Goal: Task Accomplishment & Management: Complete application form

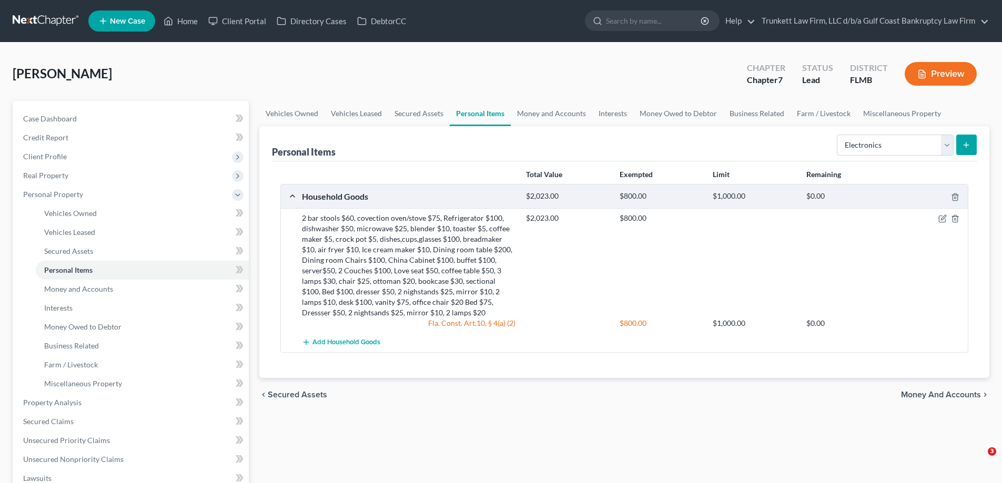
select select "electronics"
click at [968, 143] on icon "submit" at bounding box center [966, 145] width 8 height 8
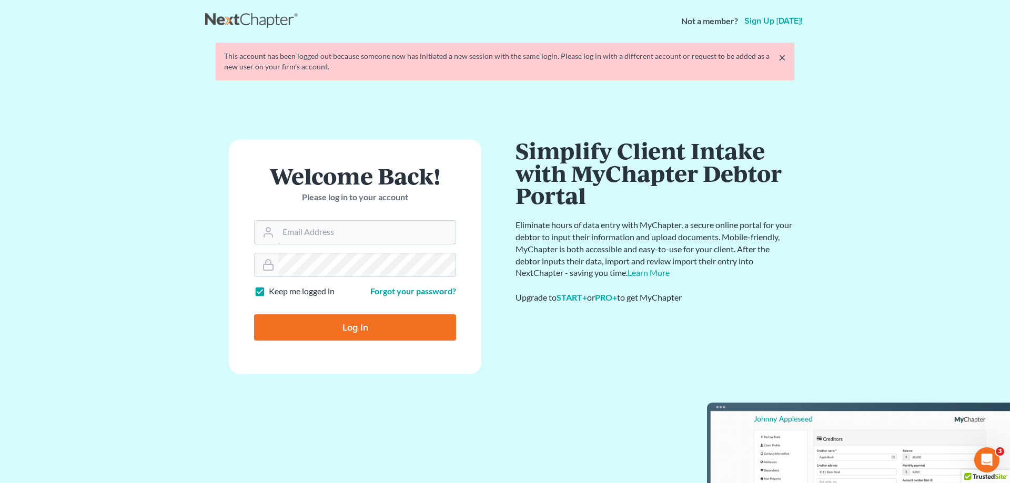
type input "[EMAIL_ADDRESS][DOMAIN_NAME]"
click at [354, 332] on input "Log In" at bounding box center [355, 327] width 202 height 26
type input "Thinking..."
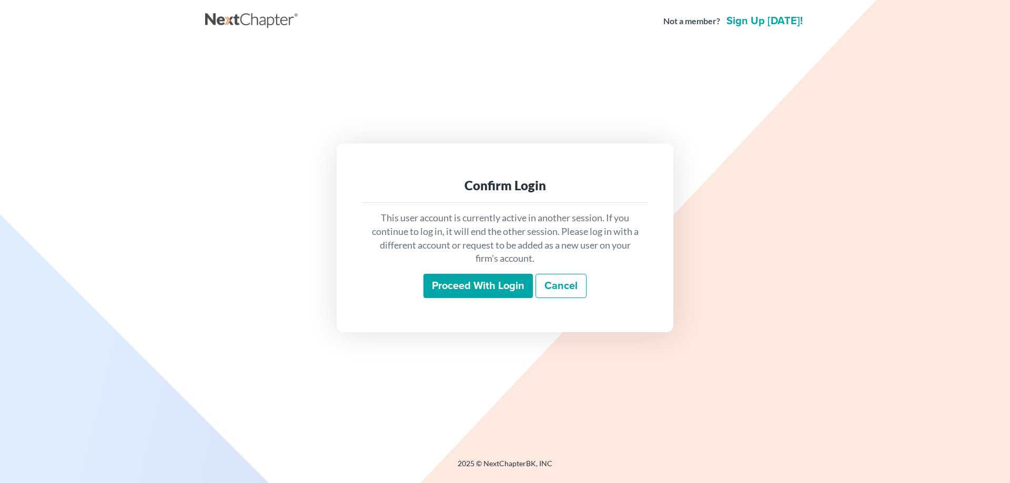
click at [484, 288] on input "Proceed with login" at bounding box center [477, 286] width 109 height 24
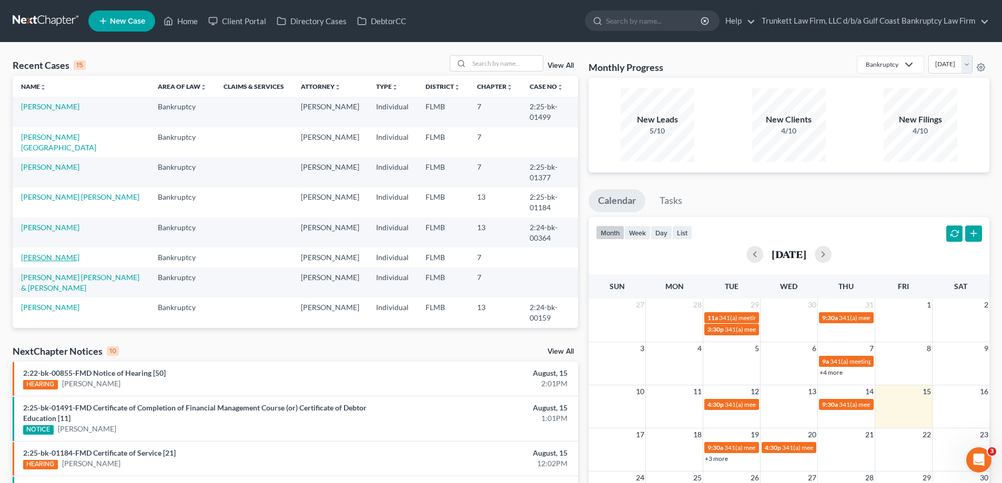
click at [48, 257] on link "Henschel, Marjorie" at bounding box center [50, 257] width 58 height 9
click at [48, 257] on link "[PERSON_NAME]" at bounding box center [50, 257] width 58 height 9
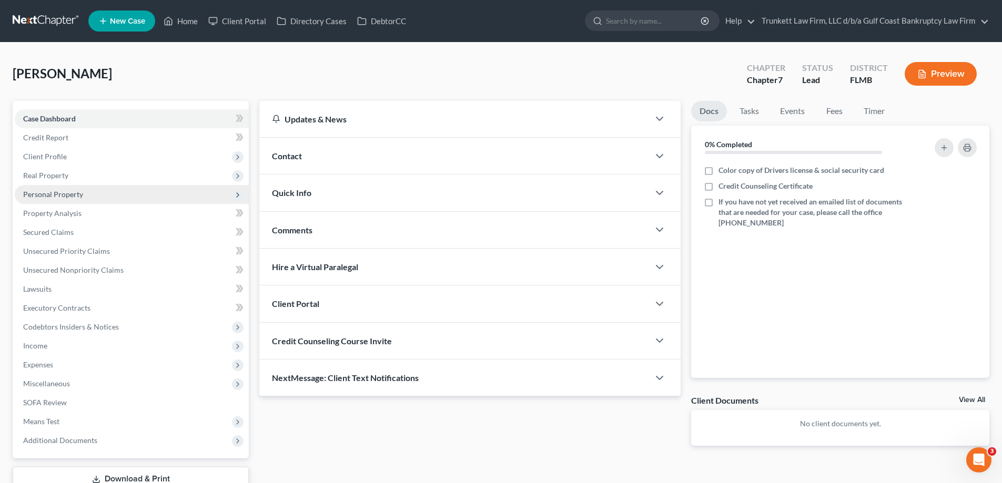
click at [66, 196] on span "Personal Property" at bounding box center [53, 194] width 60 height 9
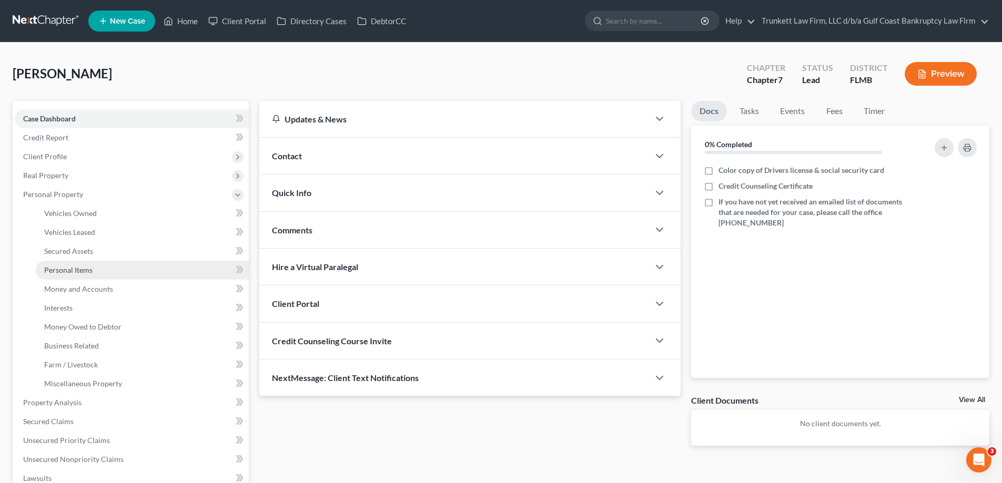
click at [92, 272] on link "Personal Items" at bounding box center [142, 270] width 213 height 19
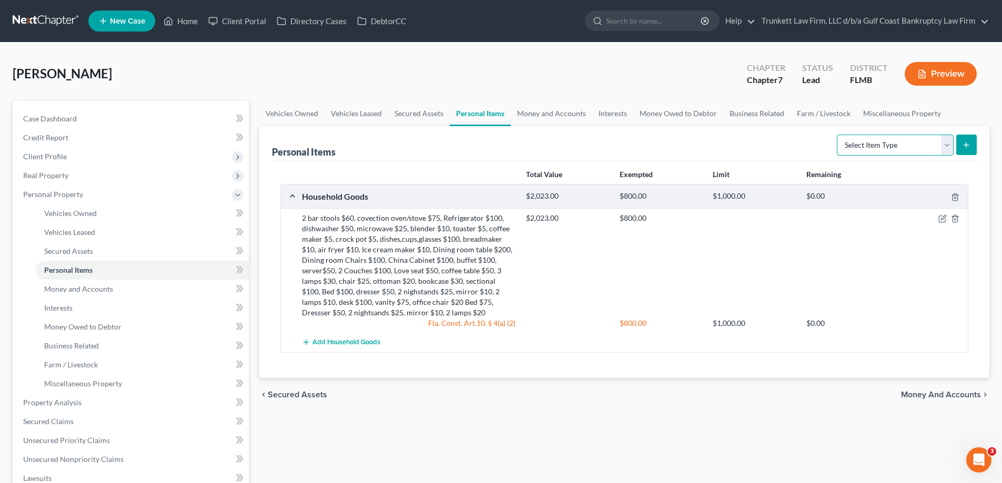
click at [951, 151] on select "Select Item Type Clothing Collectibles Of Value Electronics Firearms Household …" at bounding box center [895, 145] width 117 height 21
select select "electronics"
click at [838, 135] on select "Select Item Type Clothing Collectibles Of Value Electronics Firearms Household …" at bounding box center [895, 145] width 117 height 21
click at [968, 139] on button "submit" at bounding box center [966, 145] width 21 height 21
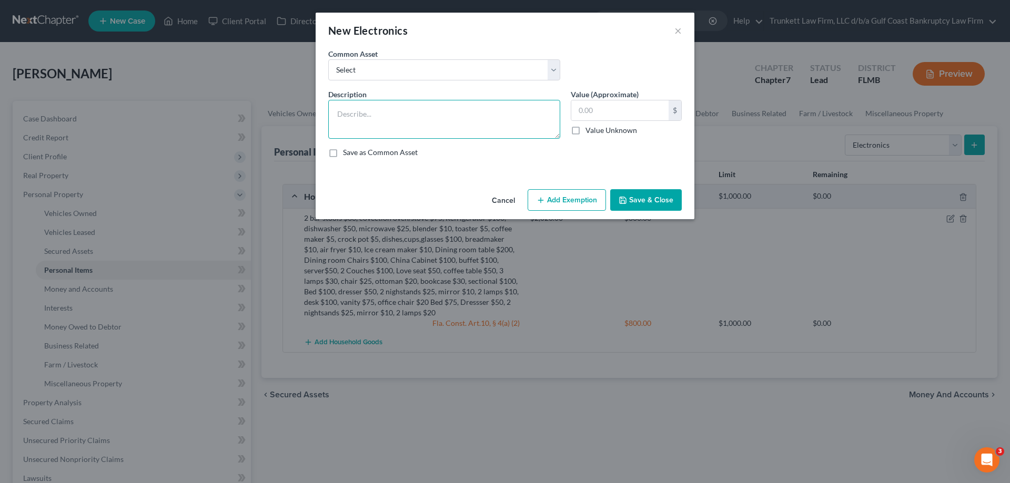
click at [395, 109] on textarea at bounding box center [444, 119] width 232 height 39
click at [415, 122] on textarea "To enrich screen reader interactions, please activate Accessibility in Grammarl…" at bounding box center [444, 119] width 232 height 39
type textarea "Television $50, Stereo $50, DVD $10, Computer $50, Laptop $75, Printer $10, Shr…"
click at [584, 108] on input "text" at bounding box center [619, 110] width 97 height 20
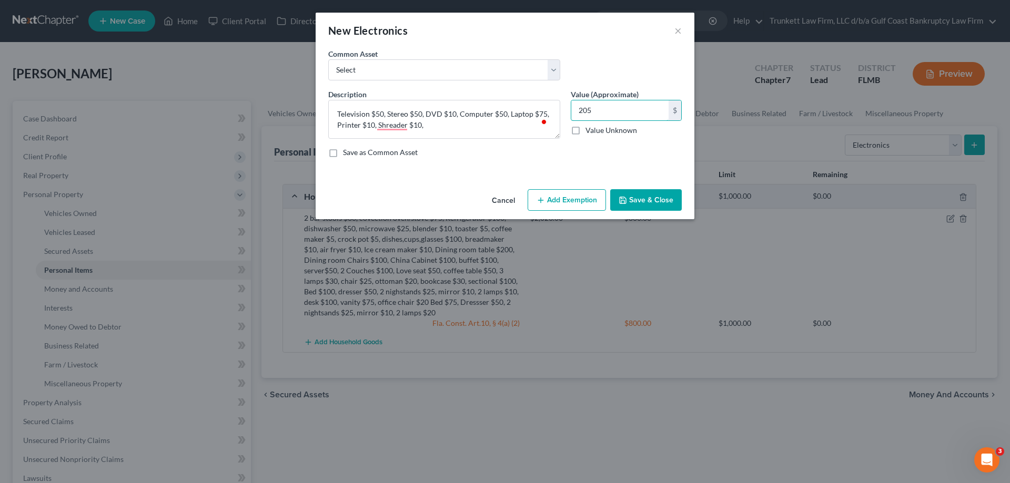
type input "205"
click at [635, 194] on button "Save & Close" at bounding box center [646, 200] width 72 height 22
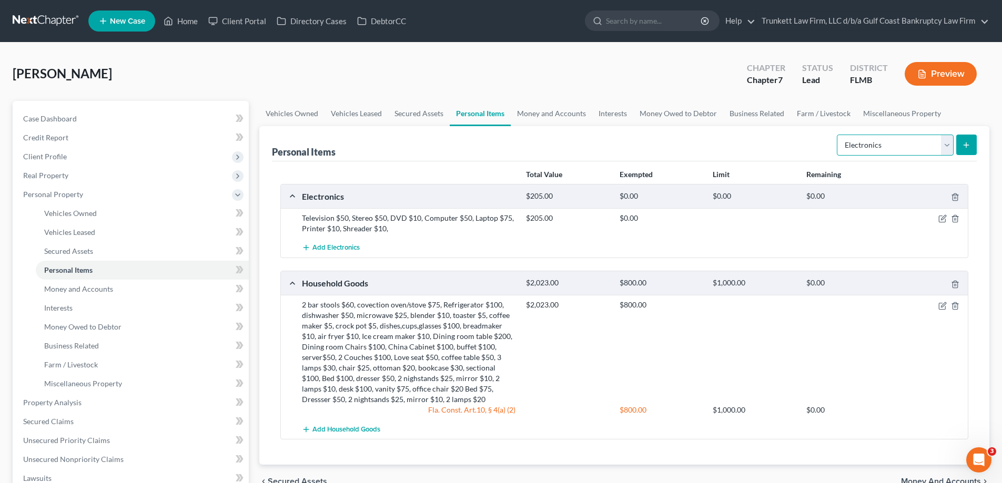
click at [951, 146] on select "Select Item Type Clothing Collectibles Of Value Electronics Firearms Household …" at bounding box center [895, 145] width 117 height 21
select select "collectibles_of_value"
click at [838, 135] on select "Select Item Type Clothing Collectibles Of Value Electronics Firearms Household …" at bounding box center [895, 145] width 117 height 21
click at [969, 144] on icon "submit" at bounding box center [966, 145] width 8 height 8
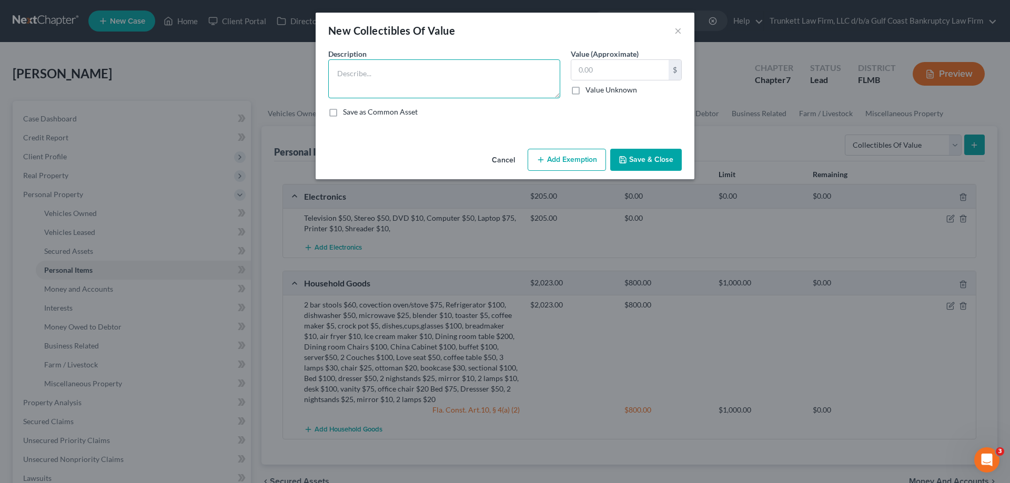
click at [422, 70] on textarea at bounding box center [444, 78] width 232 height 39
type textarea "15 books $100, 20 Pictures $200"
click at [630, 68] on input "text" at bounding box center [619, 70] width 97 height 20
type input "300"
click at [651, 158] on button "Save & Close" at bounding box center [646, 160] width 72 height 22
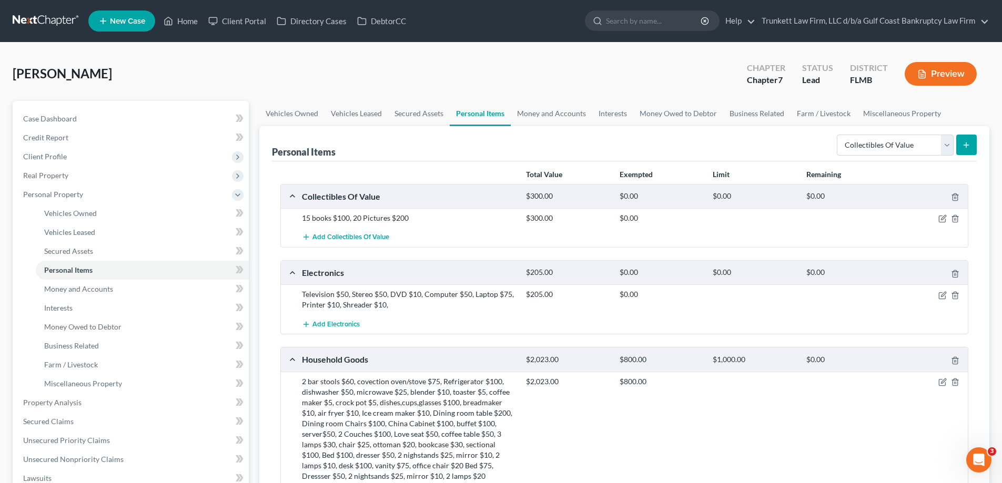
click at [377, 301] on div "Television $50, Stereo $50, DVD $10, Computer $50, Laptop $75, Printer $10, Shr…" at bounding box center [409, 299] width 224 height 21
click at [348, 324] on span "Add Electronics" at bounding box center [335, 324] width 47 height 8
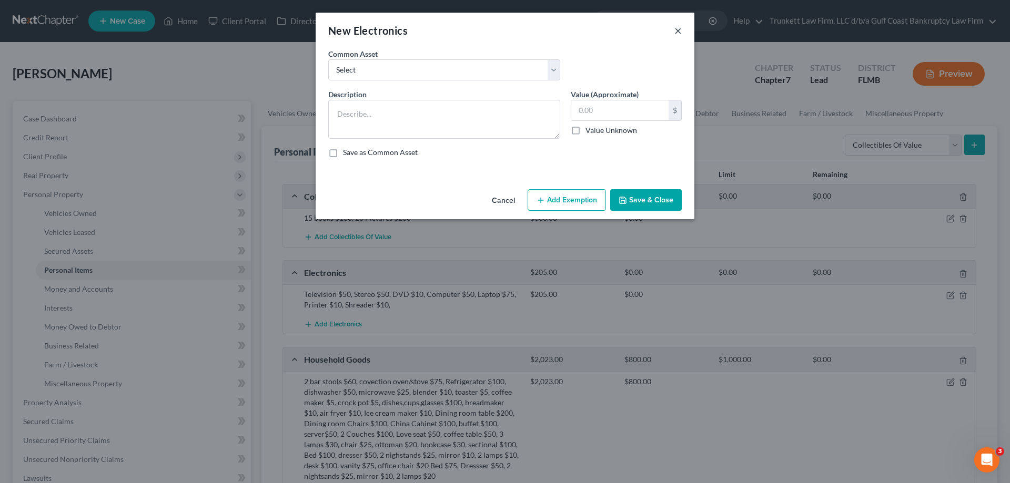
click at [674, 25] on button "×" at bounding box center [677, 30] width 7 height 13
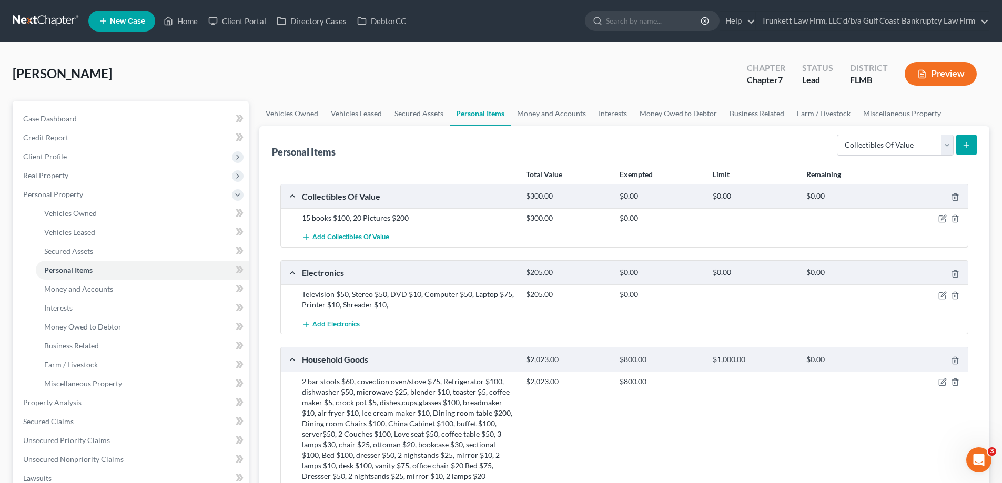
click at [410, 299] on div "Television $50, Stereo $50, DVD $10, Computer $50, Laptop $75, Printer $10, Shr…" at bounding box center [409, 299] width 224 height 21
click at [945, 293] on icon "button" at bounding box center [942, 295] width 8 height 8
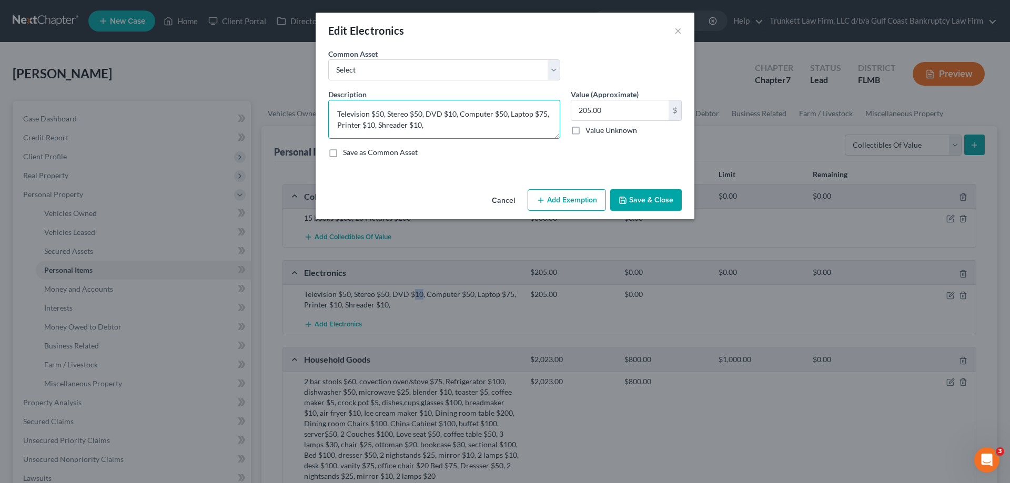
click at [445, 125] on textarea "Television $50, Stereo $50, DVD $10, Computer $50, Laptop $75, Printer $10, Shr…" at bounding box center [444, 119] width 232 height 39
type textarea "Television $50, Stereo $50, DVD $10, Computer $50, Laptop $75, Printer $10, Shr…"
click at [580, 108] on input "205.00" at bounding box center [619, 110] width 97 height 20
type input "305.00"
click at [660, 199] on button "Save & Close" at bounding box center [646, 200] width 72 height 22
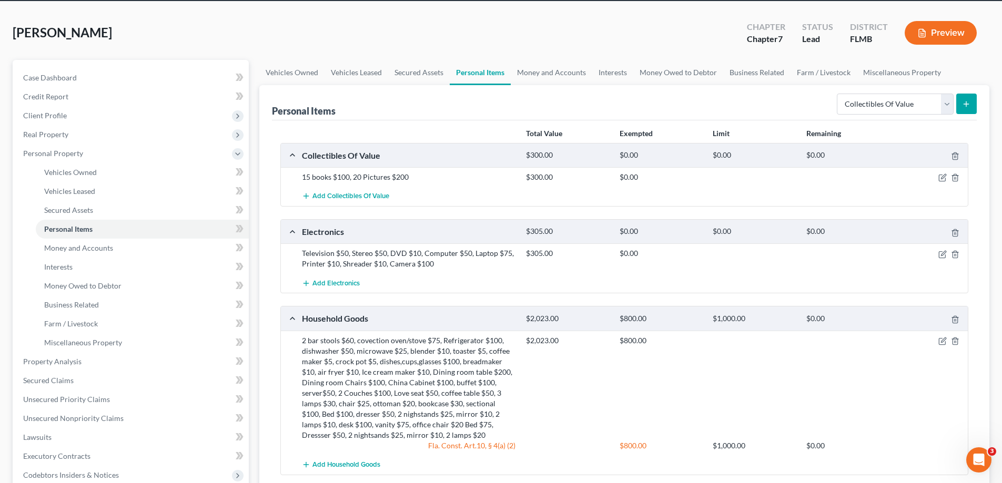
scroll to position [105, 0]
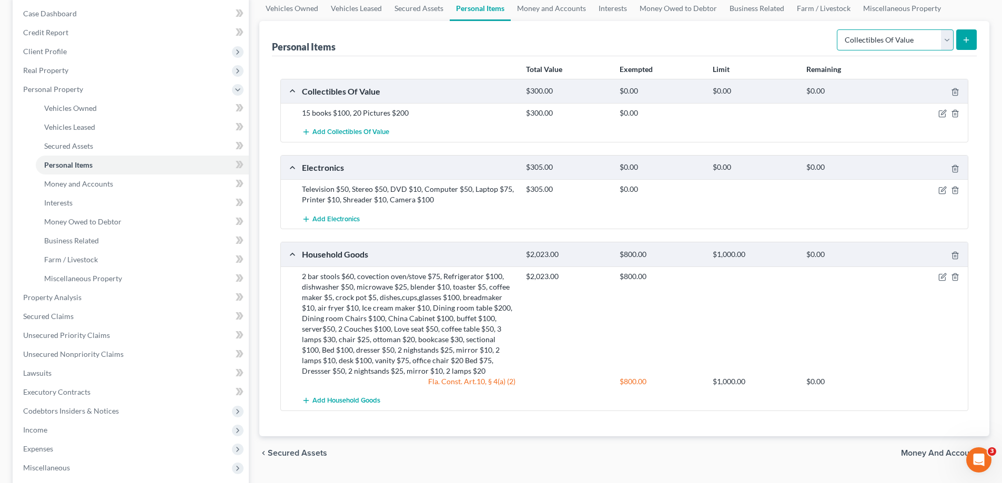
click at [949, 40] on select "Select Item Type Clothing Collectibles Of Value Electronics Firearms Household …" at bounding box center [895, 39] width 117 height 21
click at [838, 29] on select "Select Item Type Clothing Collectibles Of Value Electronics Firearms Household …" at bounding box center [895, 39] width 117 height 21
click at [947, 37] on select "Select Item Type Clothing Collectibles Of Value Electronics Firearms Household …" at bounding box center [895, 39] width 117 height 21
select select "sports_and_hobby_equipment"
click at [838, 29] on select "Select Item Type Clothing Collectibles Of Value Electronics Firearms Household …" at bounding box center [895, 39] width 117 height 21
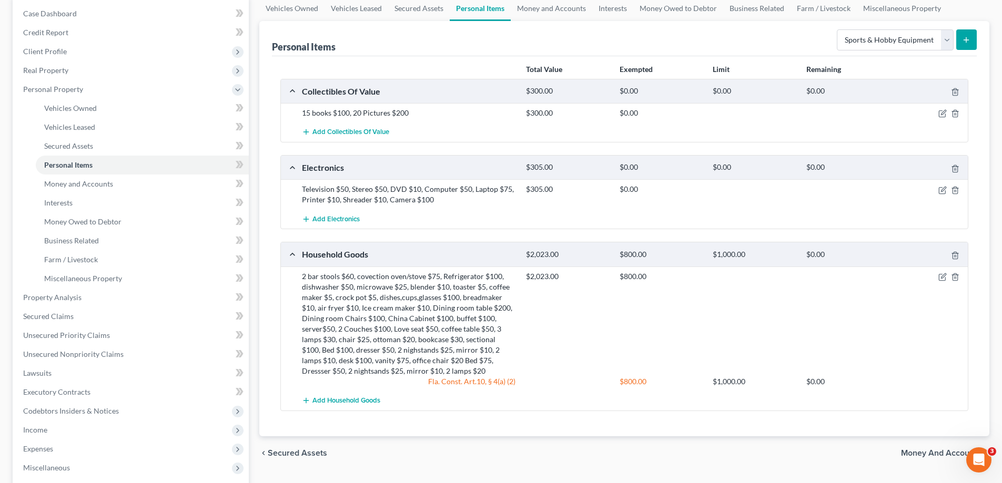
click at [971, 36] on button "submit" at bounding box center [966, 39] width 21 height 21
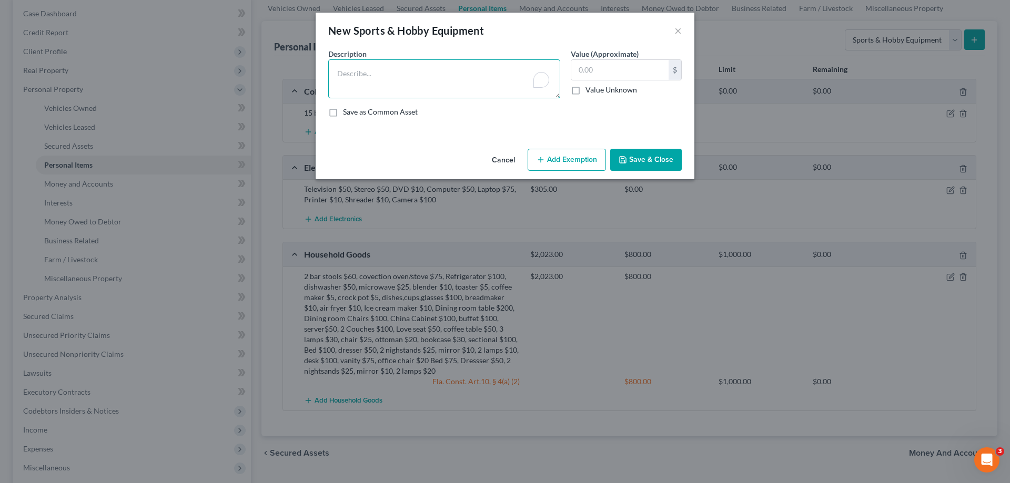
click at [415, 67] on textarea "To enrich screen reader interactions, please activate Accessibility in Grammarl…" at bounding box center [444, 78] width 232 height 39
type textarea "g"
type textarea "exercise equipment $100, Bicycle $75"
click at [611, 71] on input "text" at bounding box center [619, 70] width 97 height 20
type input "175"
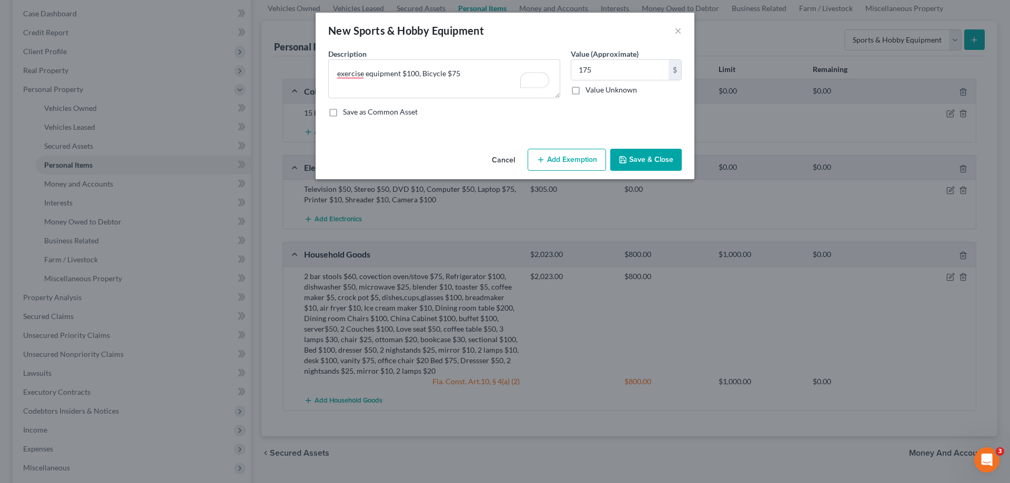
click at [638, 164] on button "Save & Close" at bounding box center [646, 160] width 72 height 22
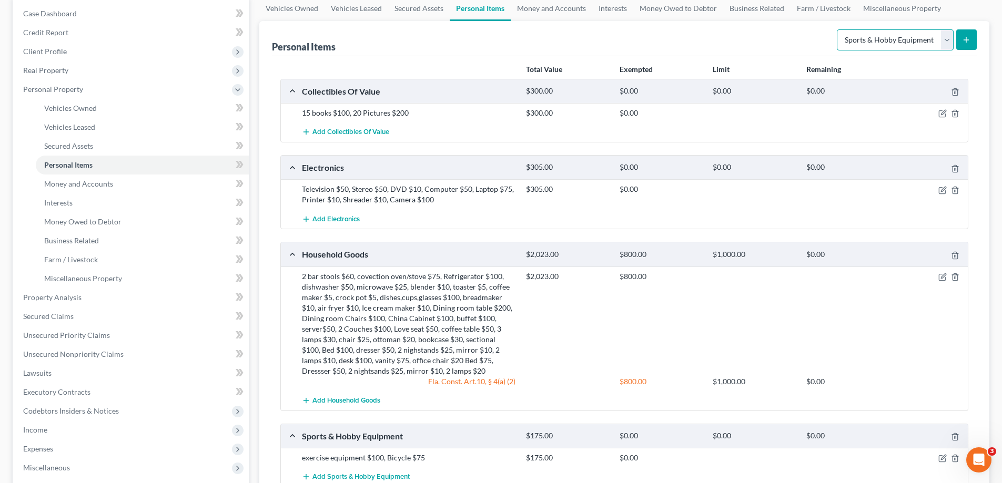
click at [950, 31] on select "Select Item Type Clothing Collectibles Of Value Electronics Firearms Household …" at bounding box center [895, 39] width 117 height 21
select select "clothing"
click at [838, 29] on select "Select Item Type Clothing Collectibles Of Value Electronics Firearms Household …" at bounding box center [895, 39] width 117 height 21
click at [966, 38] on line "submit" at bounding box center [966, 39] width 0 height 5
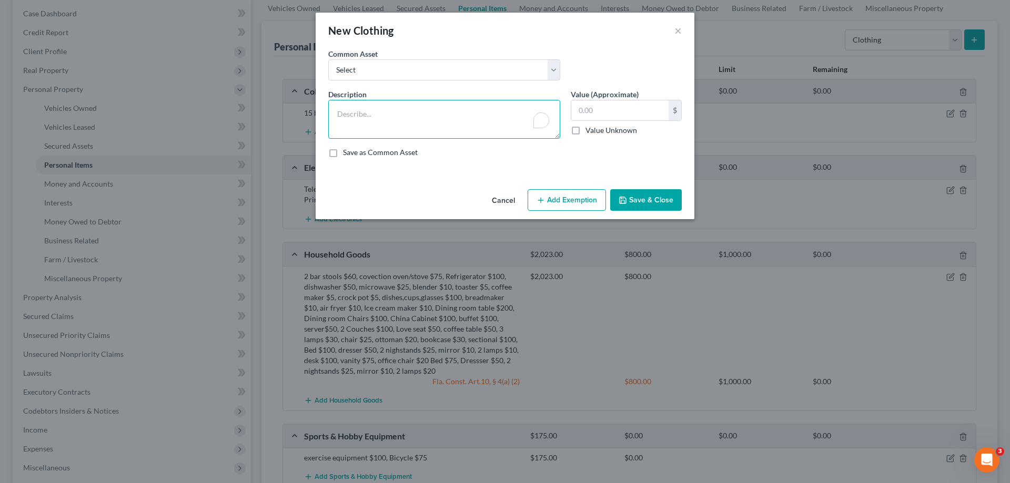
click at [414, 103] on textarea "To enrich screen reader interactions, please activate Accessibility in Grammarl…" at bounding box center [444, 119] width 232 height 39
type textarea "clothing and shoes"
click at [592, 111] on input "text" at bounding box center [619, 110] width 97 height 20
type input "150"
click at [639, 199] on button "Save & Close" at bounding box center [646, 200] width 72 height 22
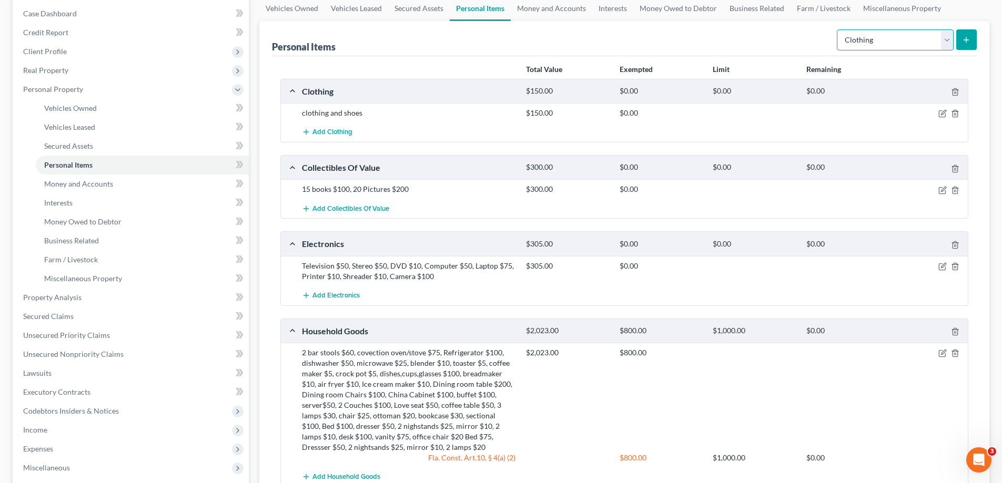
click at [949, 42] on select "Select Item Type Clothing Collectibles Of Value Electronics Firearms Household …" at bounding box center [895, 39] width 117 height 21
select select "jewelry"
click at [838, 29] on select "Select Item Type Clothing Collectibles Of Value Electronics Firearms Household …" at bounding box center [895, 39] width 117 height 21
click at [964, 43] on icon "submit" at bounding box center [966, 40] width 8 height 8
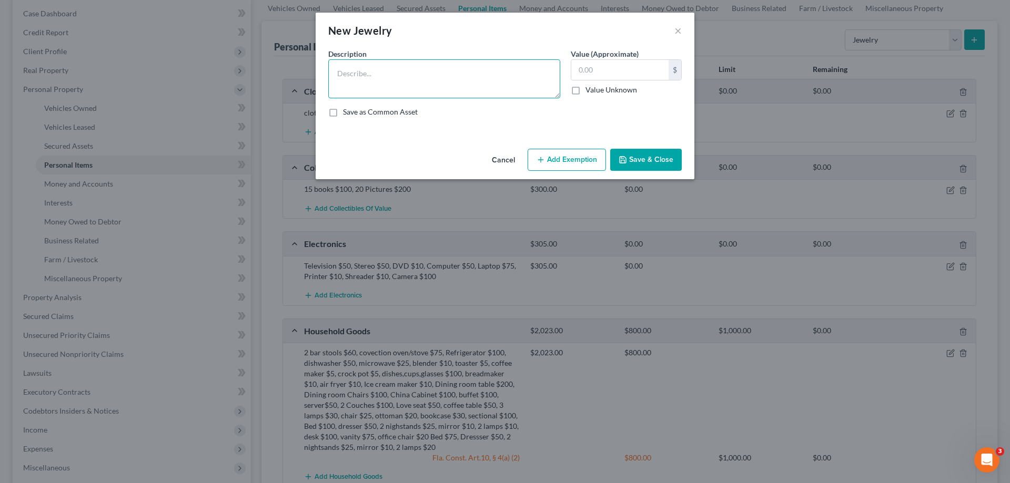
click at [387, 87] on textarea at bounding box center [444, 78] width 232 height 39
type textarea "n"
type textarea "5 necklaces $1000, 10 set earings $500, 5 rings $200, 2 Braceles $50"
click at [603, 65] on input "text" at bounding box center [619, 70] width 97 height 20
type input "1,750"
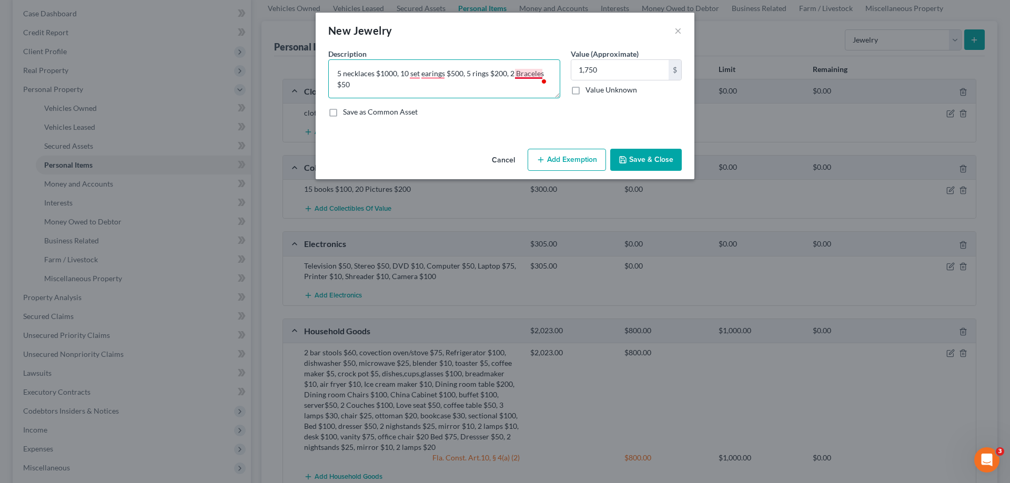
click at [541, 73] on textarea "5 necklaces $1000, 10 set earings $500, 5 rings $200, 2 Braceles $50" at bounding box center [444, 78] width 232 height 39
type textarea "5 necklaces $1000, 10 set earings $500, 5 rings $200, 2 Bracelets $50"
click at [635, 158] on button "Save & Close" at bounding box center [646, 160] width 72 height 22
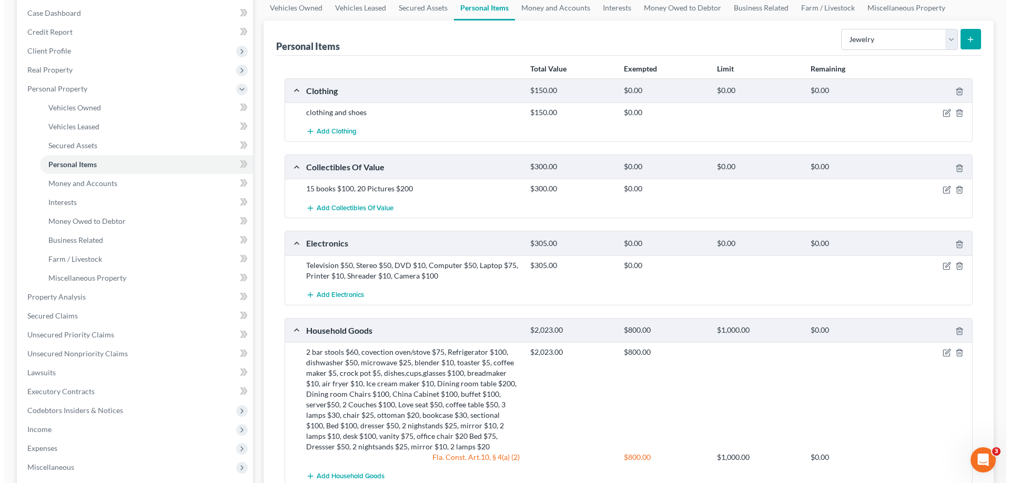
scroll to position [0, 0]
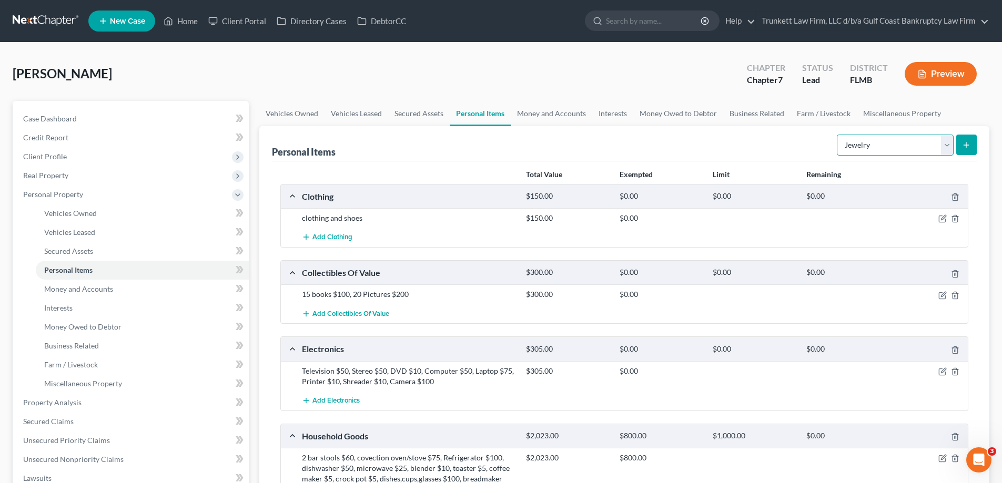
click at [949, 140] on select "Select Item Type Clothing Collectibles Of Value Electronics Firearms Household …" at bounding box center [895, 145] width 117 height 21
select select "other"
click at [838, 135] on select "Select Item Type Clothing Collectibles Of Value Electronics Firearms Household …" at bounding box center [895, 145] width 117 height 21
click at [963, 146] on icon "submit" at bounding box center [966, 145] width 8 height 8
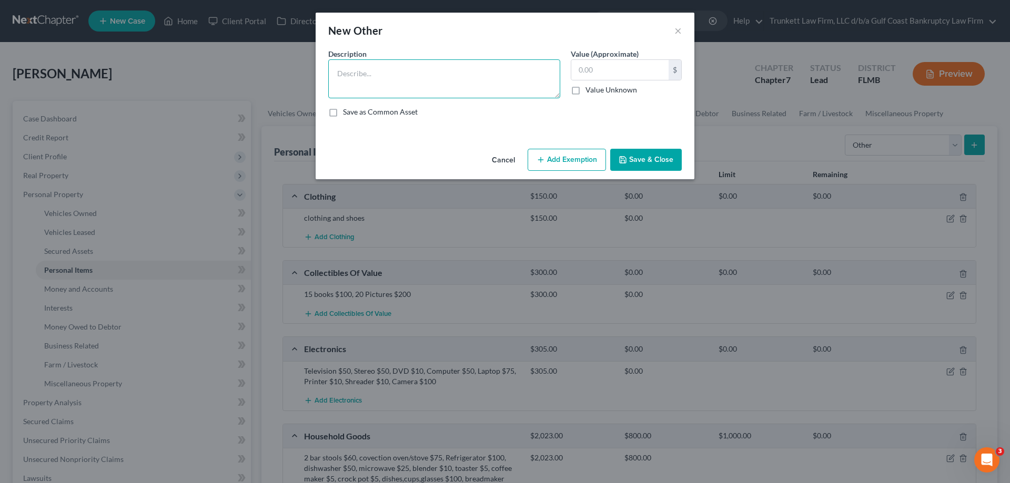
click at [446, 76] on textarea at bounding box center [444, 78] width 232 height 39
type textarea "tools $50, power tools $100, Dryer $50, Waghing Machine $50, edgers $10"
click at [596, 68] on input "text" at bounding box center [619, 70] width 97 height 20
click at [600, 69] on input "210" at bounding box center [619, 70] width 97 height 20
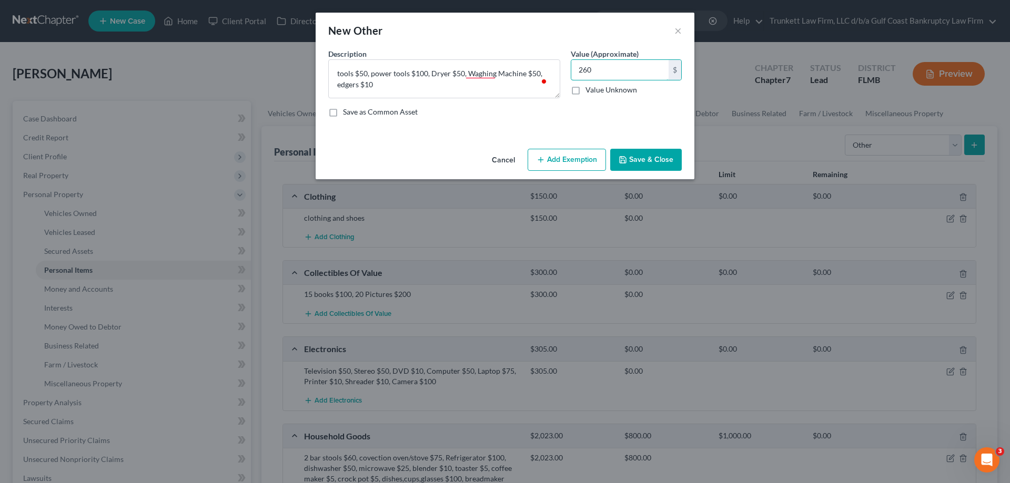
type input "260"
click at [675, 162] on button "Save & Close" at bounding box center [646, 160] width 72 height 22
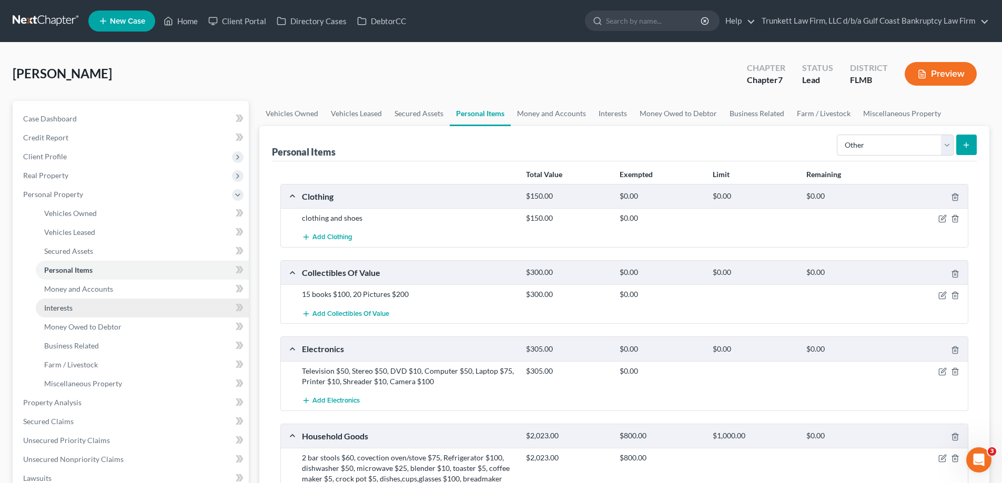
click at [89, 304] on link "Interests" at bounding box center [142, 308] width 213 height 19
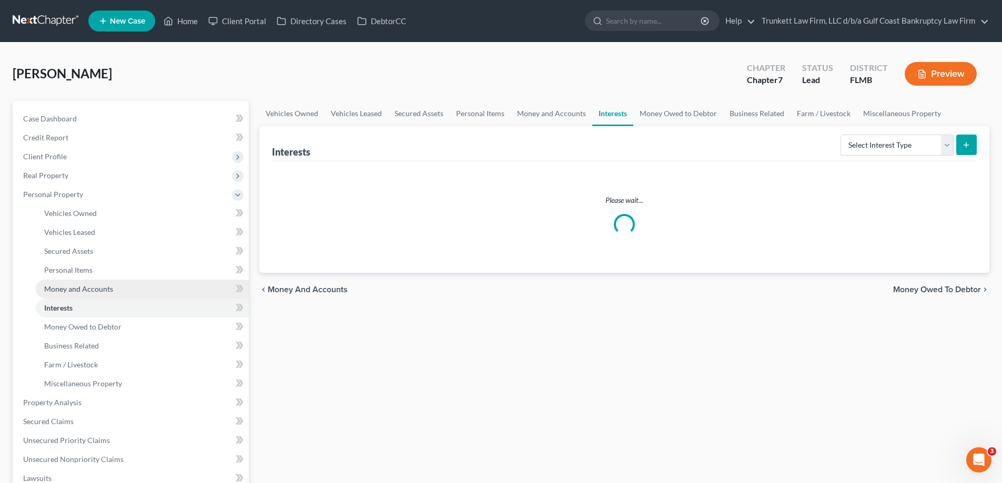
click at [89, 287] on span "Money and Accounts" at bounding box center [78, 289] width 69 height 9
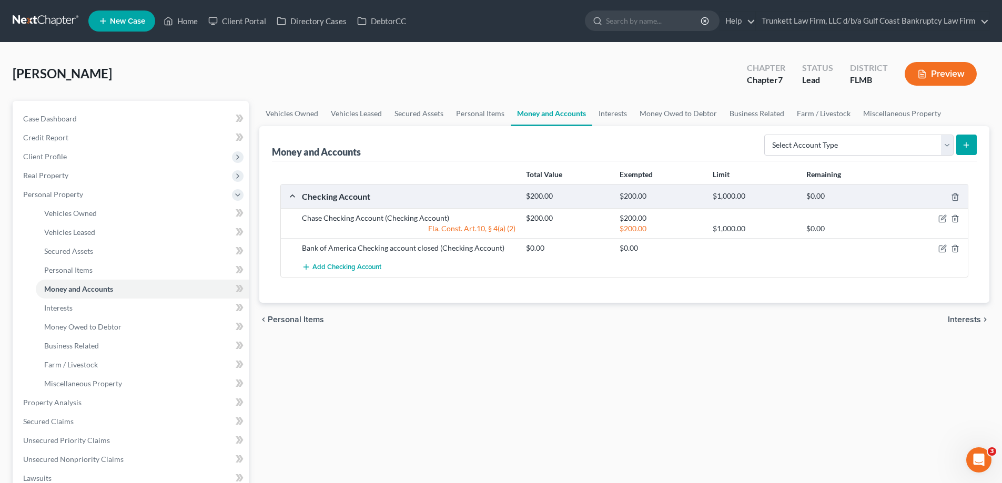
click at [943, 224] on div "$200.00 $1,000.00 $0.00" at bounding box center [745, 229] width 448 height 11
click at [941, 215] on icon "button" at bounding box center [942, 219] width 8 height 8
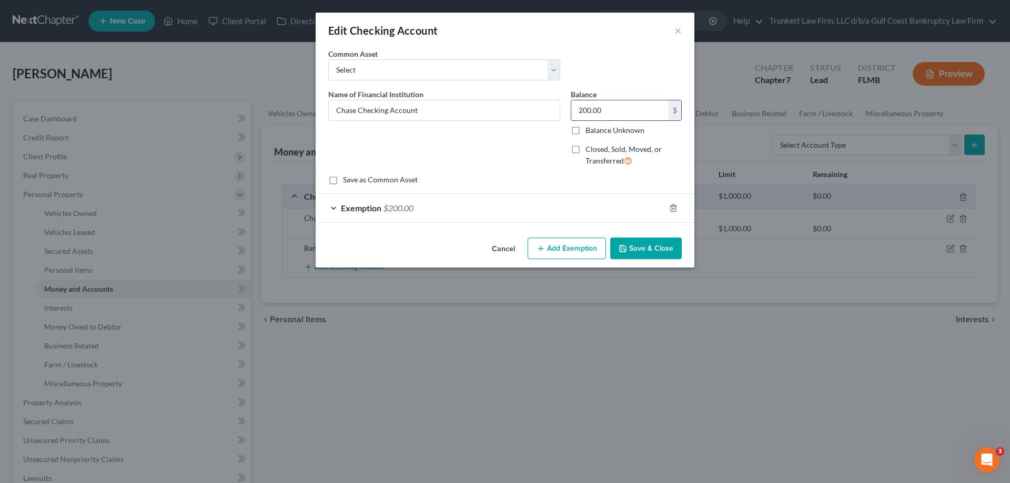
click at [604, 106] on input "200.00" at bounding box center [619, 110] width 97 height 20
type input "2,000"
click at [404, 205] on span "$200.00" at bounding box center [398, 208] width 30 height 10
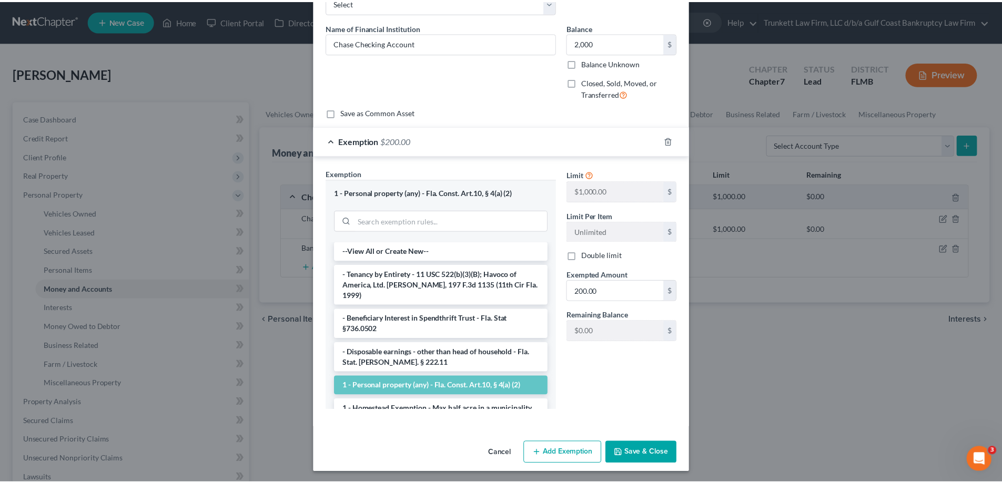
scroll to position [69, 0]
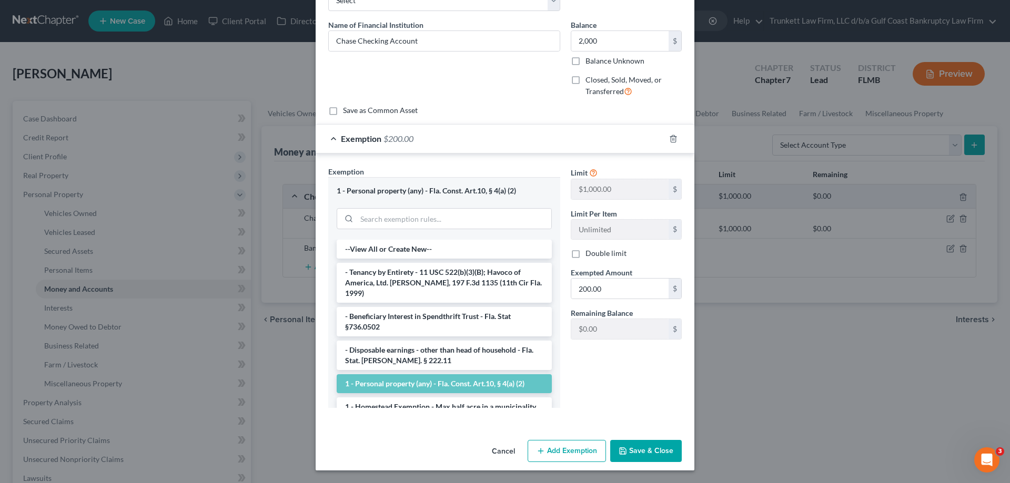
click at [641, 450] on button "Save & Close" at bounding box center [646, 451] width 72 height 22
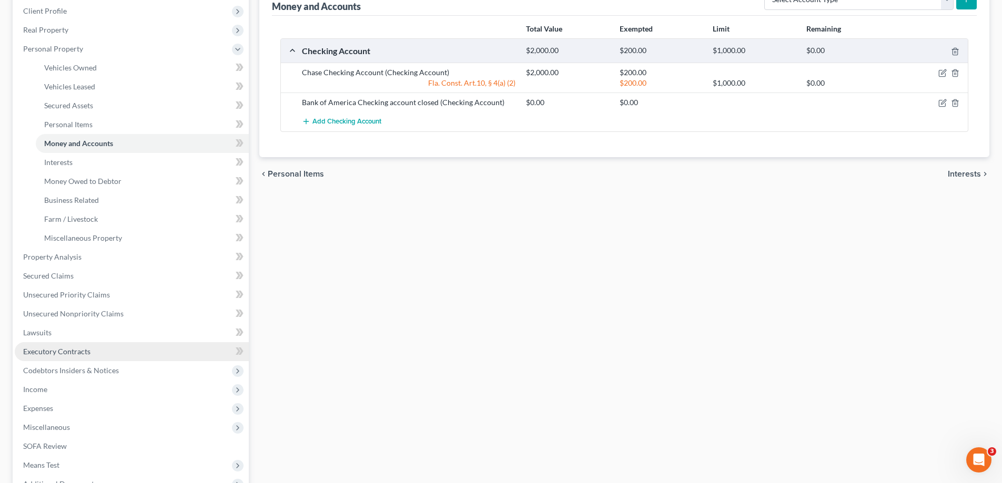
scroll to position [2, 0]
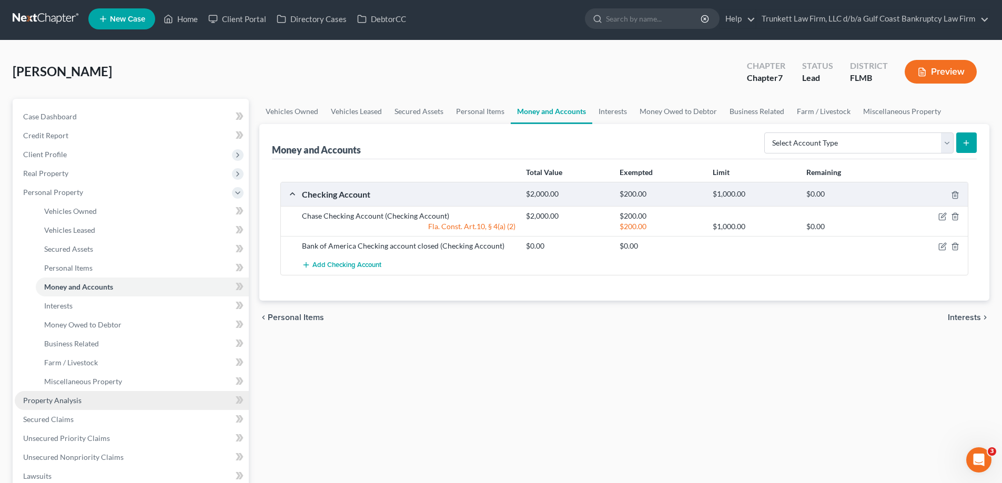
click at [67, 401] on span "Property Analysis" at bounding box center [52, 400] width 58 height 9
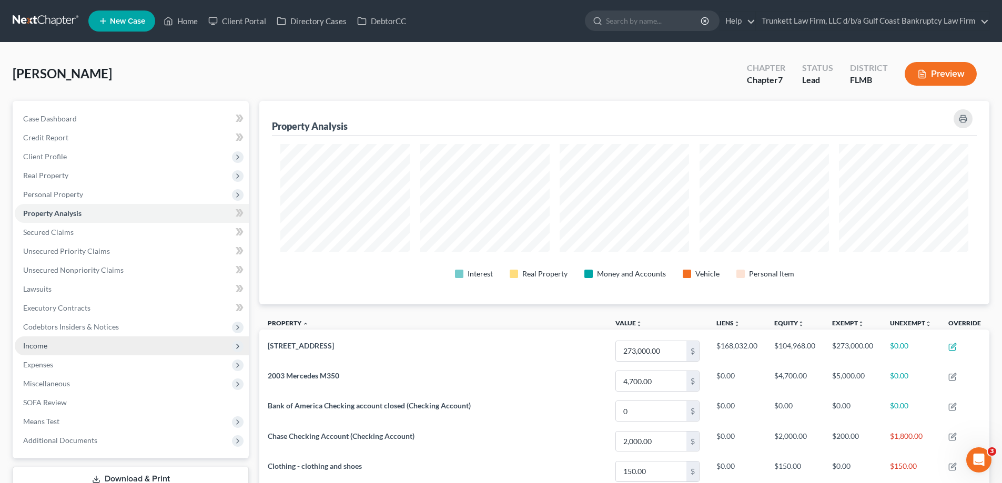
click at [58, 345] on span "Income" at bounding box center [132, 346] width 234 height 19
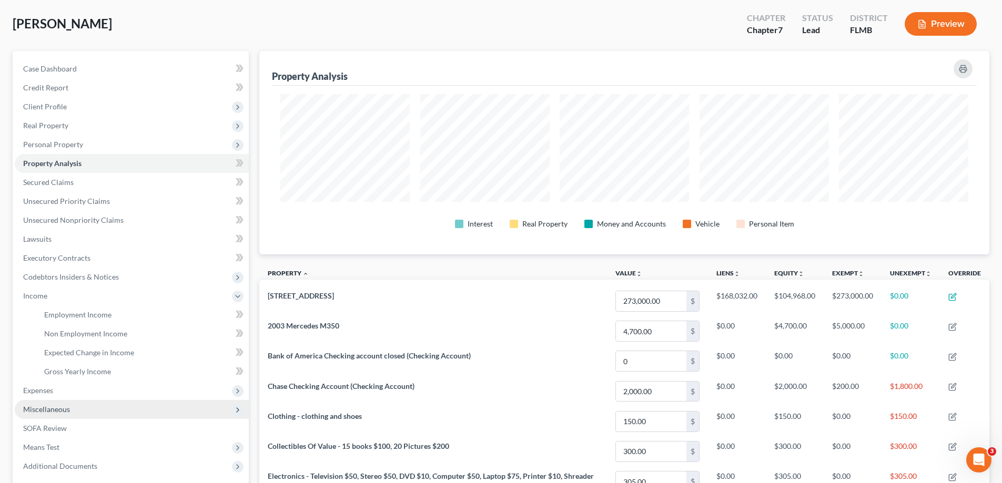
scroll to position [105, 0]
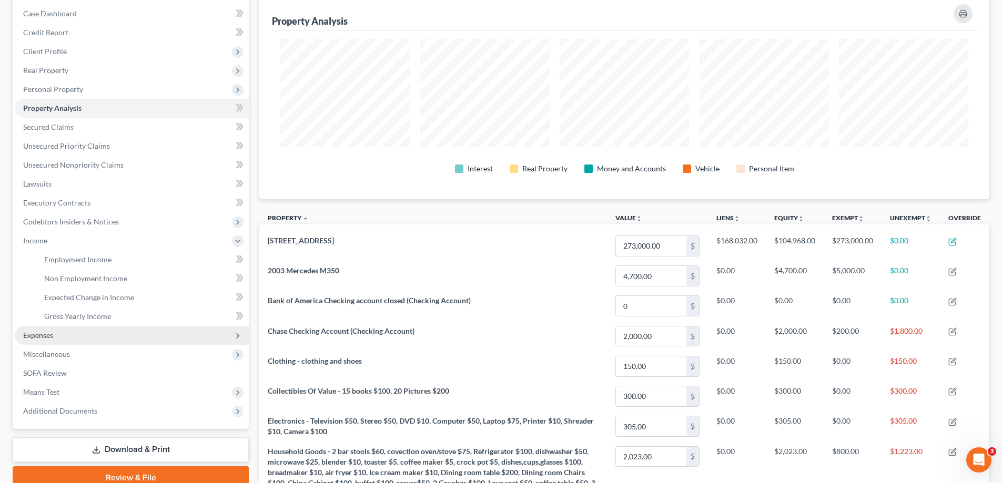
click at [53, 336] on span "Expenses" at bounding box center [38, 335] width 30 height 9
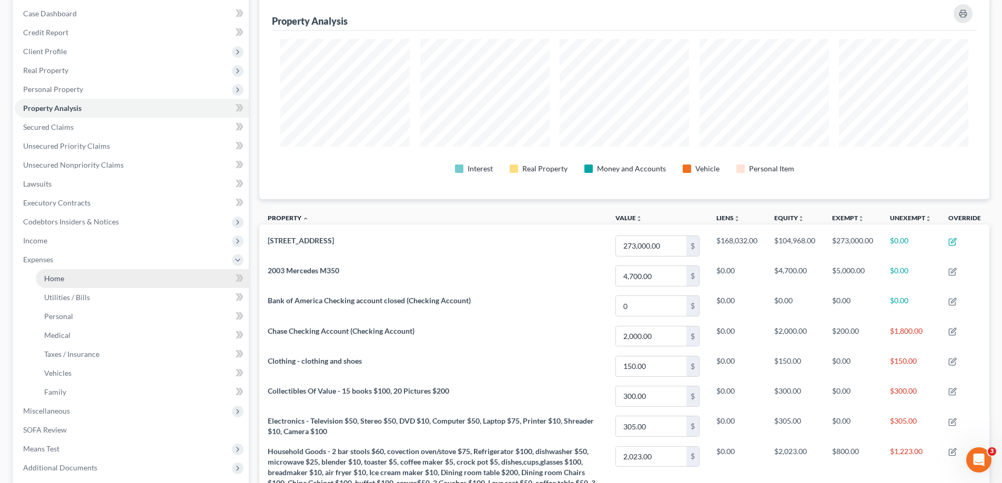
click at [70, 276] on link "Home" at bounding box center [142, 278] width 213 height 19
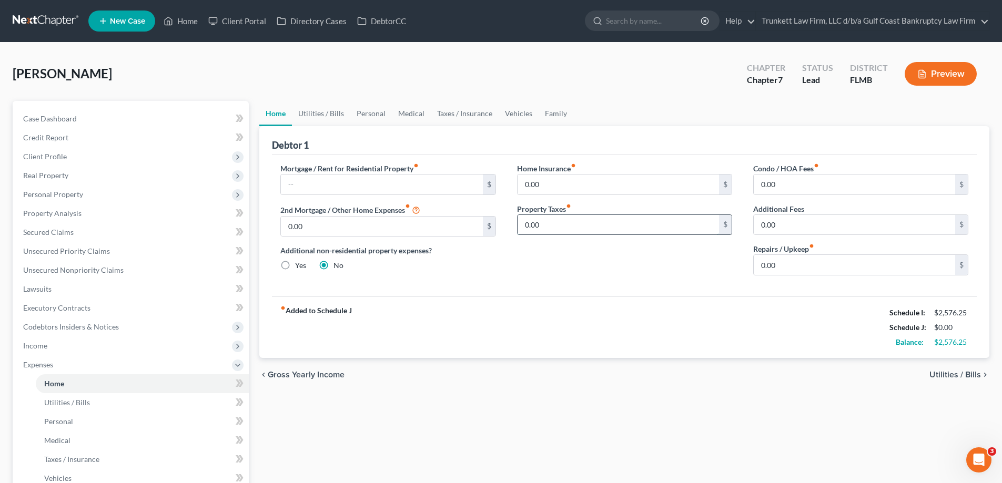
click at [592, 225] on input "0.00" at bounding box center [617, 225] width 201 height 20
click at [593, 227] on input "0.00" at bounding box center [617, 225] width 201 height 20
type input "0"
type input "2"
type input "150"
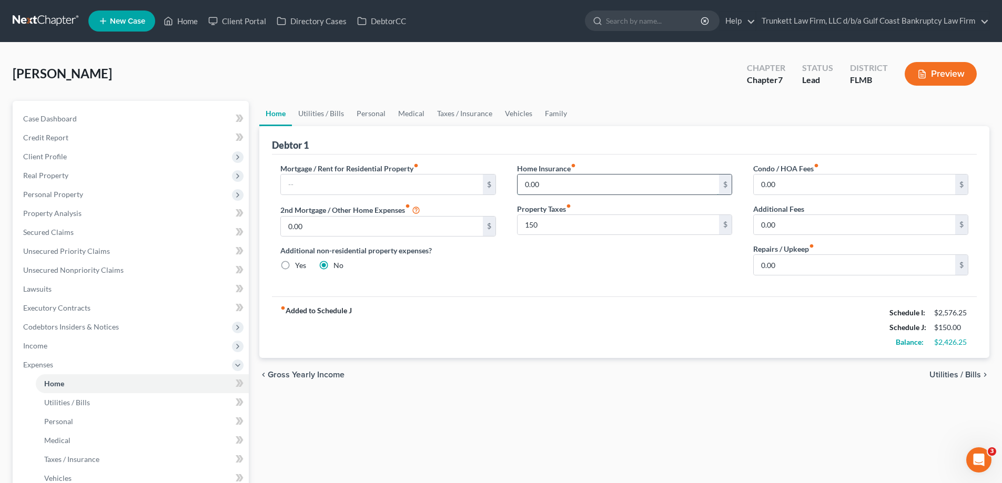
click at [571, 183] on input "0.00" at bounding box center [617, 185] width 201 height 20
type input "100"
click at [784, 273] on input "0.00" at bounding box center [854, 265] width 201 height 20
type input "100"
click at [330, 116] on link "Utilities / Bills" at bounding box center [321, 113] width 58 height 25
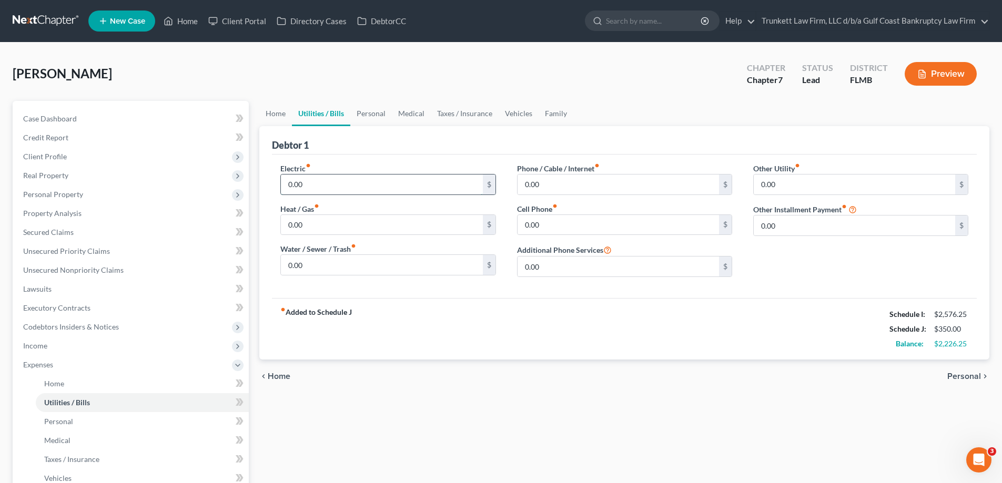
click at [318, 186] on input "0.00" at bounding box center [381, 185] width 201 height 20
type input "200"
click at [550, 229] on input "0.00" at bounding box center [617, 225] width 201 height 20
type input "100"
click at [377, 117] on link "Personal" at bounding box center [371, 113] width 42 height 25
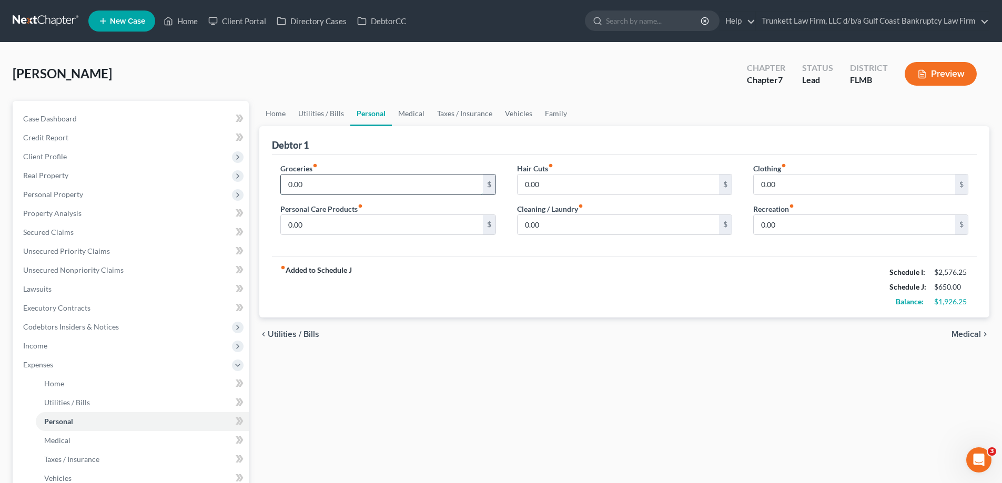
click at [348, 189] on input "0.00" at bounding box center [381, 185] width 201 height 20
type input "1"
type input "700"
click at [564, 192] on input "0.00" at bounding box center [617, 185] width 201 height 20
type input "50"
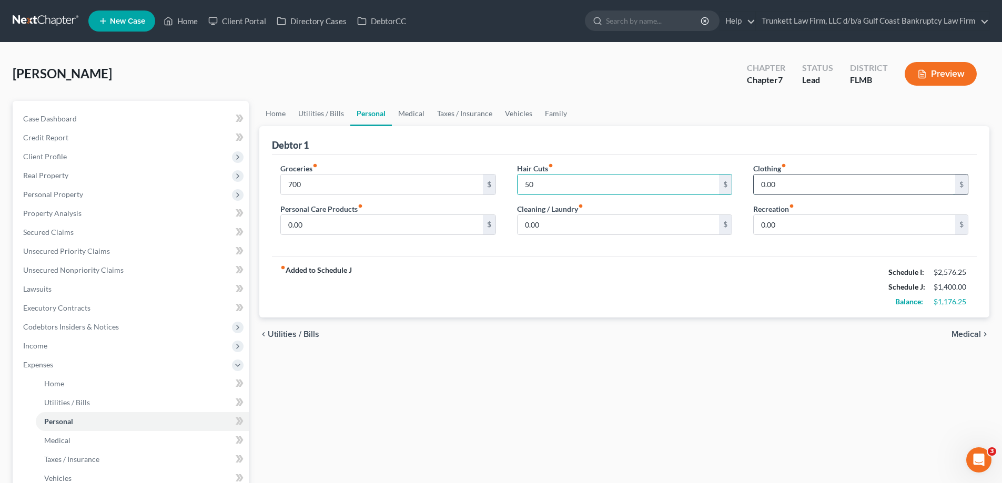
click at [840, 181] on input "0.00" at bounding box center [854, 185] width 201 height 20
type input "100"
click at [332, 231] on input "0.00" at bounding box center [381, 225] width 201 height 20
type input "75"
click at [566, 235] on div "0.00 $" at bounding box center [624, 225] width 215 height 21
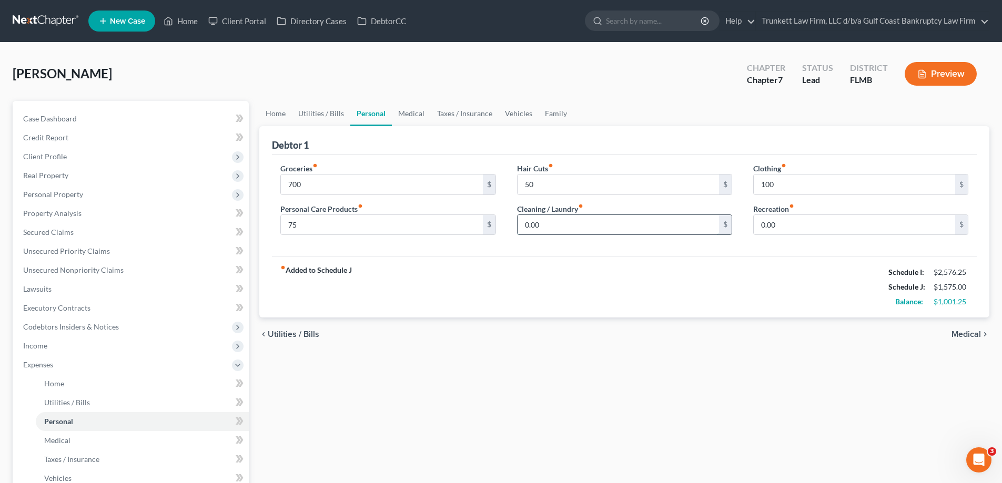
click at [565, 230] on input "0.00" at bounding box center [617, 225] width 201 height 20
type input "75"
click at [859, 235] on input "0.00" at bounding box center [854, 225] width 201 height 20
type input "125"
click at [399, 111] on link "Medical" at bounding box center [411, 113] width 39 height 25
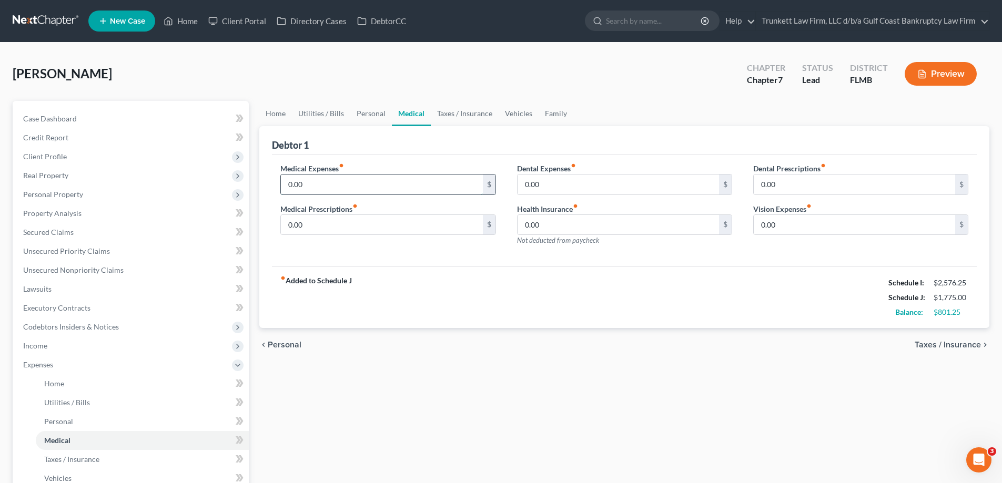
click at [336, 180] on input "0.00" at bounding box center [381, 185] width 201 height 20
type input "300"
click at [556, 188] on input "0.00" at bounding box center [617, 185] width 201 height 20
type input "50"
click at [421, 230] on input "0.00" at bounding box center [381, 225] width 201 height 20
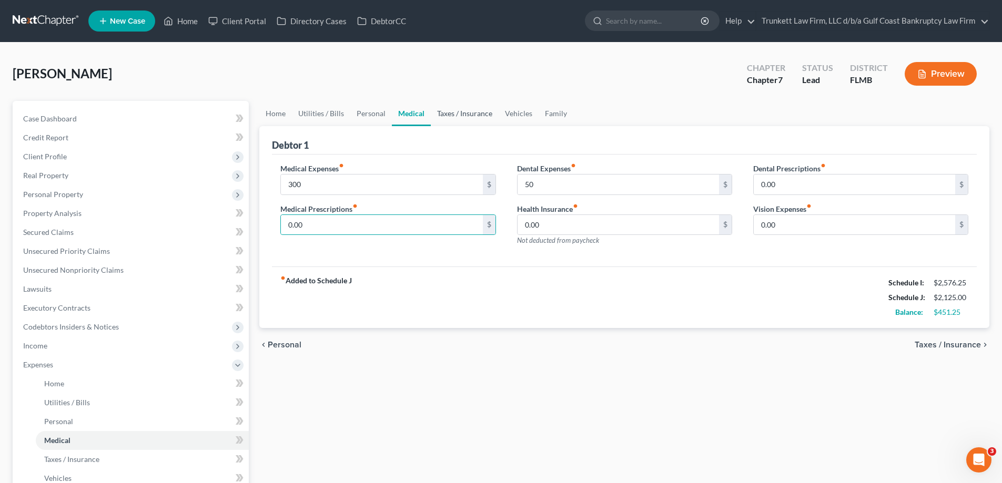
click at [456, 117] on link "Taxes / Insurance" at bounding box center [465, 113] width 68 height 25
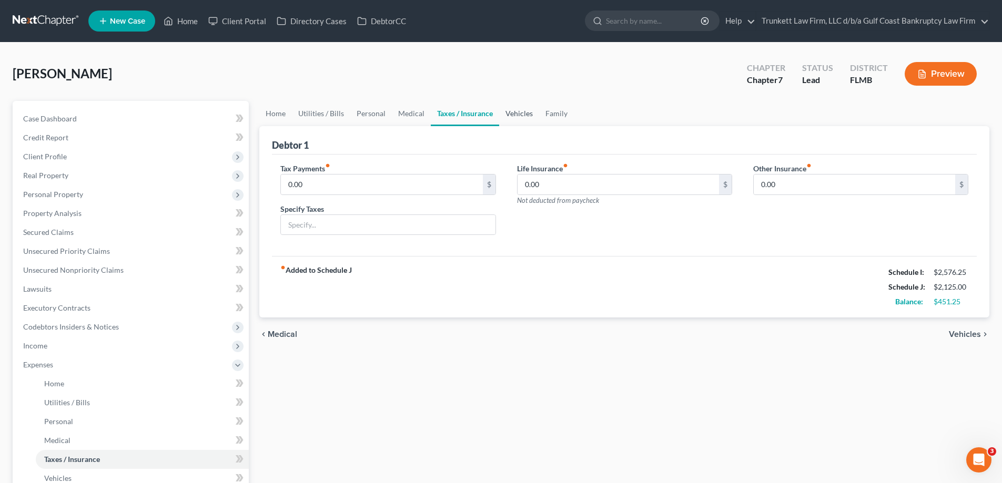
click at [516, 115] on link "Vehicles" at bounding box center [519, 113] width 40 height 25
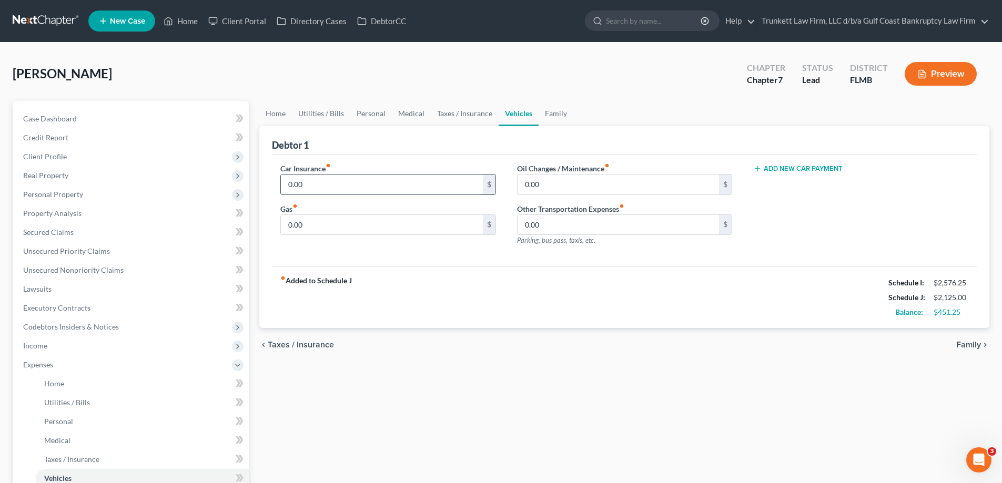
click at [331, 186] on input "0.00" at bounding box center [381, 185] width 201 height 20
type input "120"
click at [539, 186] on input "0.00" at bounding box center [617, 185] width 201 height 20
type input "200"
click at [375, 228] on input "0.00" at bounding box center [381, 225] width 201 height 20
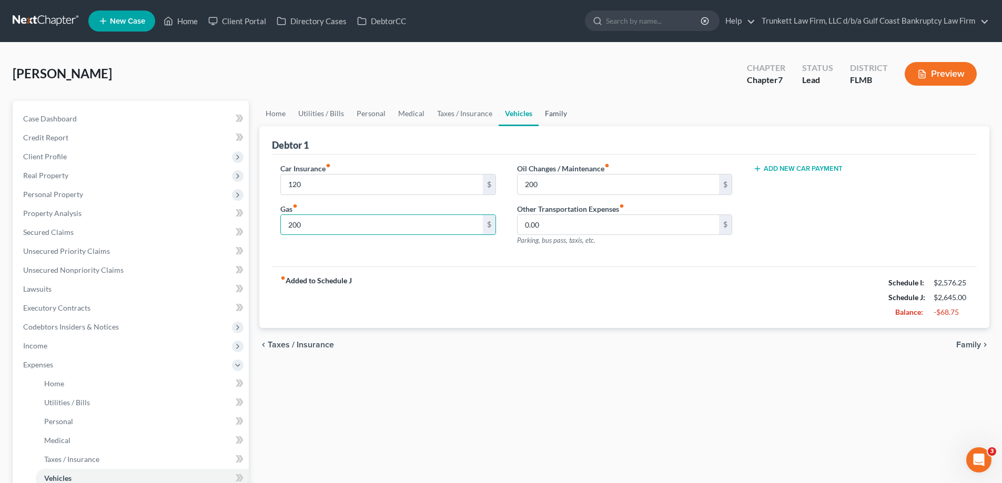
type input "200"
click at [562, 118] on link "Family" at bounding box center [556, 113] width 35 height 25
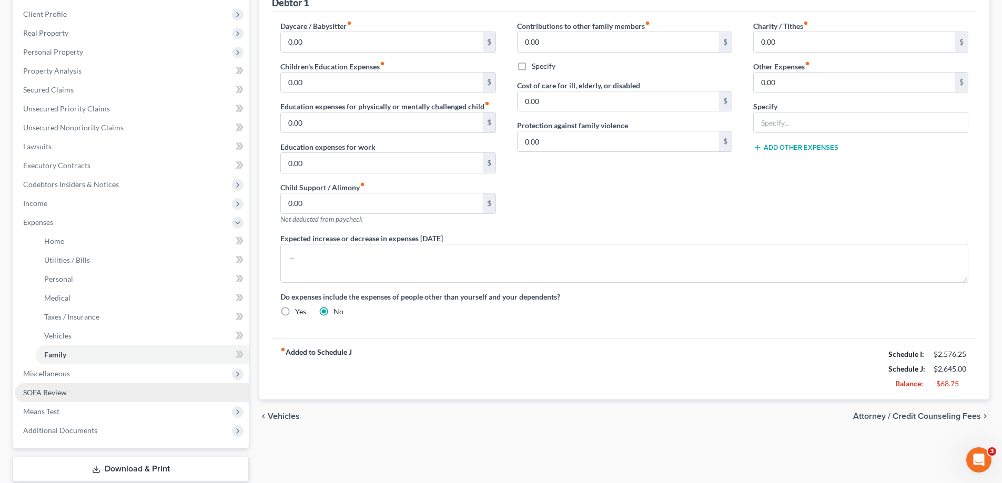
scroll to position [158, 0]
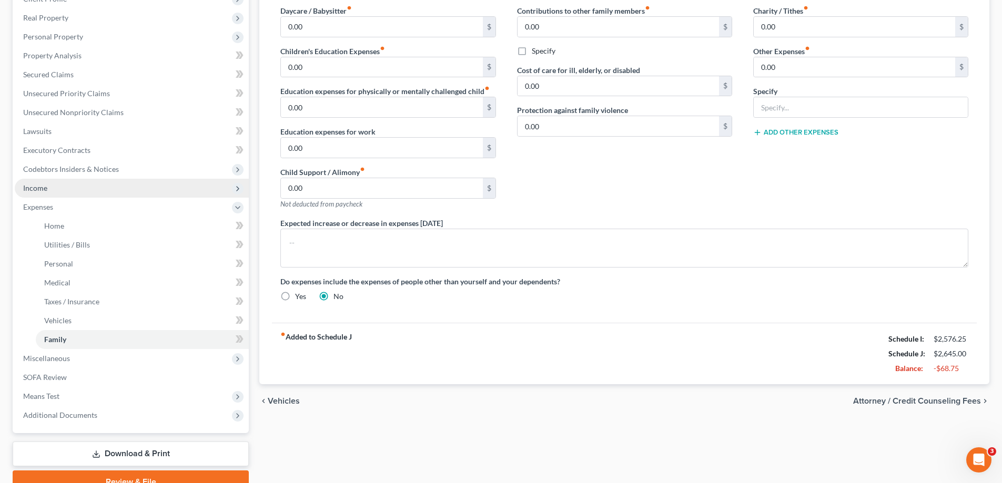
click at [60, 185] on span "Income" at bounding box center [132, 188] width 234 height 19
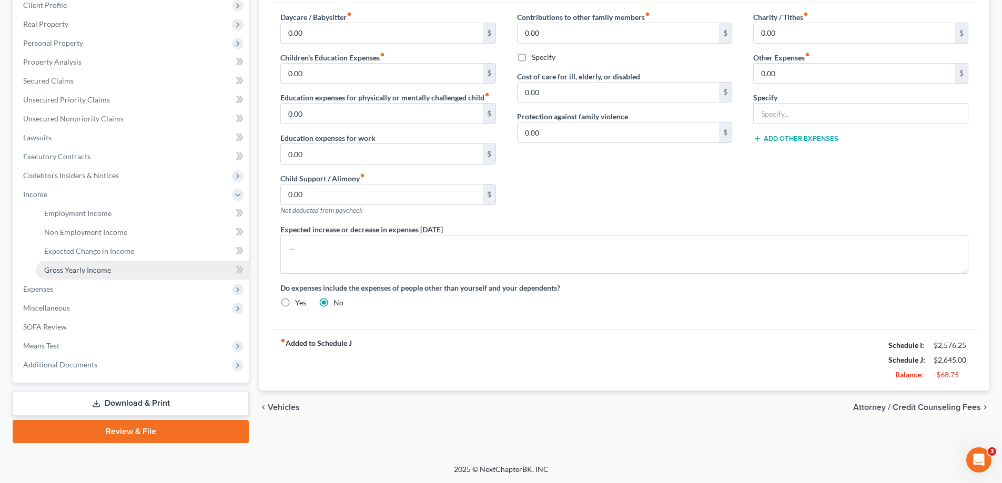
scroll to position [151, 0]
click at [104, 270] on span "Gross Yearly Income" at bounding box center [77, 270] width 67 height 9
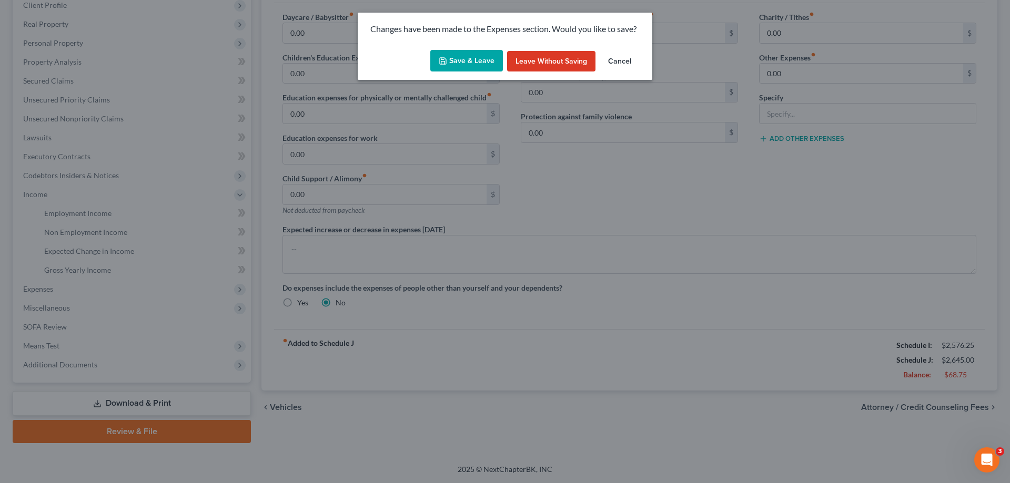
click at [476, 65] on button "Save & Leave" at bounding box center [466, 61] width 73 height 22
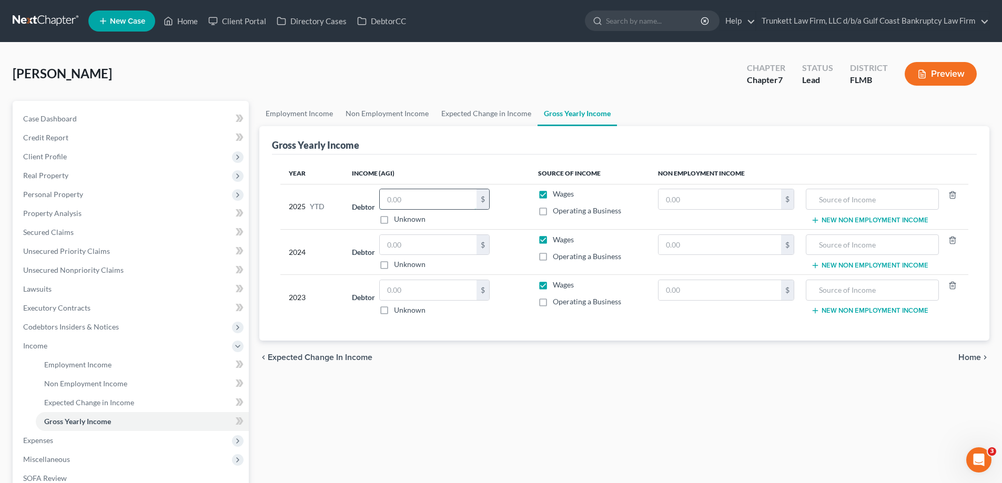
click at [430, 197] on input "text" at bounding box center [428, 199] width 97 height 20
type input "8,815"
click at [416, 247] on input "text" at bounding box center [428, 245] width 97 height 20
type input "13,929"
click at [407, 281] on input "text" at bounding box center [428, 290] width 97 height 20
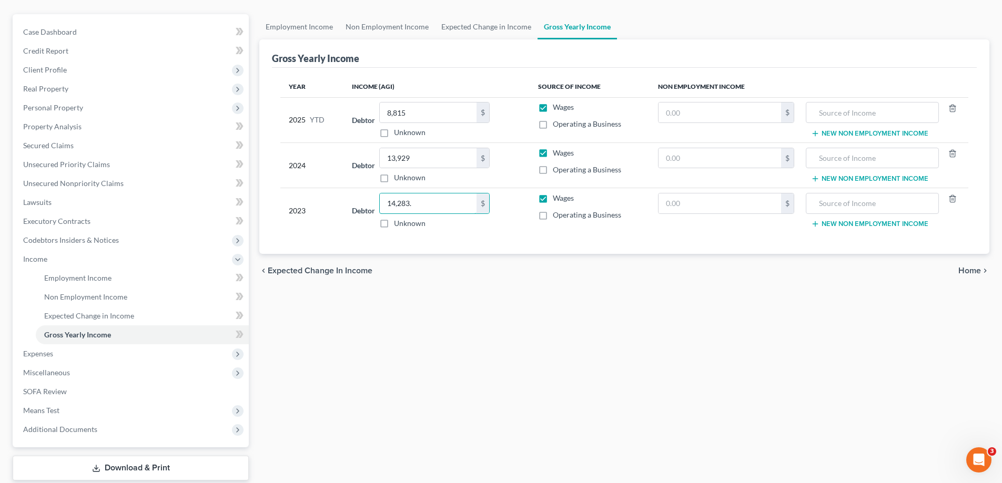
scroll to position [105, 0]
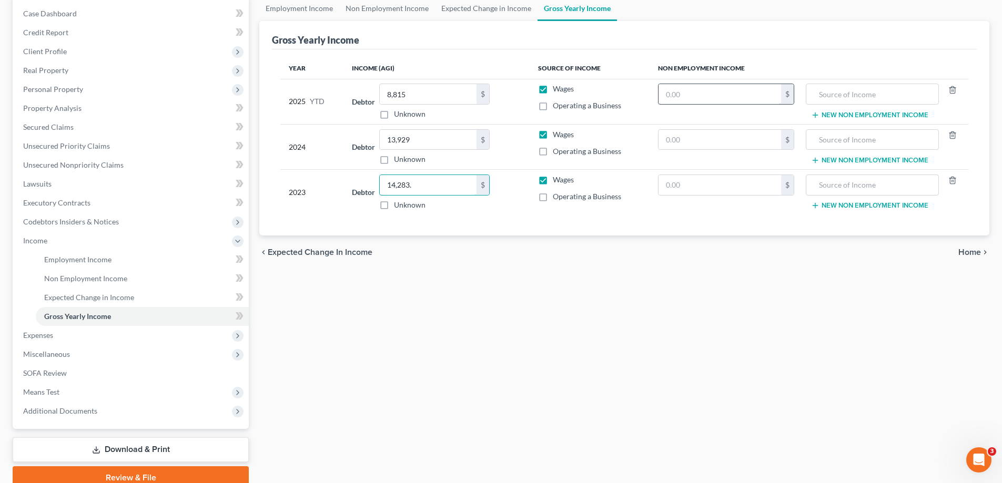
type input "14,283."
click at [705, 88] on input "text" at bounding box center [719, 94] width 123 height 20
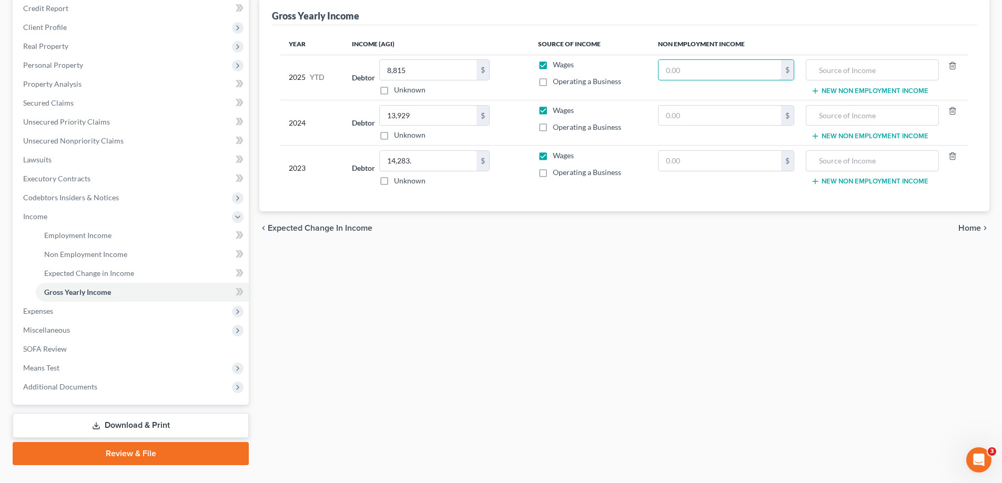
scroll to position [151, 0]
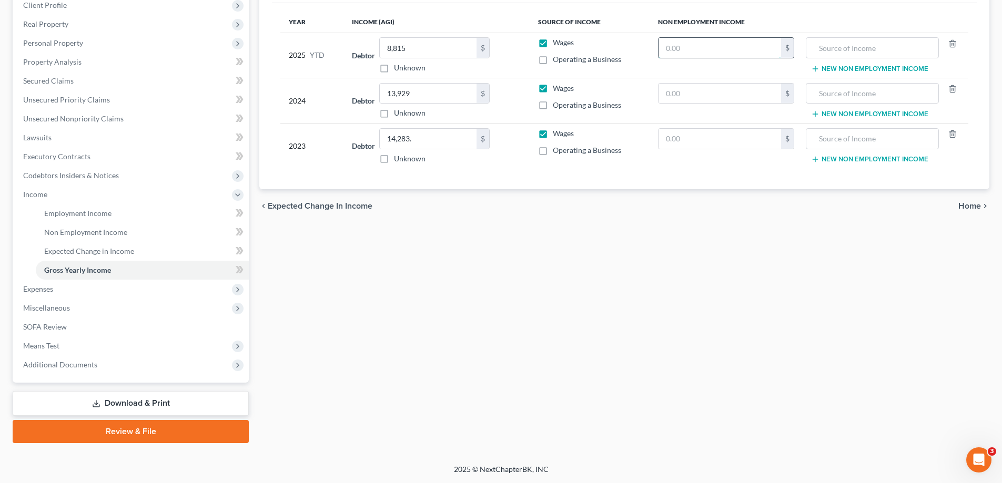
click at [692, 55] on input "text" at bounding box center [719, 48] width 123 height 20
type input "7,574"
click at [835, 52] on input "text" at bounding box center [871, 48] width 121 height 20
type input "Soc Sec"
click at [716, 95] on input "text" at bounding box center [719, 94] width 123 height 20
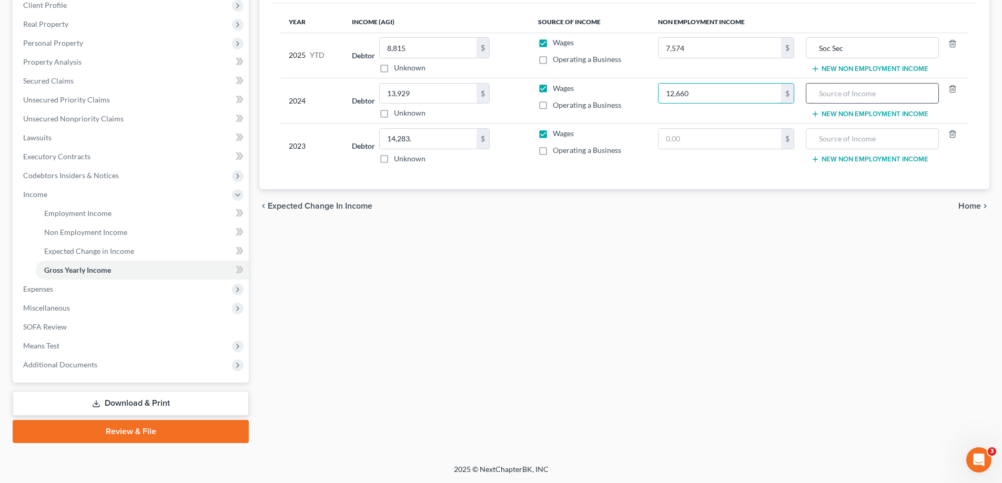
type input "12,660"
click at [830, 94] on input "text" at bounding box center [871, 94] width 121 height 20
type input "Soc Sec"
click at [675, 135] on input "text" at bounding box center [719, 139] width 123 height 20
type input "12,818"
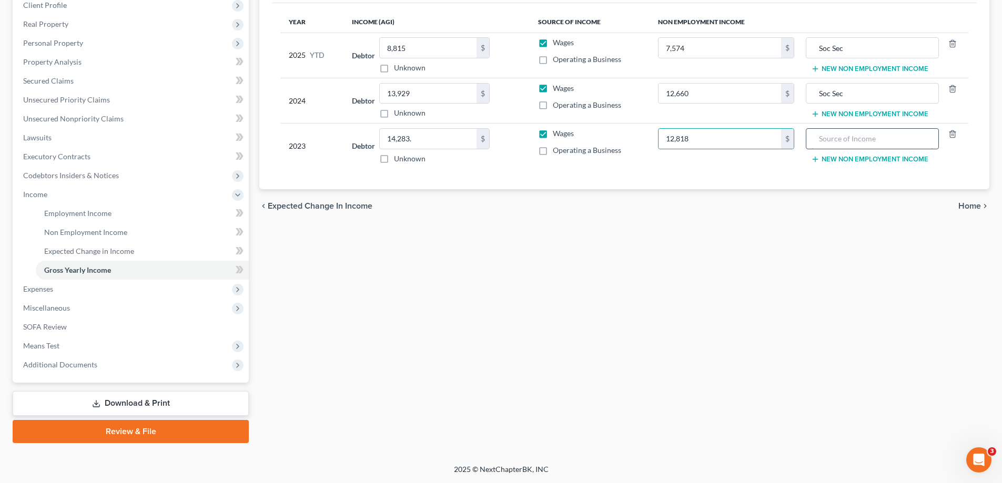
click at [838, 137] on input "text" at bounding box center [871, 139] width 121 height 20
type input "/"
type input "Soc Sec"
click at [61, 288] on span "Expenses" at bounding box center [132, 289] width 234 height 19
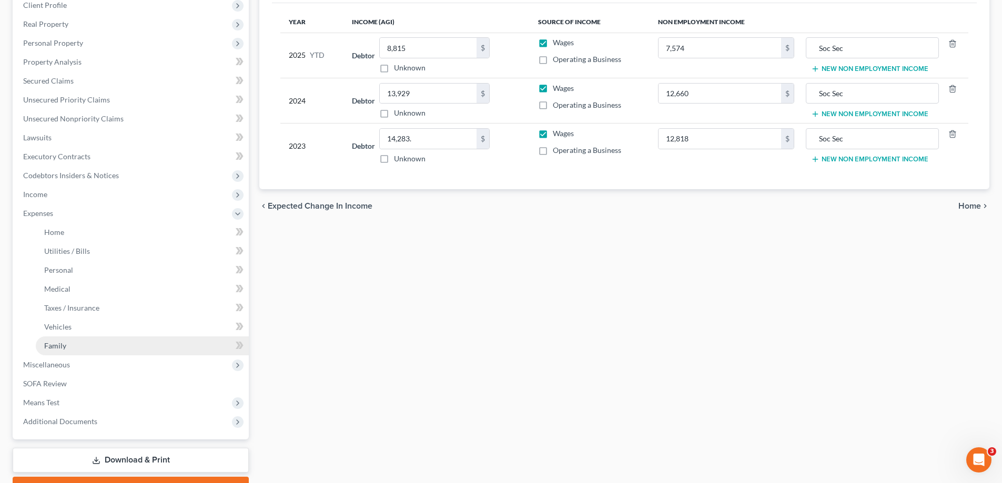
click at [75, 346] on link "Family" at bounding box center [142, 346] width 213 height 19
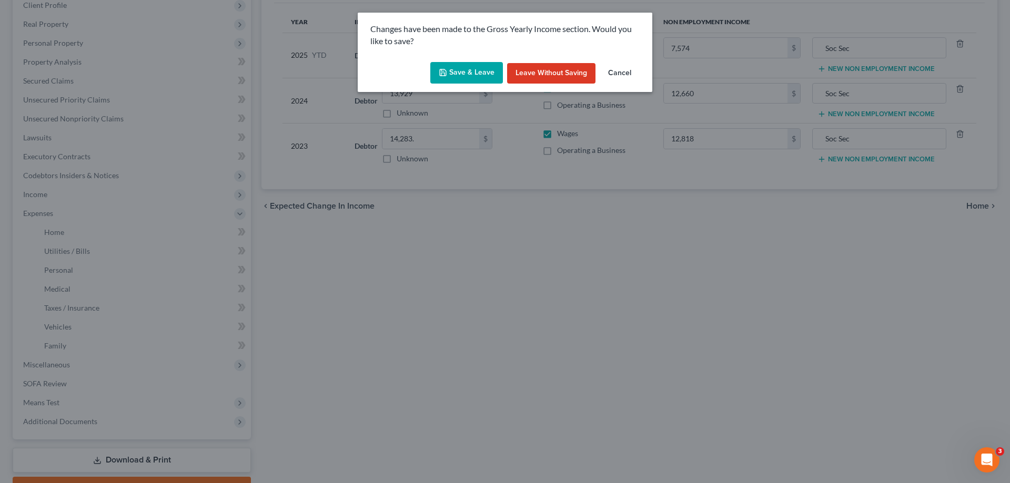
click at [442, 74] on icon "button" at bounding box center [443, 72] width 8 height 8
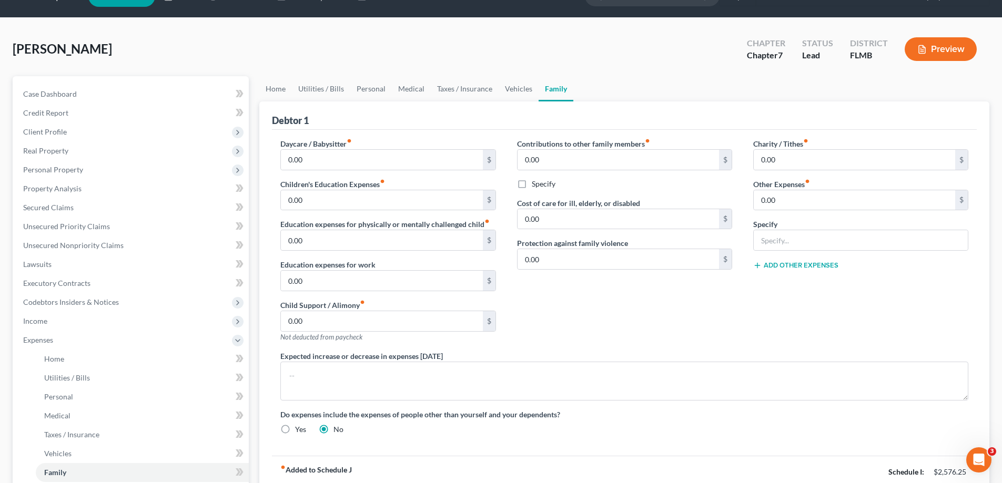
scroll to position [208, 0]
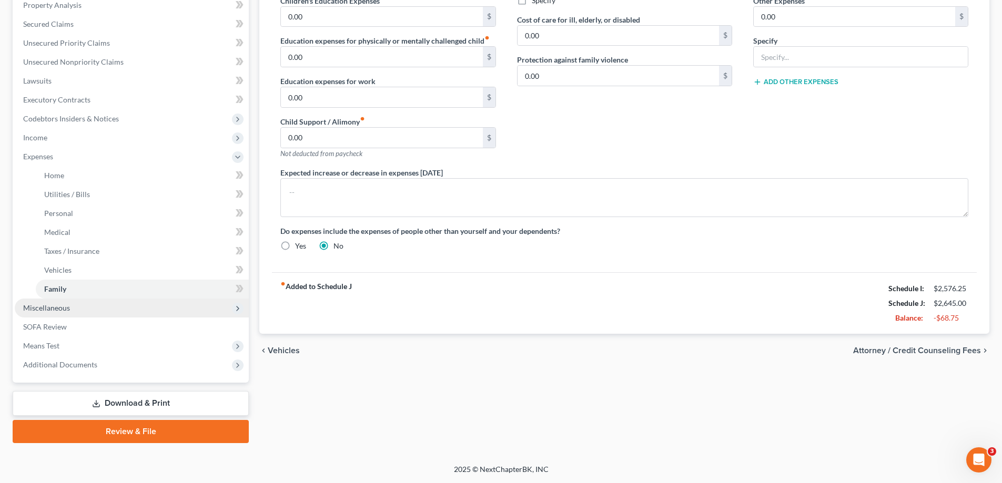
click at [69, 307] on span "Miscellaneous" at bounding box center [46, 307] width 47 height 9
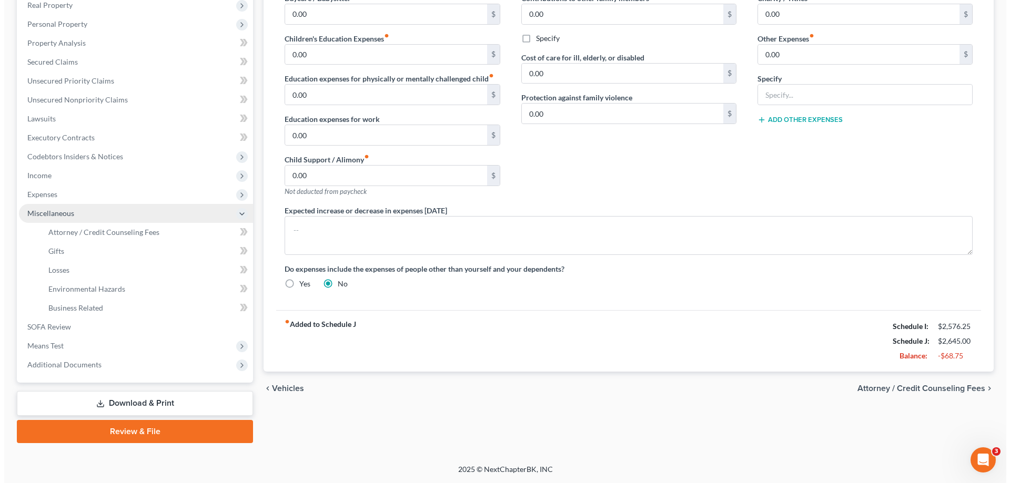
scroll to position [170, 0]
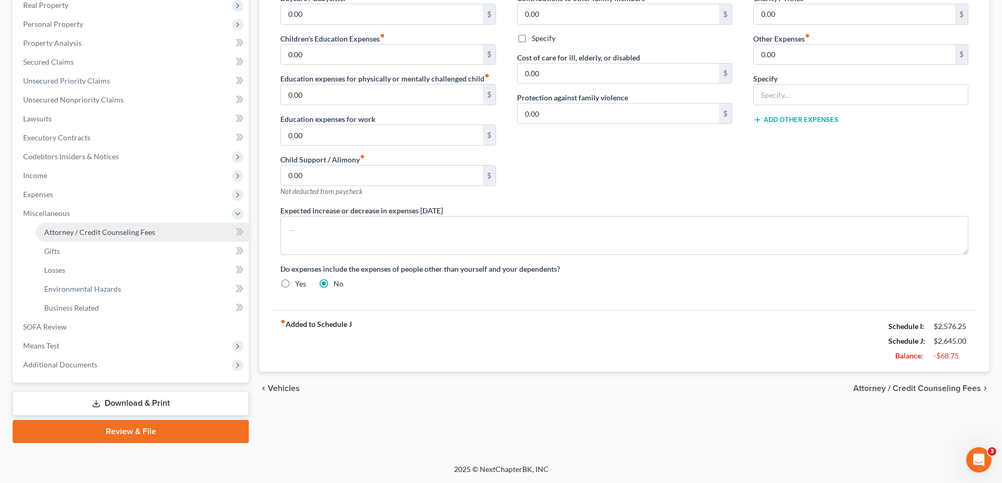
click at [110, 229] on span "Attorney / Credit Counseling Fees" at bounding box center [99, 232] width 111 height 9
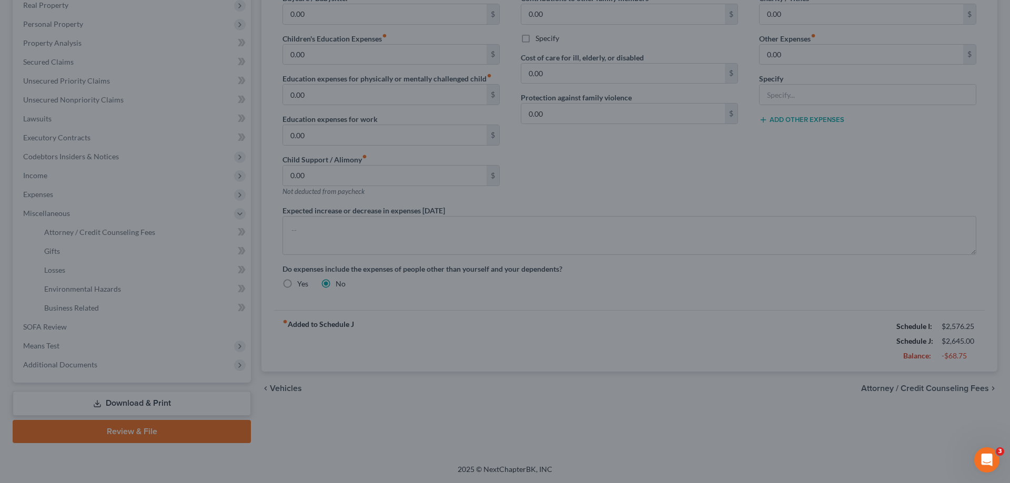
click at [120, 229] on div at bounding box center [505, 241] width 1010 height 483
click at [250, 353] on div at bounding box center [505, 241] width 1010 height 483
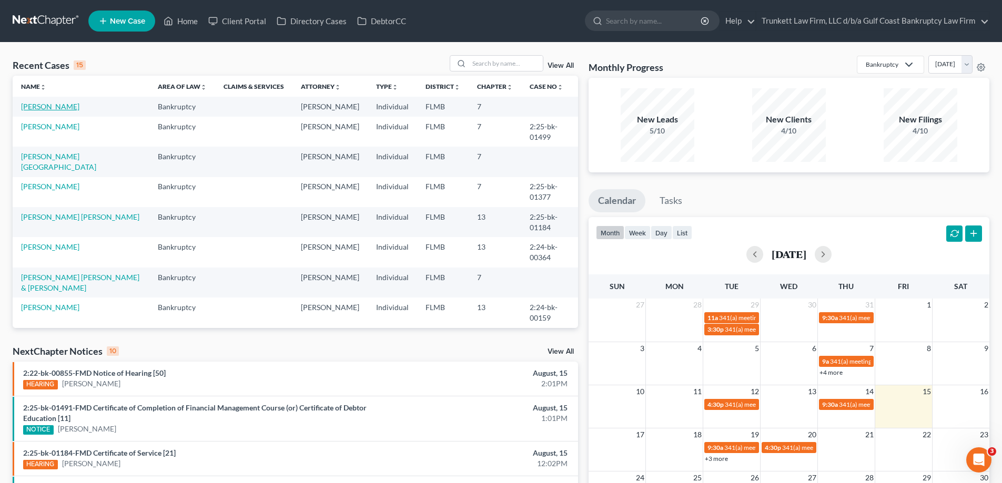
click at [78, 104] on link "[PERSON_NAME]" at bounding box center [50, 106] width 58 height 9
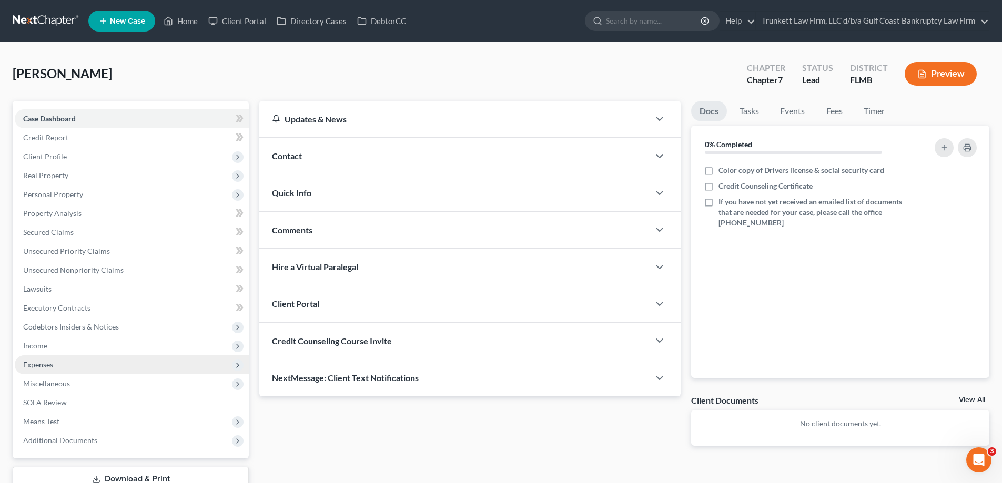
click at [49, 362] on span "Expenses" at bounding box center [38, 364] width 30 height 9
click at [62, 363] on span "Expenses" at bounding box center [132, 365] width 234 height 19
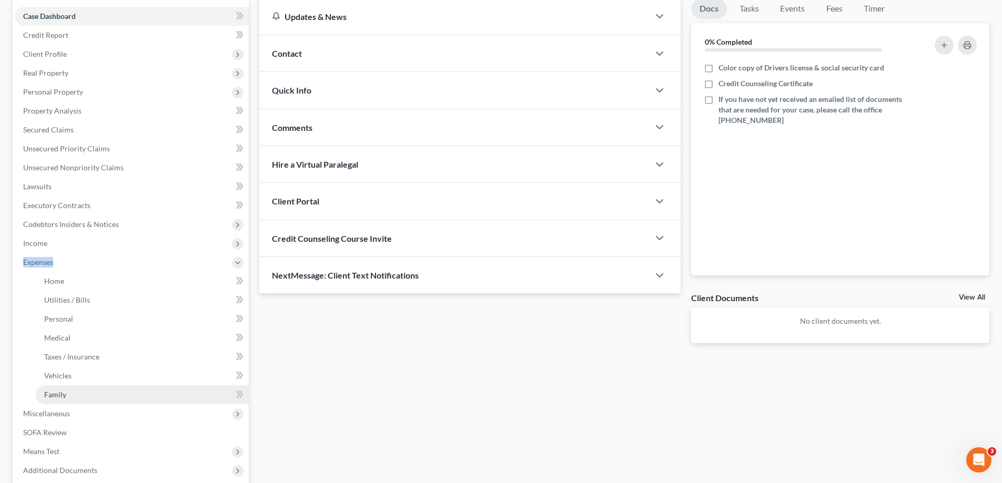
scroll to position [105, 0]
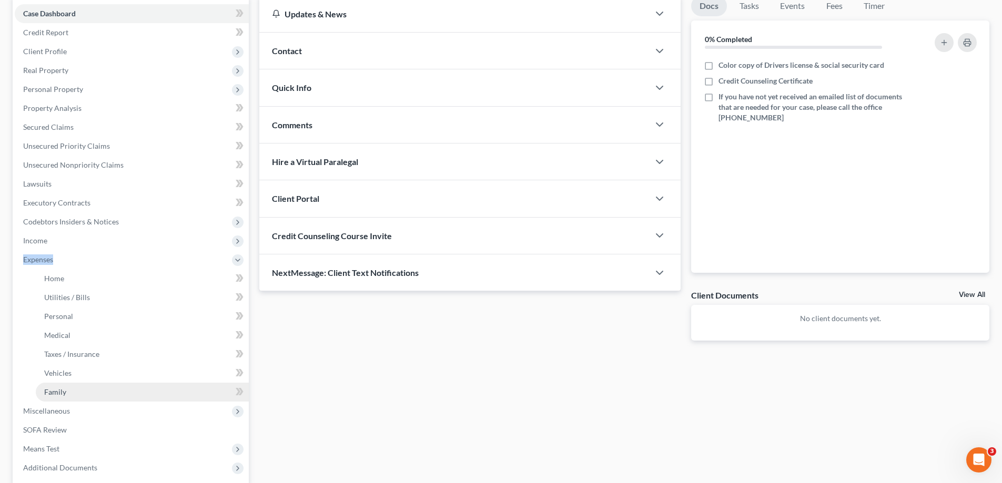
click at [68, 390] on link "Family" at bounding box center [142, 392] width 213 height 19
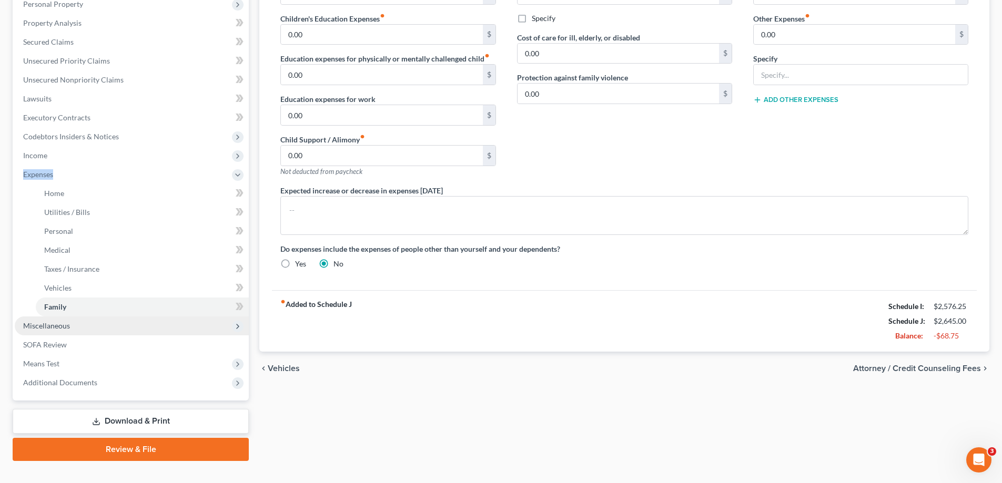
scroll to position [208, 0]
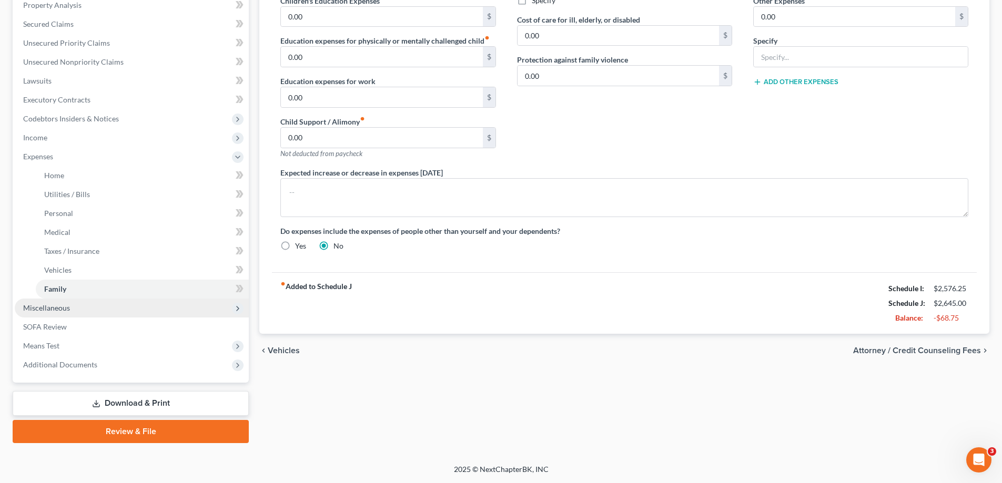
click at [75, 307] on span "Miscellaneous" at bounding box center [132, 308] width 234 height 19
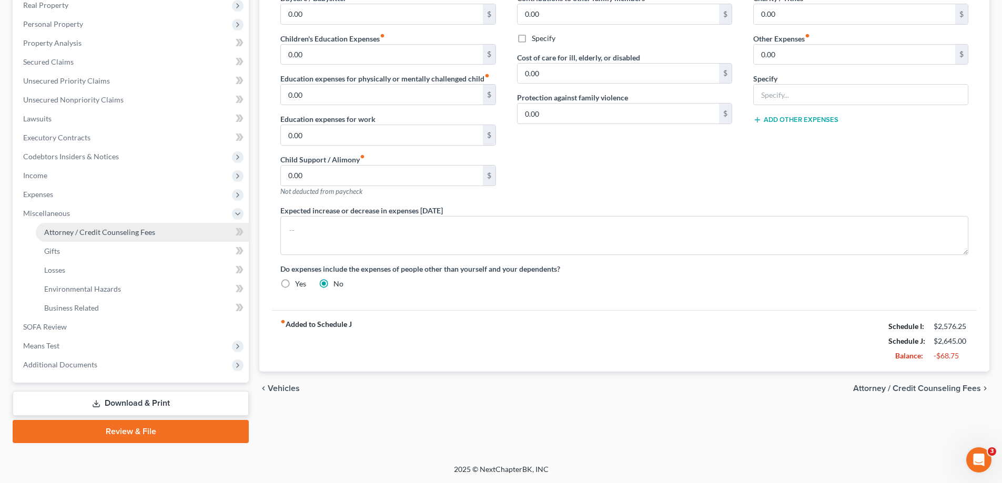
click at [124, 228] on span "Attorney / Credit Counseling Fees" at bounding box center [99, 232] width 111 height 9
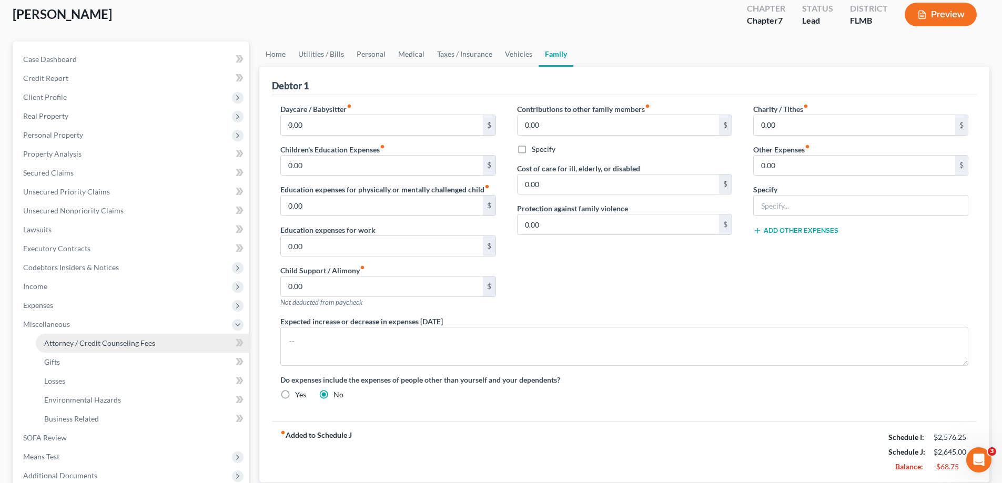
select select "0"
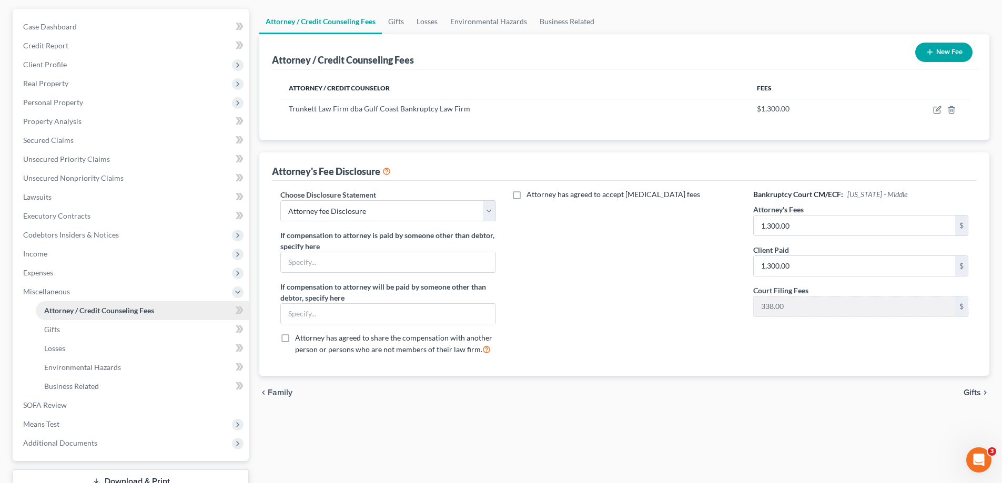
scroll to position [158, 0]
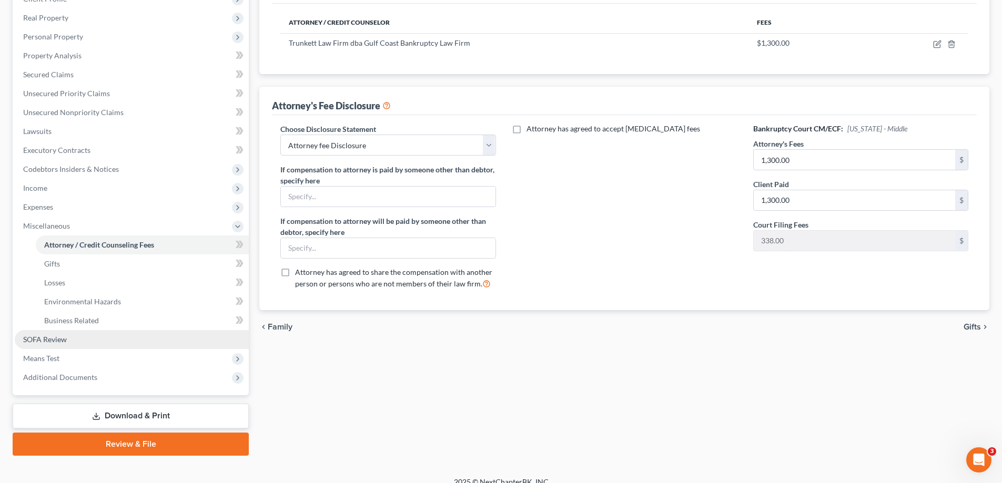
click at [73, 343] on link "SOFA Review" at bounding box center [132, 339] width 234 height 19
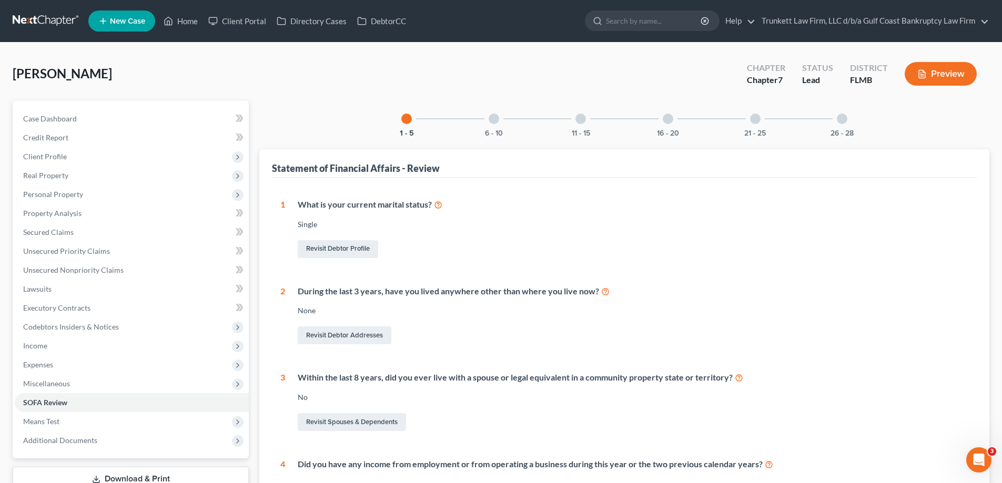
click at [674, 116] on div "16 - 20" at bounding box center [668, 119] width 36 height 36
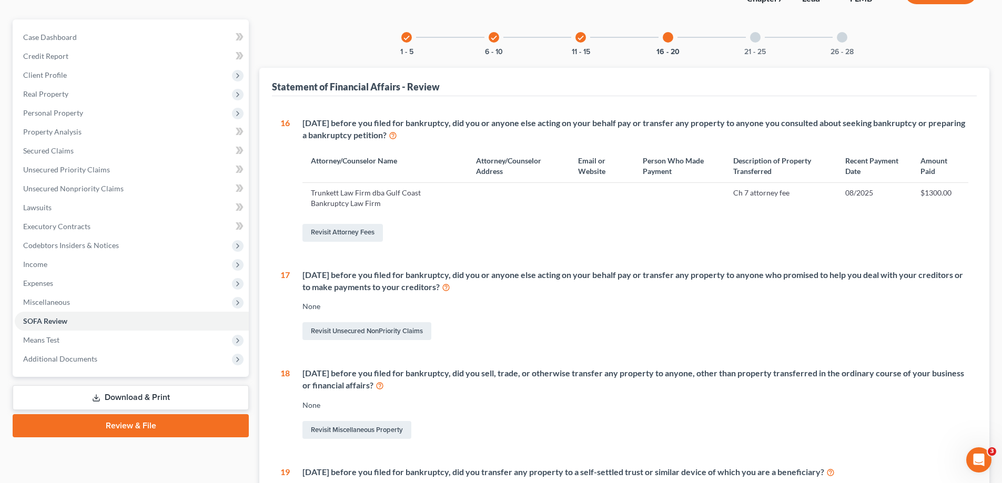
scroll to position [105, 0]
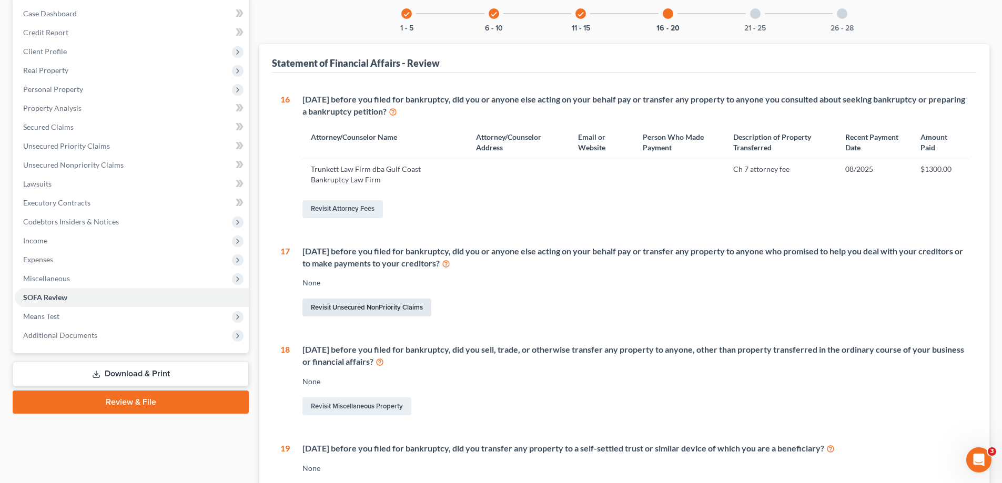
click at [376, 304] on link "Revisit Unsecured NonPriority Claims" at bounding box center [366, 308] width 129 height 18
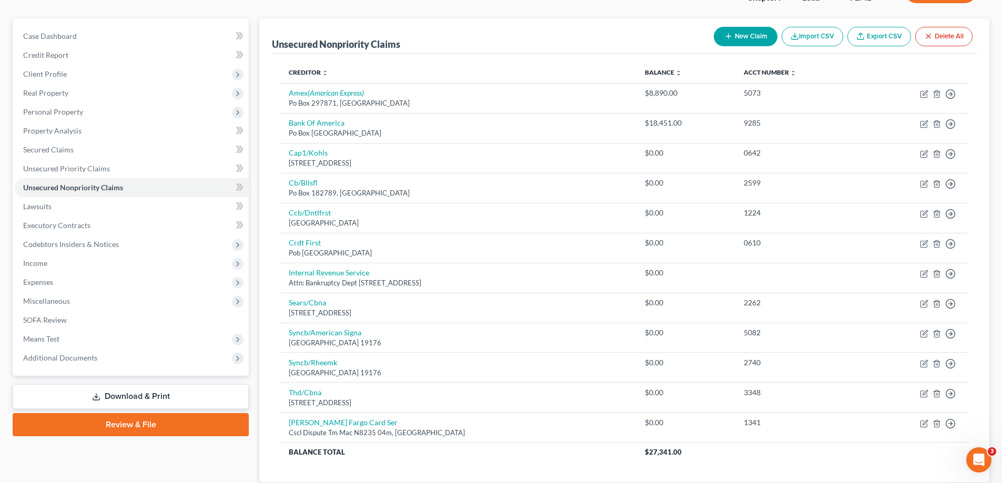
scroll to position [105, 0]
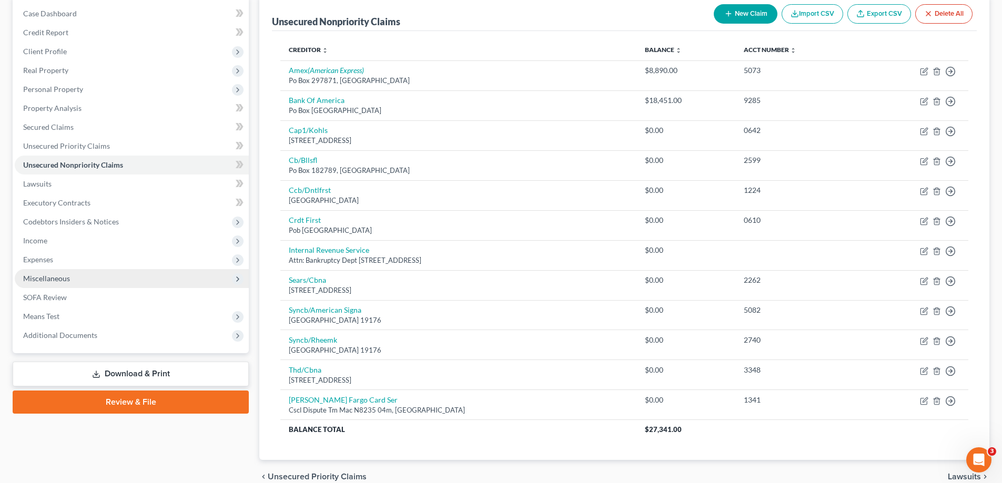
click at [72, 277] on span "Miscellaneous" at bounding box center [132, 278] width 234 height 19
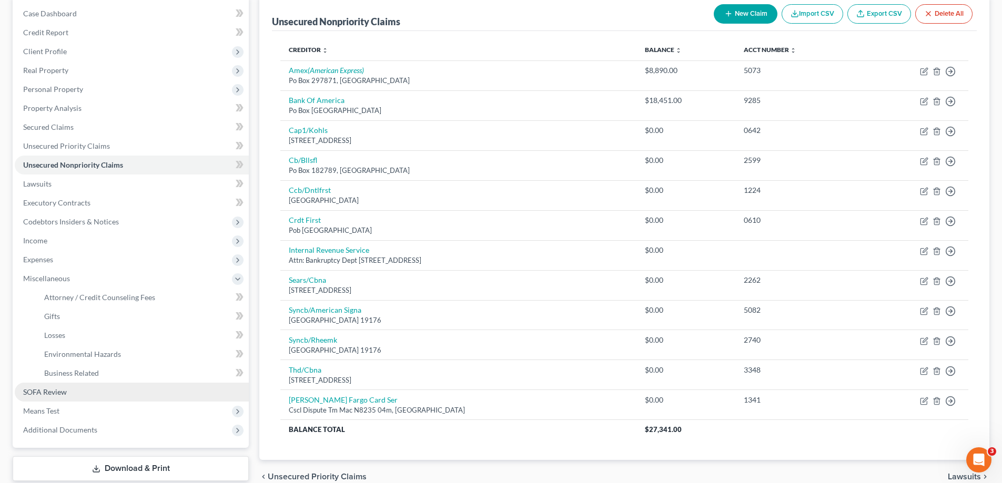
click at [63, 388] on span "SOFA Review" at bounding box center [45, 392] width 44 height 9
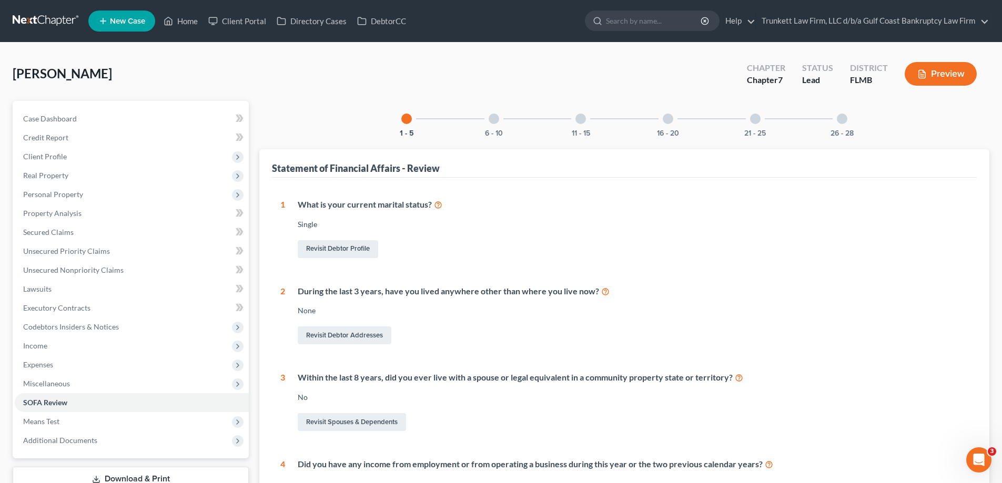
click at [665, 111] on div "16 - 20" at bounding box center [668, 119] width 36 height 36
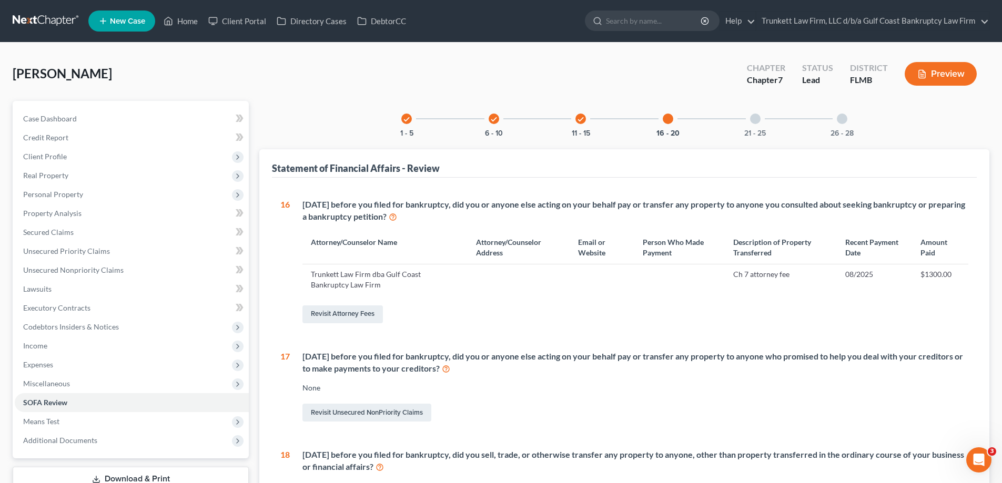
click at [672, 119] on div "16 - 20" at bounding box center [668, 119] width 36 height 36
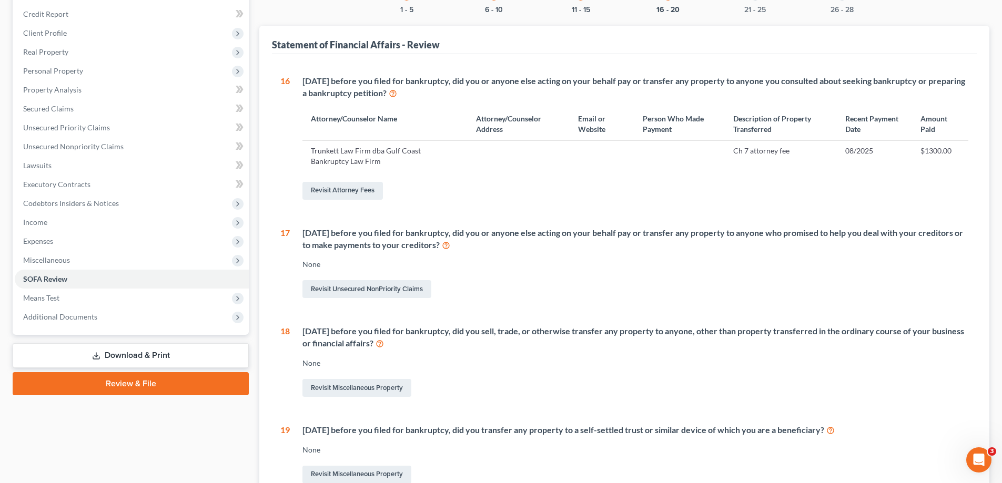
scroll to position [158, 0]
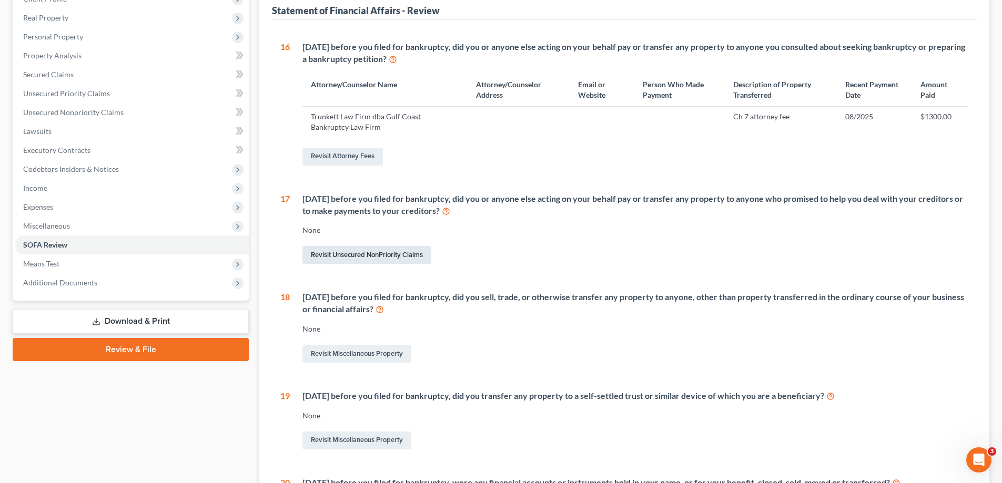
click at [391, 260] on link "Revisit Unsecured NonPriority Claims" at bounding box center [366, 255] width 129 height 18
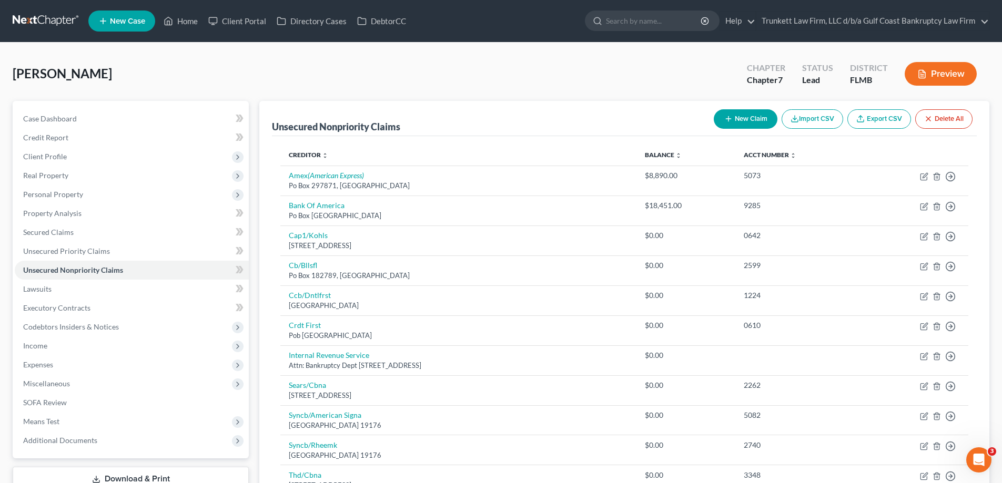
click at [743, 122] on button "New Claim" at bounding box center [746, 118] width 64 height 19
select select "0"
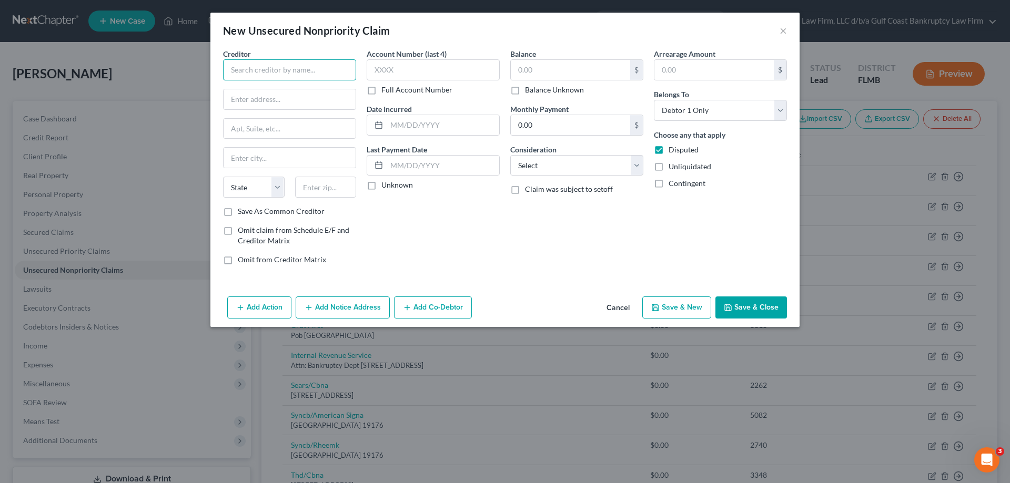
click at [267, 70] on input "text" at bounding box center [289, 69] width 133 height 21
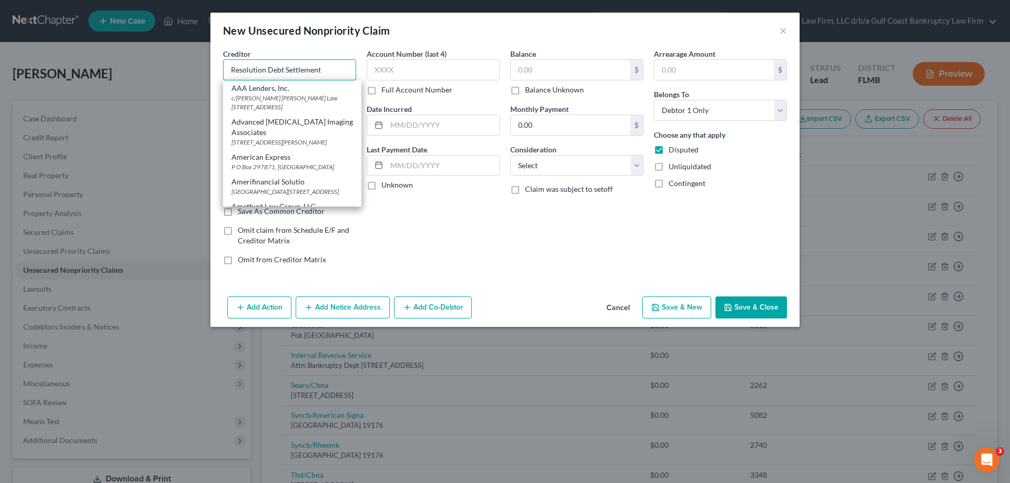
type input "Resolution Debt Settlement"
click at [420, 227] on div "Account Number (last 4) Full Account Number Date Incurred Last Payment Date Unk…" at bounding box center [433, 160] width 144 height 225
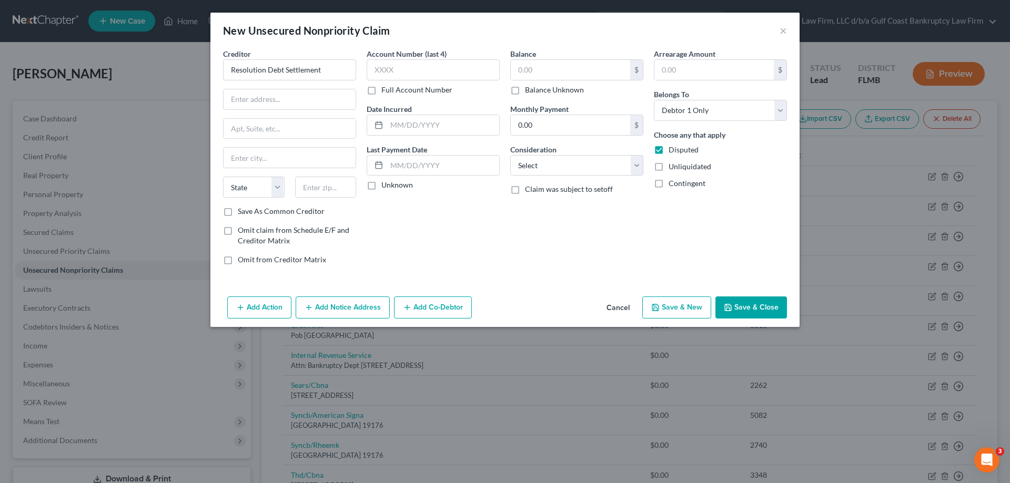
click at [269, 306] on button "Add Action" at bounding box center [259, 308] width 64 height 22
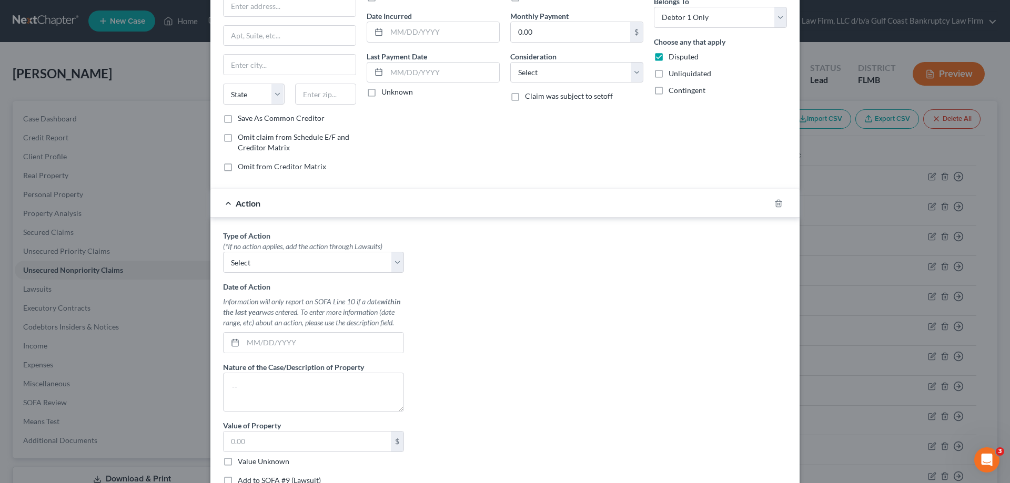
scroll to position [105, 0]
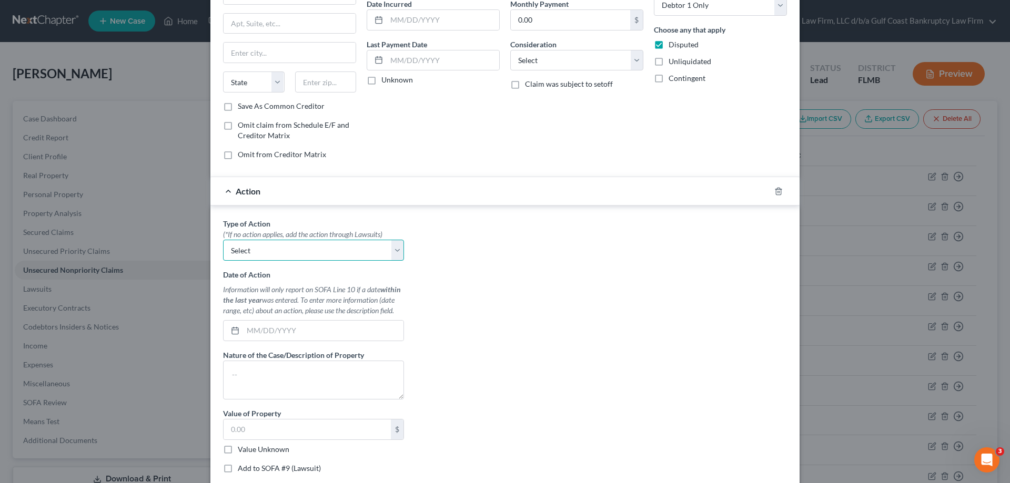
click at [283, 245] on select "Select Repossession Garnishment Foreclosure Personal Injury Attached, Seized, O…" at bounding box center [313, 250] width 181 height 21
click at [562, 303] on div "Type of Action * (*If no action applies, add the action through Lawsuits) Selec…" at bounding box center [505, 349] width 574 height 263
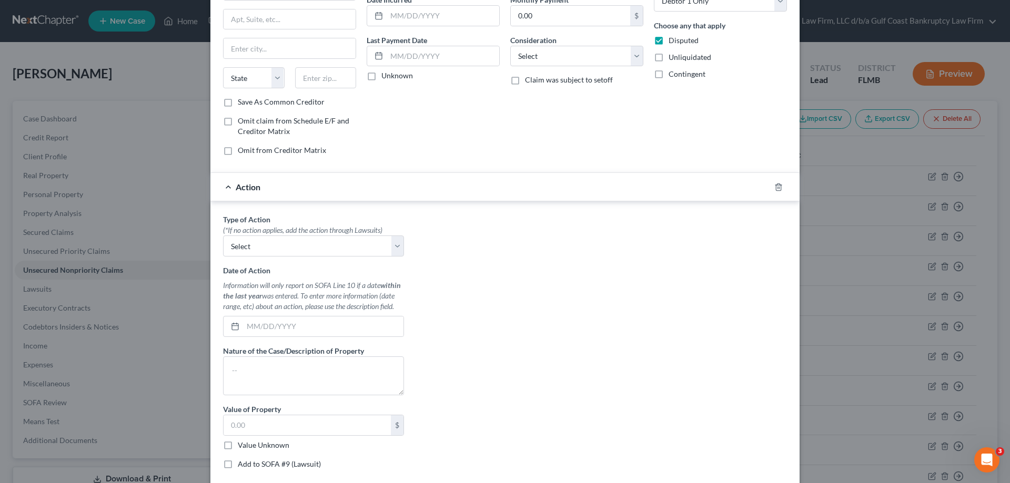
scroll to position [170, 0]
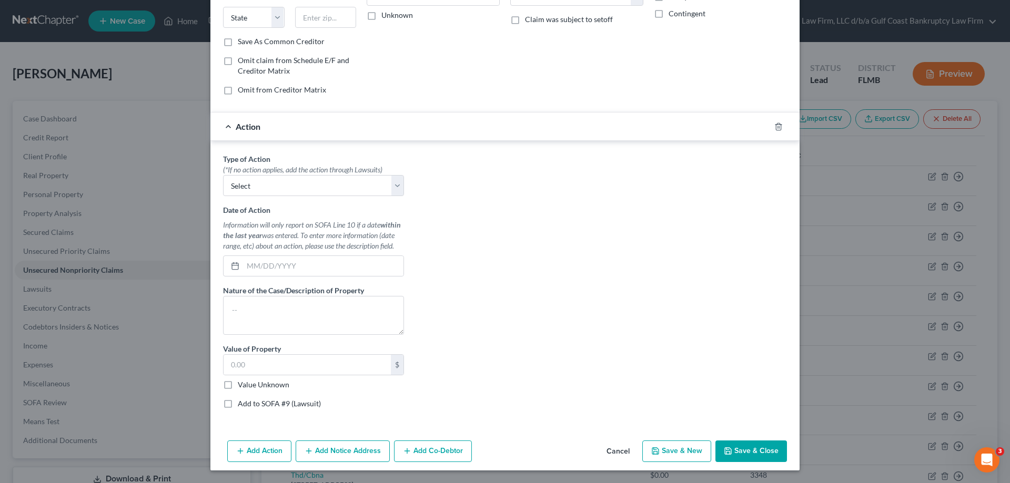
click at [750, 457] on button "Save & Close" at bounding box center [751, 452] width 72 height 22
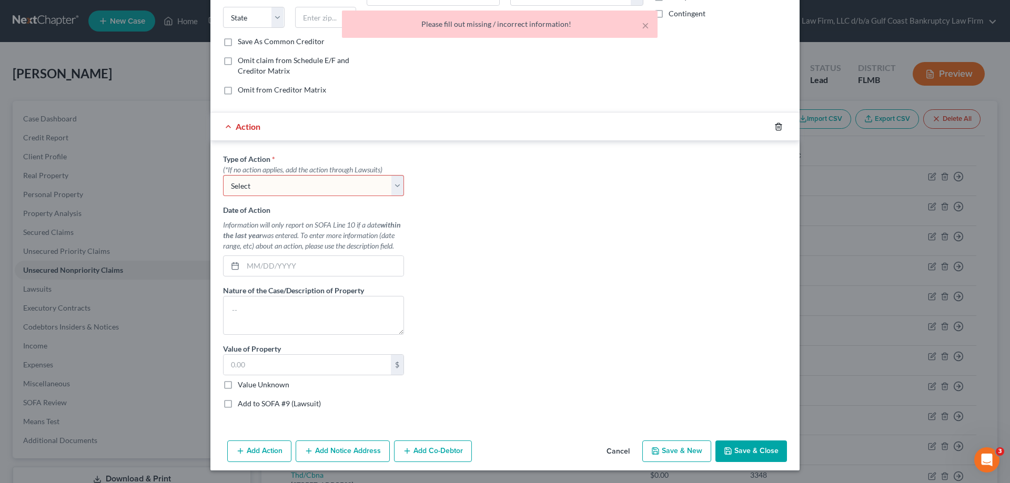
click at [775, 125] on polyline "button" at bounding box center [778, 125] width 6 height 0
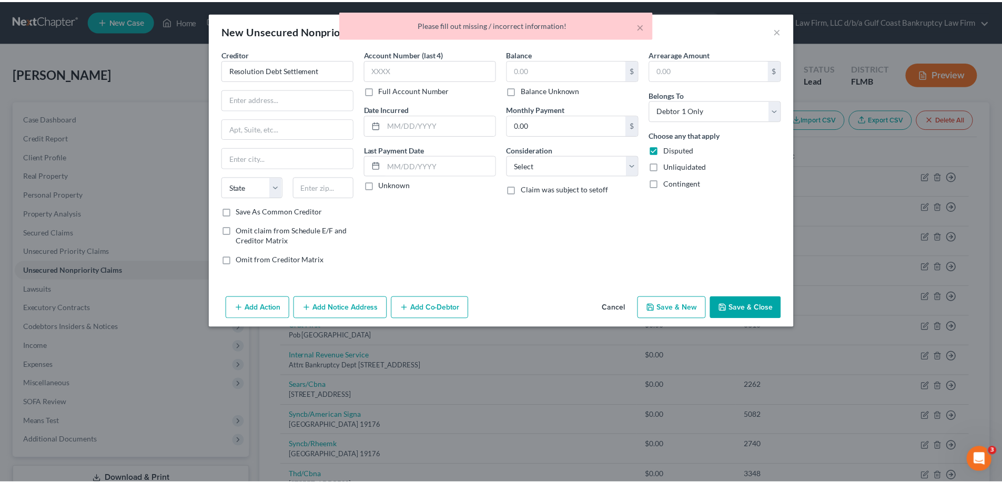
scroll to position [0, 0]
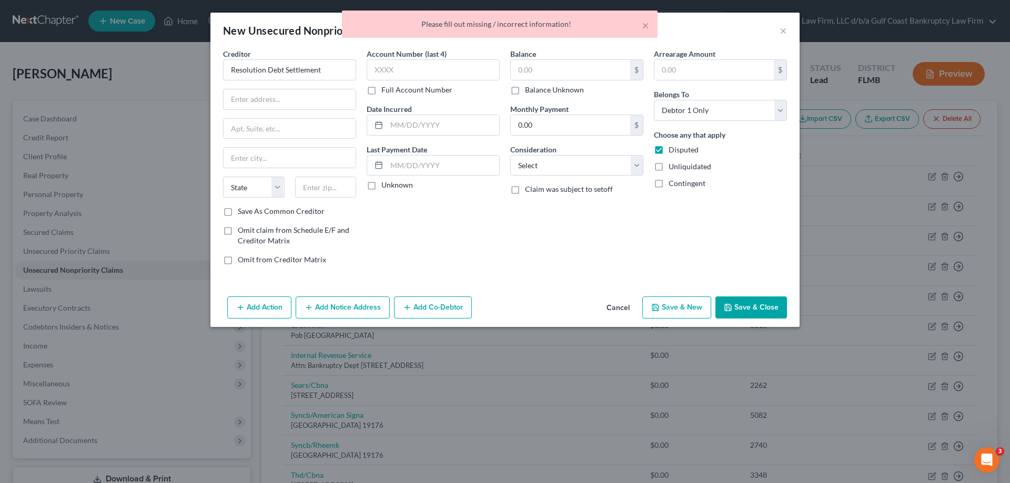
click at [750, 306] on button "Save & Close" at bounding box center [751, 308] width 72 height 22
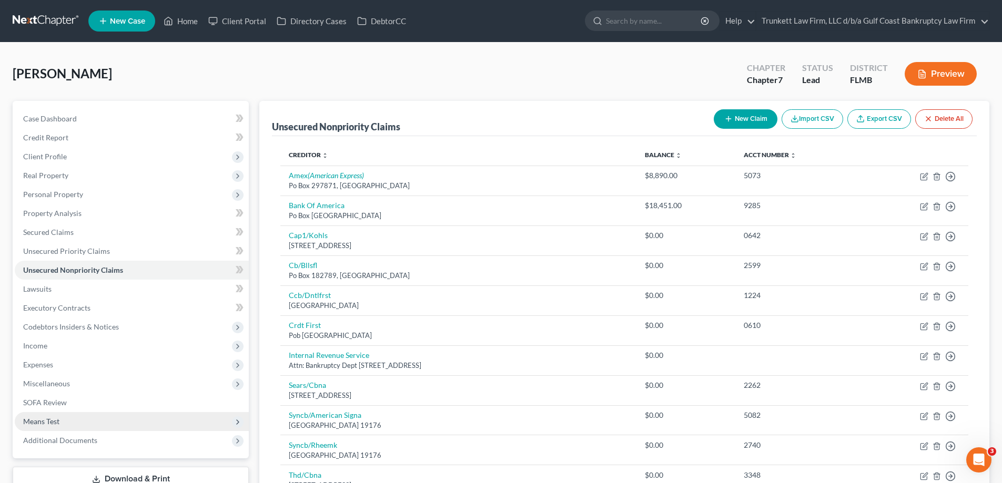
click at [62, 420] on span "Means Test" at bounding box center [132, 421] width 234 height 19
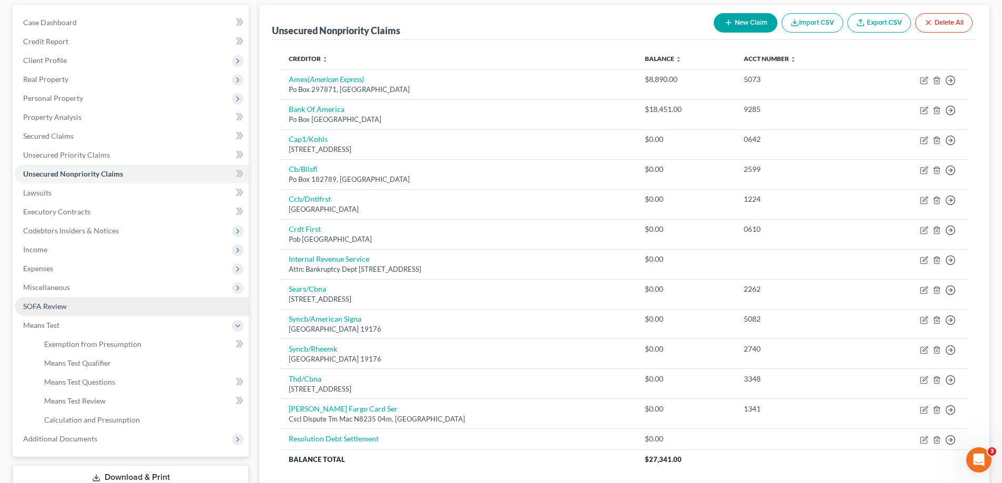
scroll to position [19, 0]
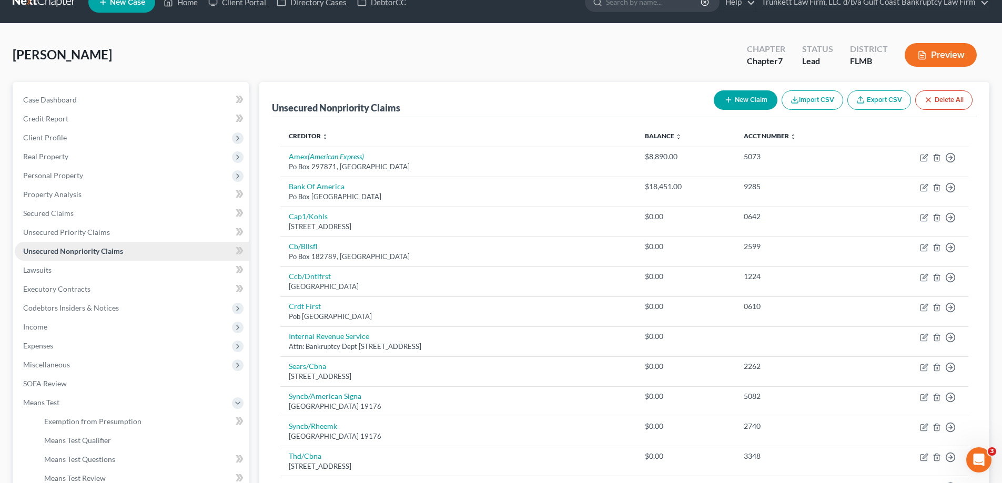
click at [66, 251] on span "Unsecured Nonpriority Claims" at bounding box center [73, 251] width 100 height 9
click at [68, 344] on span "Expenses" at bounding box center [132, 346] width 234 height 19
click at [65, 366] on link "Home" at bounding box center [142, 365] width 213 height 19
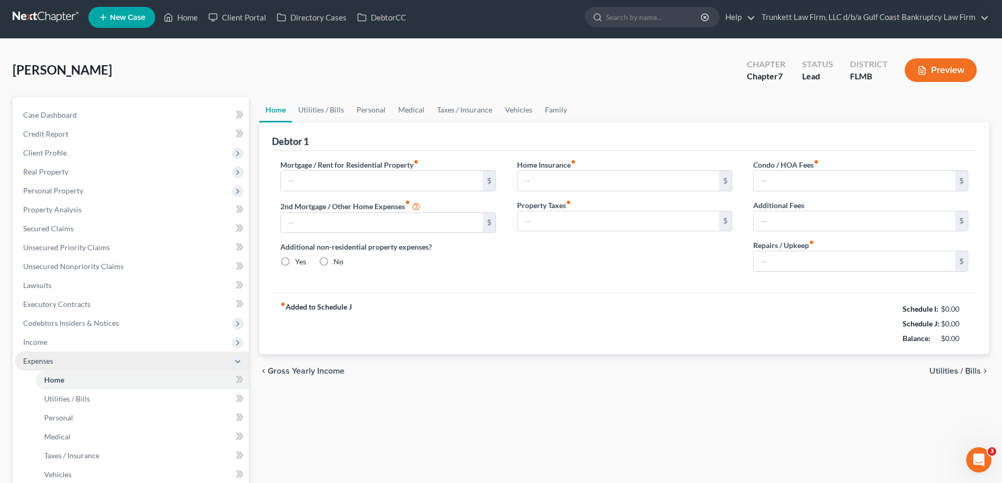
type input "0.00"
radio input "true"
type input "100.00"
type input "150.00"
type input "0.00"
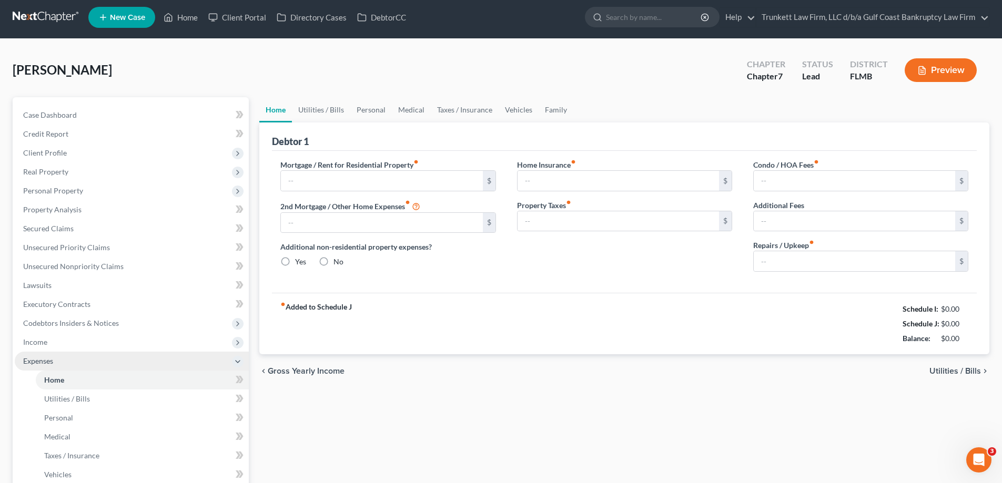
type input "0.00"
type input "100.00"
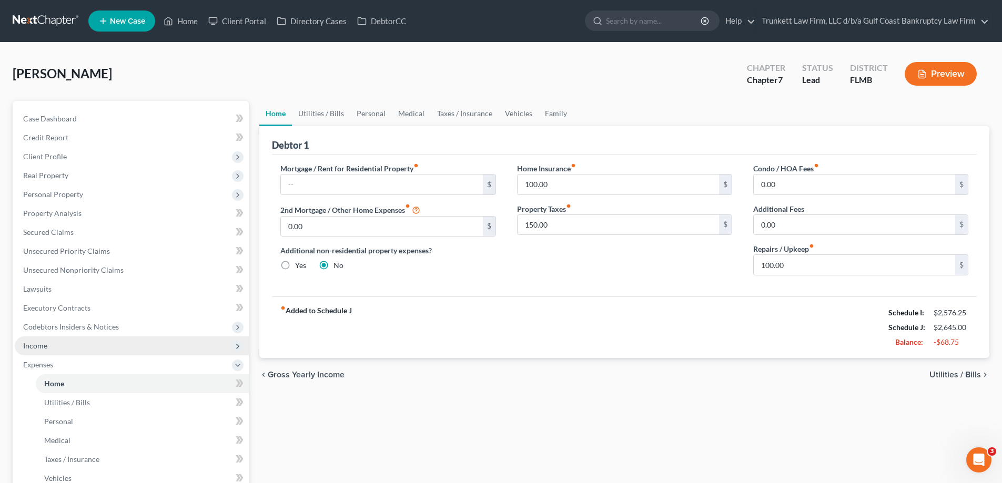
click at [62, 342] on span "Income" at bounding box center [132, 346] width 234 height 19
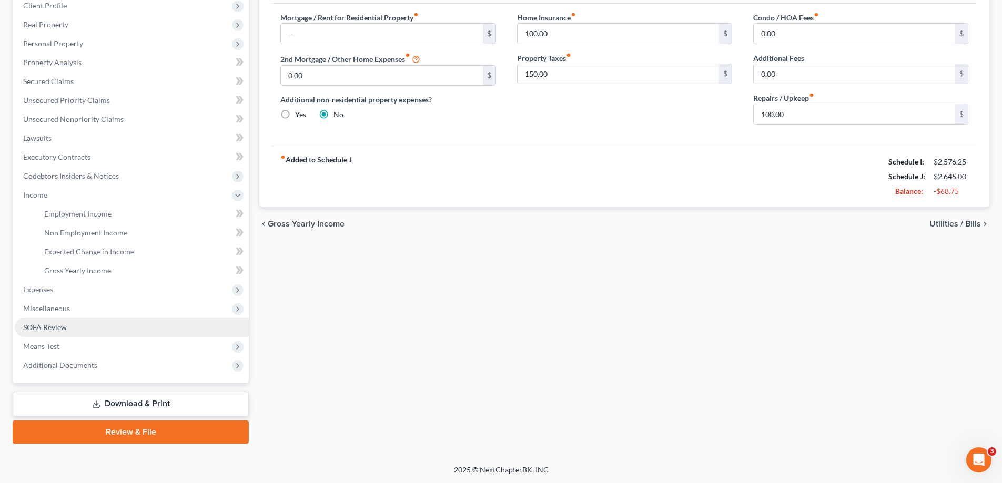
scroll to position [151, 0]
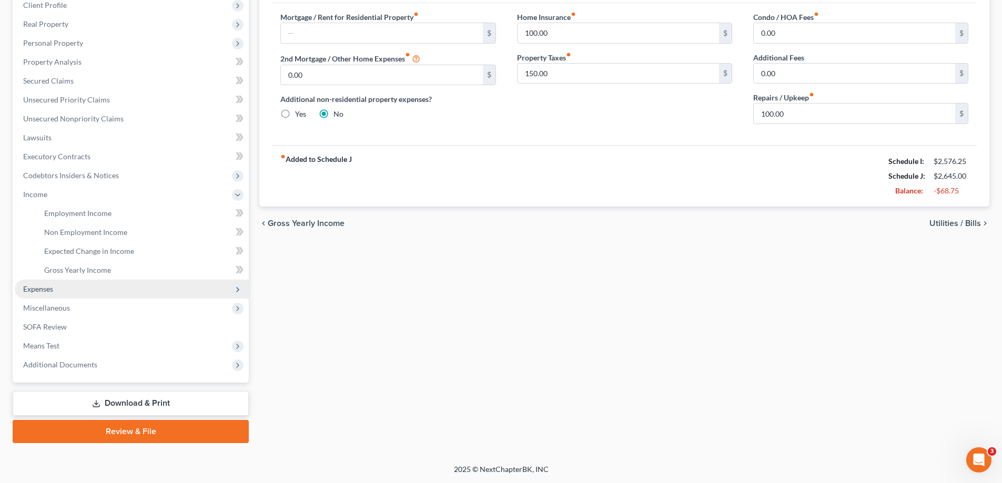
click at [42, 283] on span "Expenses" at bounding box center [132, 289] width 234 height 19
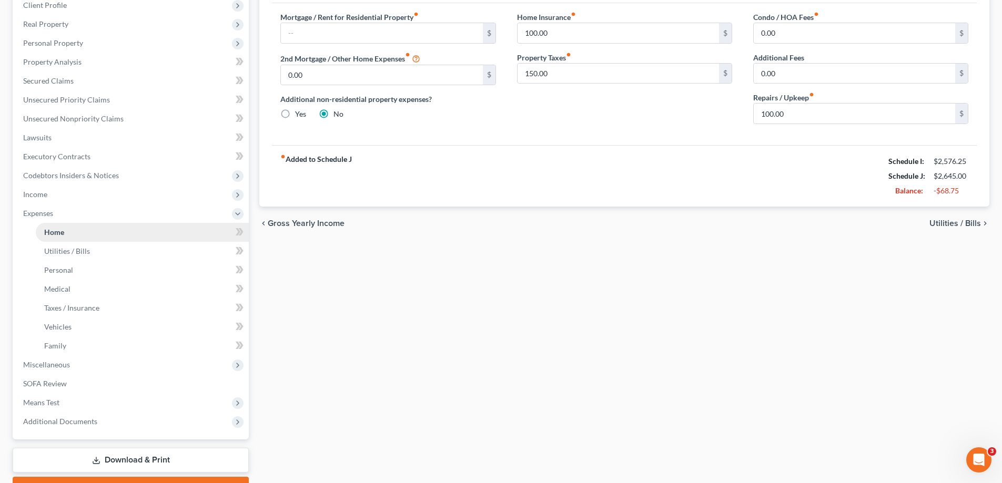
click at [74, 232] on link "Home" at bounding box center [142, 232] width 213 height 19
click at [88, 251] on span "Utilities / Bills" at bounding box center [67, 251] width 46 height 9
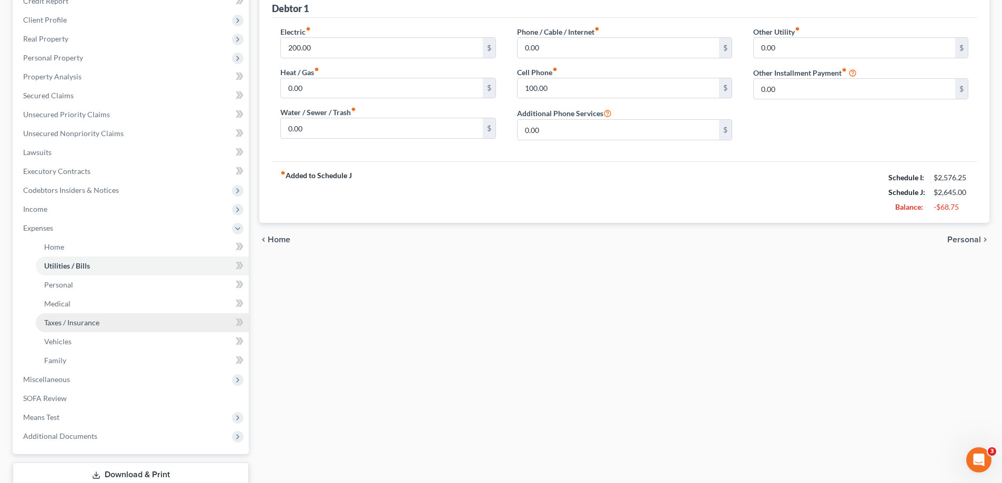
scroll to position [156, 0]
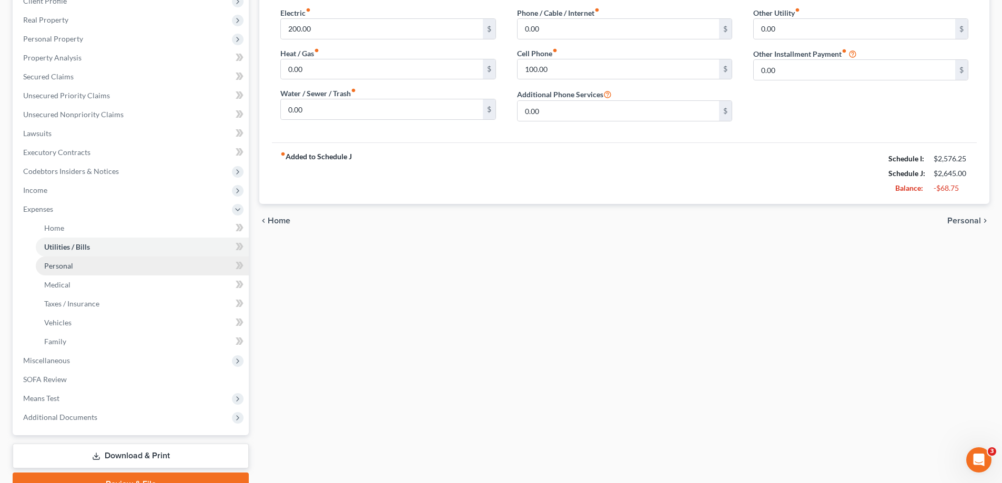
click at [80, 265] on link "Personal" at bounding box center [142, 266] width 213 height 19
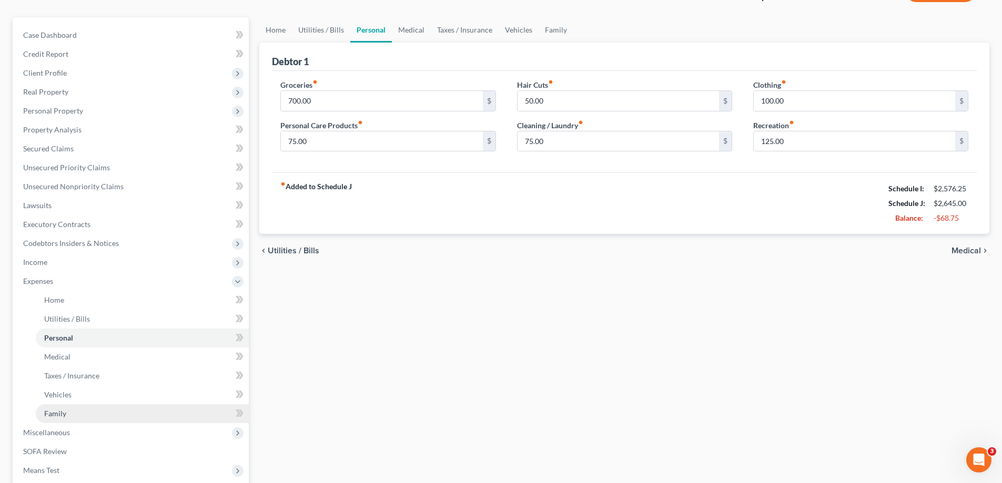
scroll to position [50, 0]
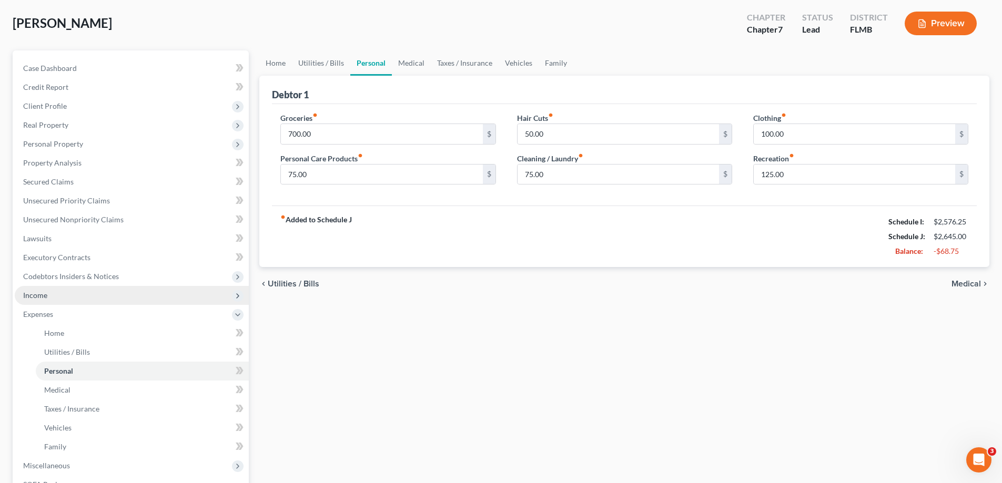
click at [55, 295] on span "Income" at bounding box center [132, 295] width 234 height 19
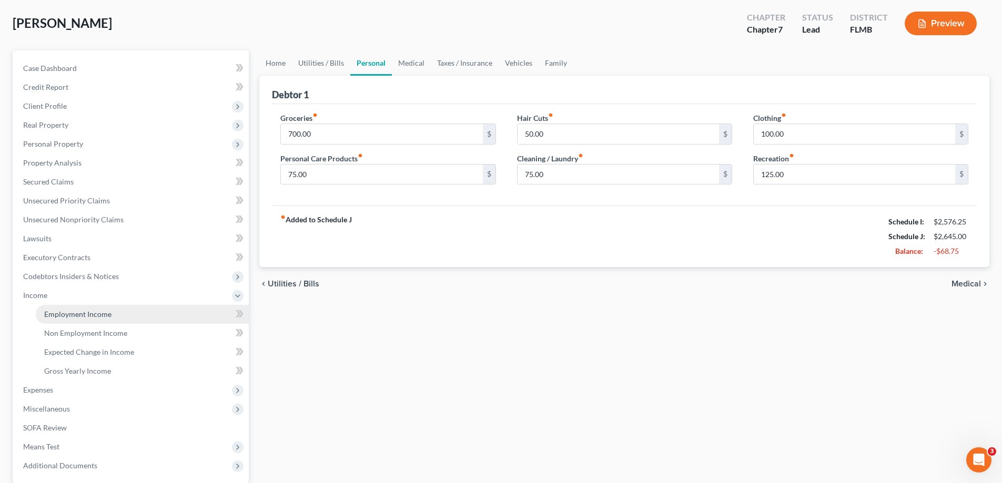
click at [96, 309] on link "Employment Income" at bounding box center [142, 314] width 213 height 19
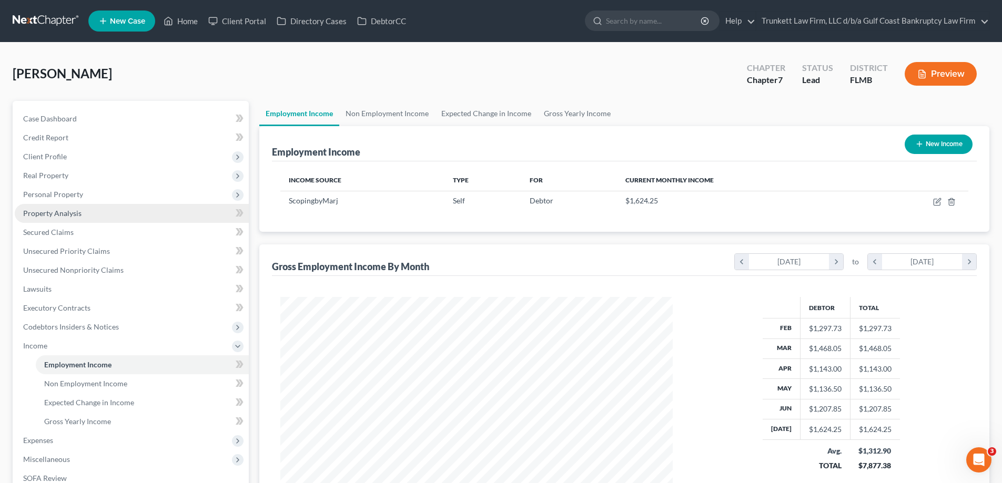
click at [69, 217] on span "Property Analysis" at bounding box center [52, 213] width 58 height 9
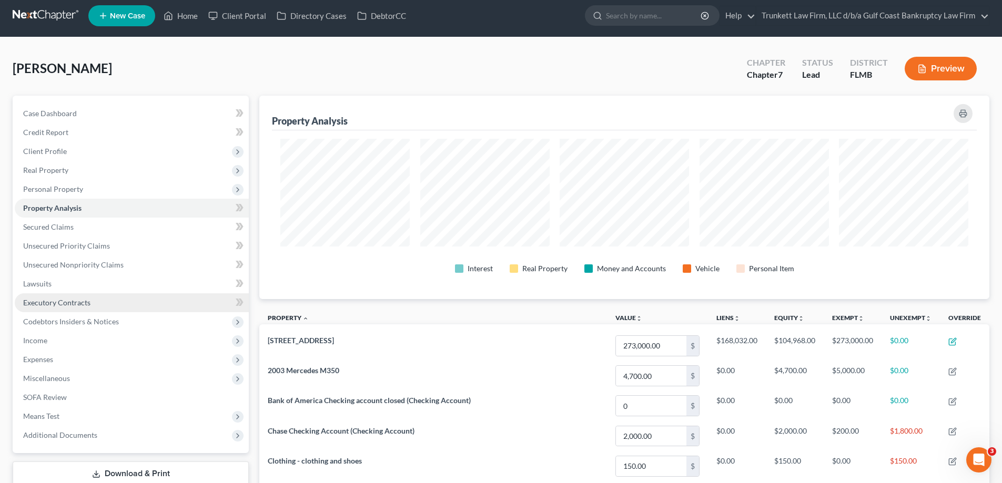
scroll to position [2, 0]
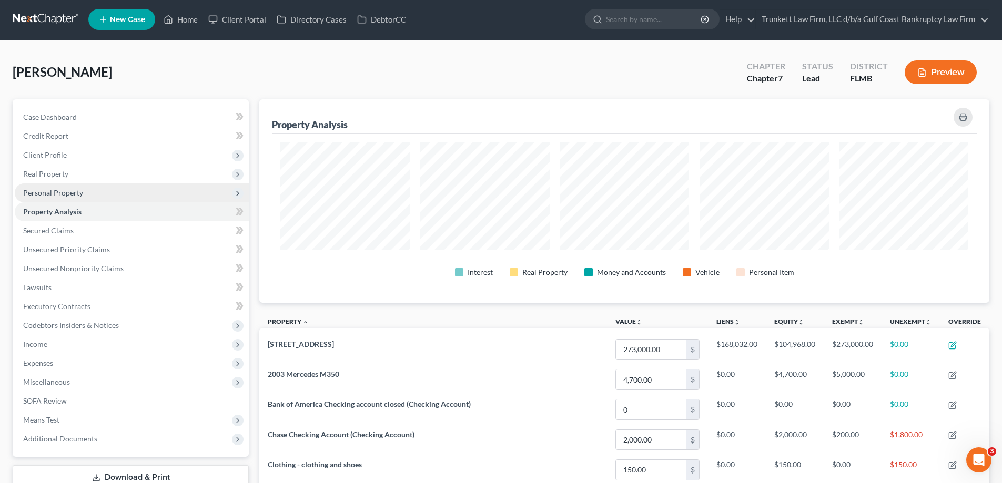
click at [74, 198] on span "Personal Property" at bounding box center [132, 193] width 234 height 19
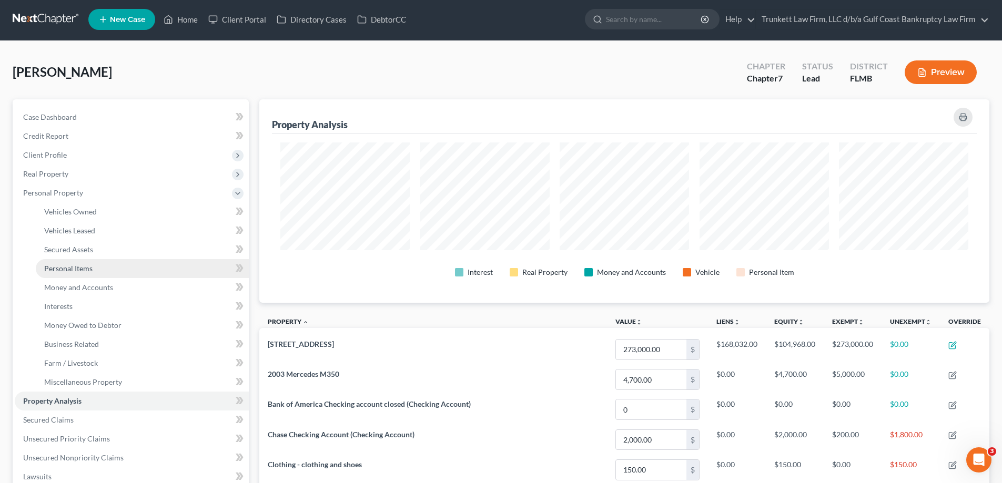
click at [93, 265] on link "Personal Items" at bounding box center [142, 268] width 213 height 19
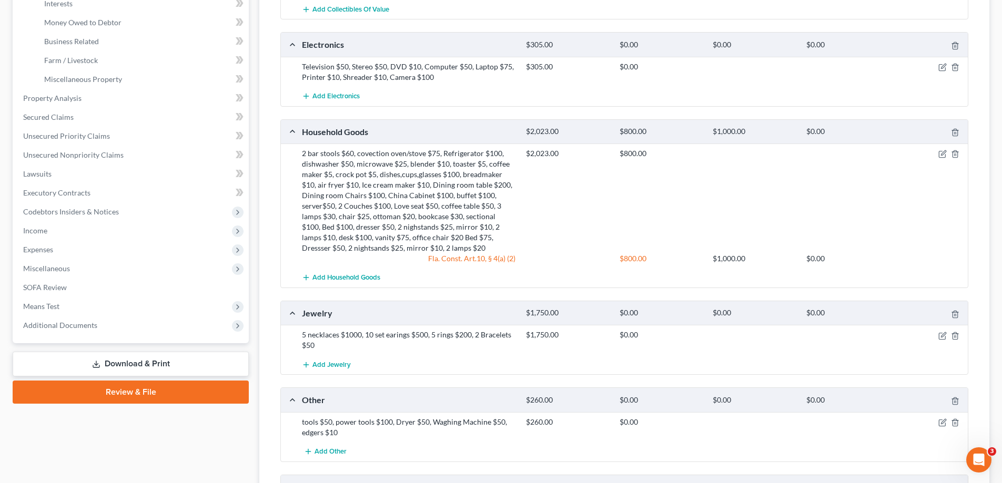
scroll to position [316, 0]
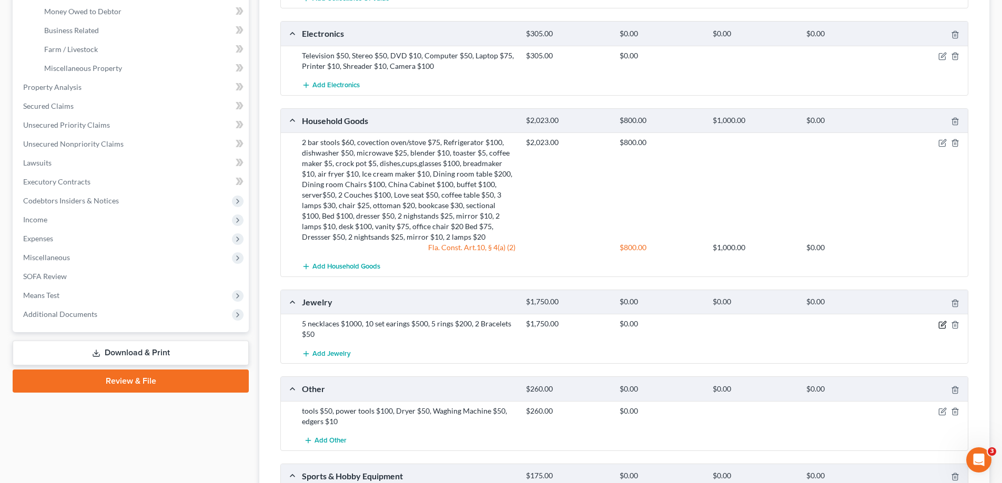
click at [942, 326] on icon "button" at bounding box center [943, 323] width 5 height 5
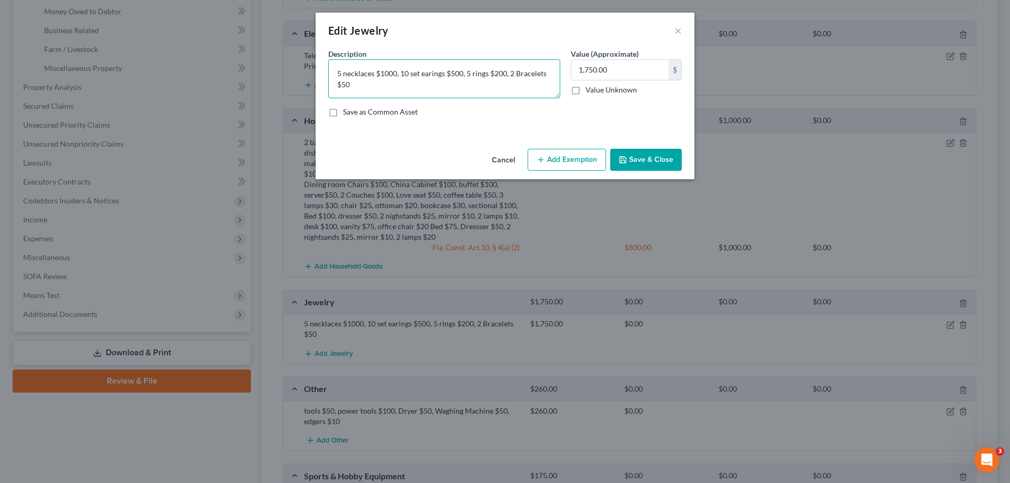
click at [374, 71] on textarea "5 necklaces $1000, 10 set earings $500, 5 rings $200, 2 Bracelets $50" at bounding box center [444, 78] width 232 height 39
drag, startPoint x: 378, startPoint y: 70, endPoint x: 387, endPoint y: 75, distance: 9.9
click at [384, 73] on textarea "5 necklaces $1000, 10 set earings $500, 5 rings $200, 2 Bracelets $50" at bounding box center [444, 78] width 232 height 39
click at [387, 75] on textarea "5 necklaces $1000, 10 set earings $500, 5 rings $200, 2 Bracelets $50" at bounding box center [444, 78] width 232 height 39
click at [444, 73] on textarea "5 necklaces $500, 10 set earings $500, 5 rings $200, 2 Bracelets $50" at bounding box center [444, 78] width 232 height 39
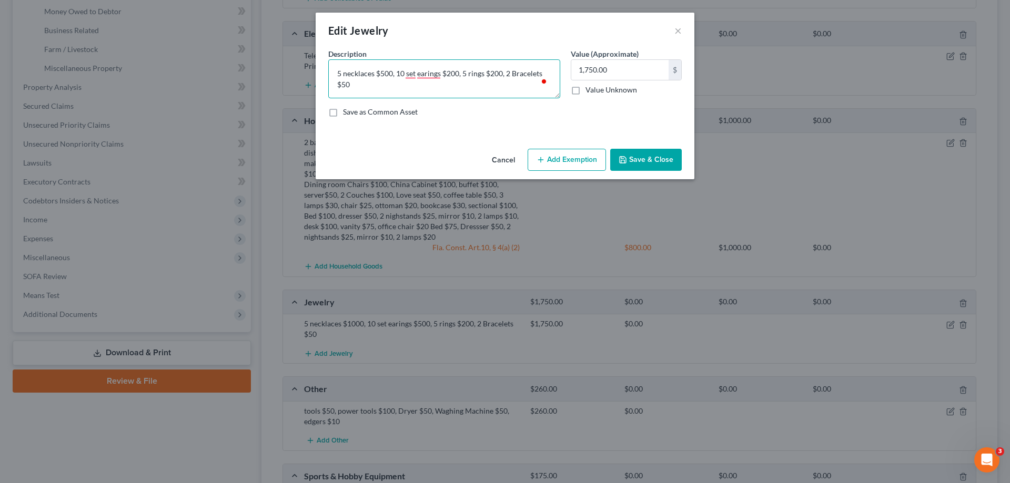
click at [422, 73] on textarea "5 necklaces $500, 10 set earings $200, 5 rings $200, 2 Bracelets $50" at bounding box center [444, 78] width 232 height 39
click at [492, 75] on textarea "5 necklaces $500, 10 set earrings $200, 5 rings $200, 2 Bracelets $50" at bounding box center [444, 78] width 232 height 39
type textarea "5 necklaces $500, 10 set earrings $200, 5 rings $200, 2 Bracelets $50"
type input "950"
click at [649, 155] on button "Save & Close" at bounding box center [646, 160] width 72 height 22
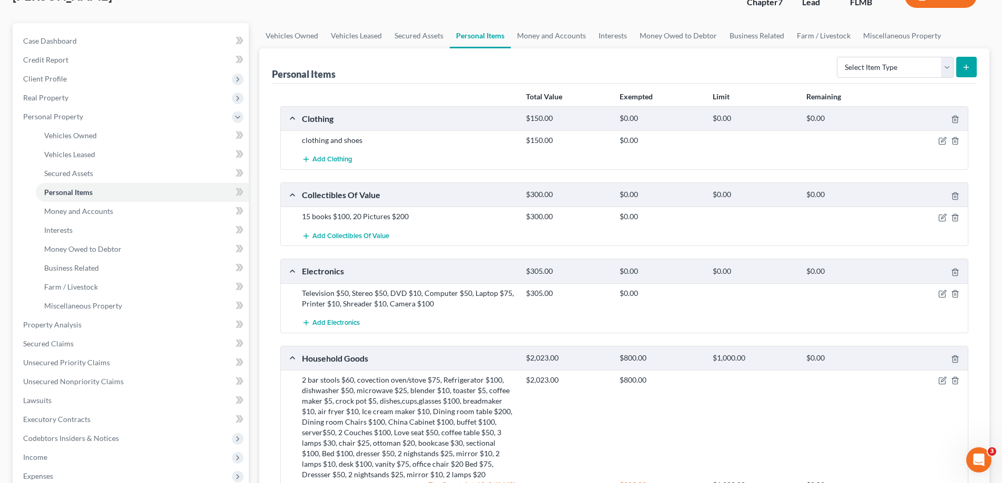
scroll to position [38, 0]
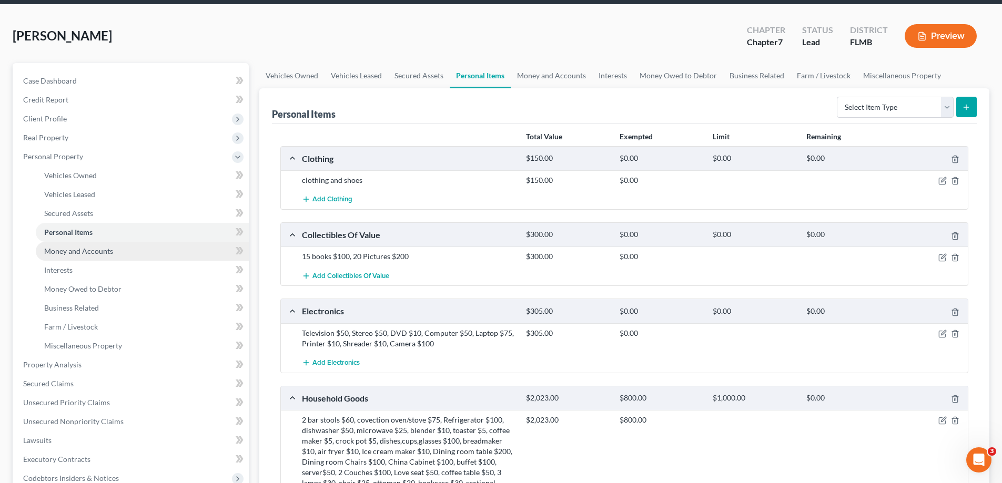
click at [105, 247] on span "Money and Accounts" at bounding box center [78, 251] width 69 height 9
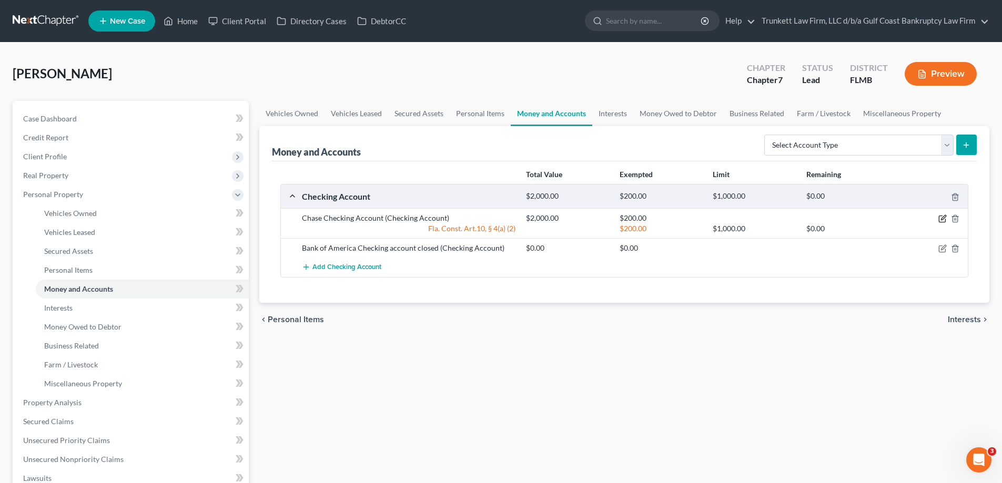
click at [942, 218] on icon "button" at bounding box center [943, 218] width 5 height 5
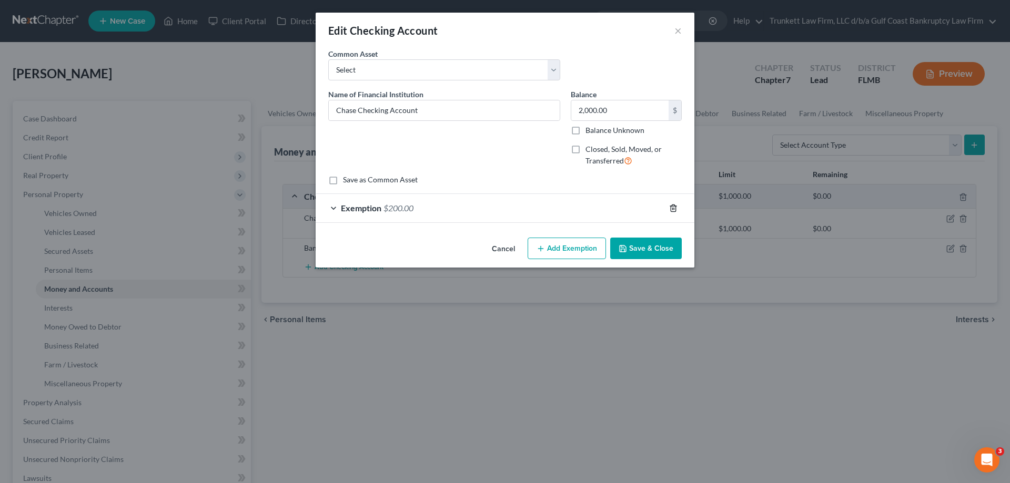
click at [674, 206] on polyline "button" at bounding box center [673, 206] width 6 height 0
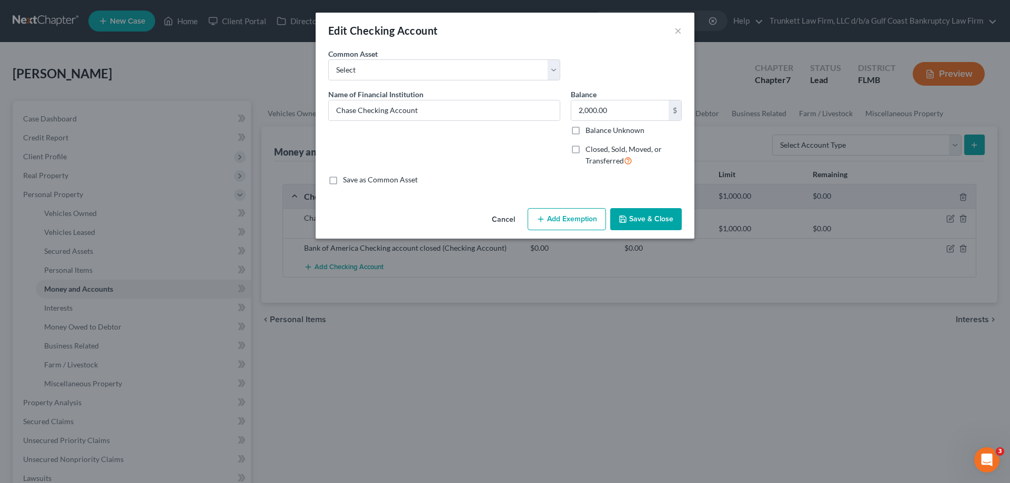
click at [577, 219] on button "Add Exemption" at bounding box center [566, 219] width 78 height 22
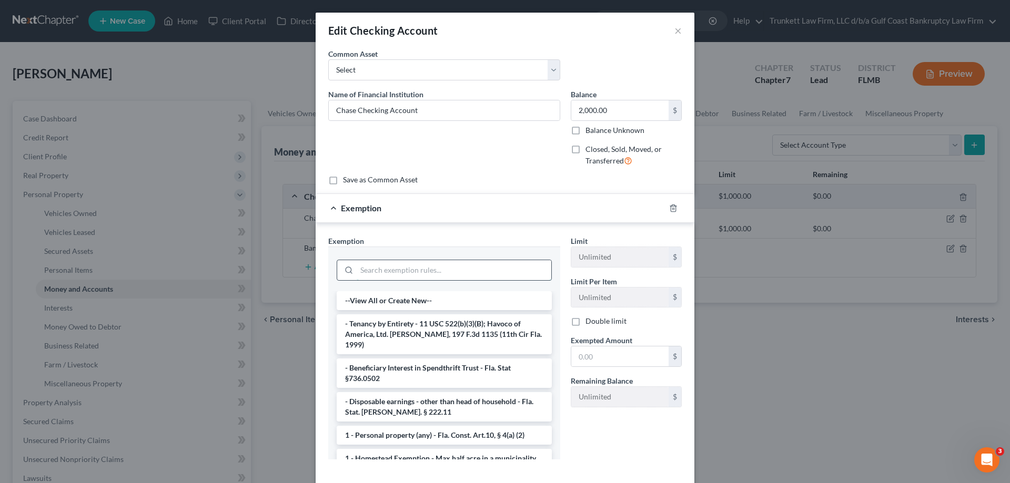
click at [399, 275] on input "search" at bounding box center [454, 270] width 195 height 20
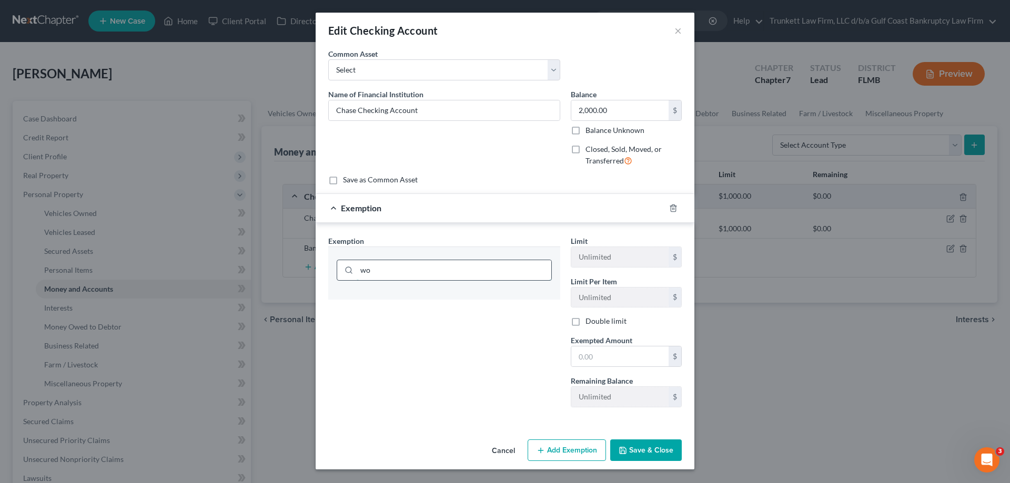
type input "w"
type input "soc"
click at [451, 300] on li "30 - Social Security - Fla. Stat. [PERSON_NAME]. § 222.201" at bounding box center [444, 300] width 215 height 19
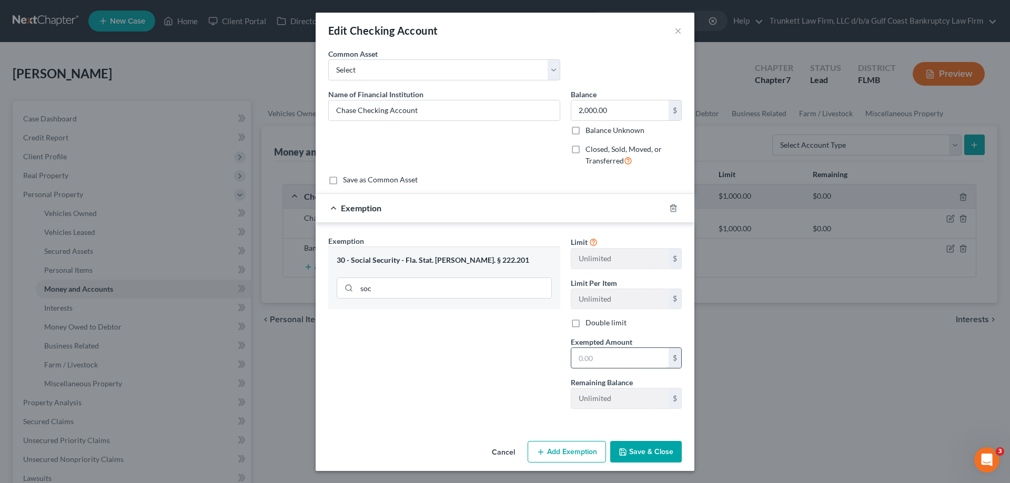
click at [587, 356] on input "text" at bounding box center [619, 358] width 97 height 20
type input "2,000"
click at [650, 450] on button "Save & Close" at bounding box center [646, 452] width 72 height 22
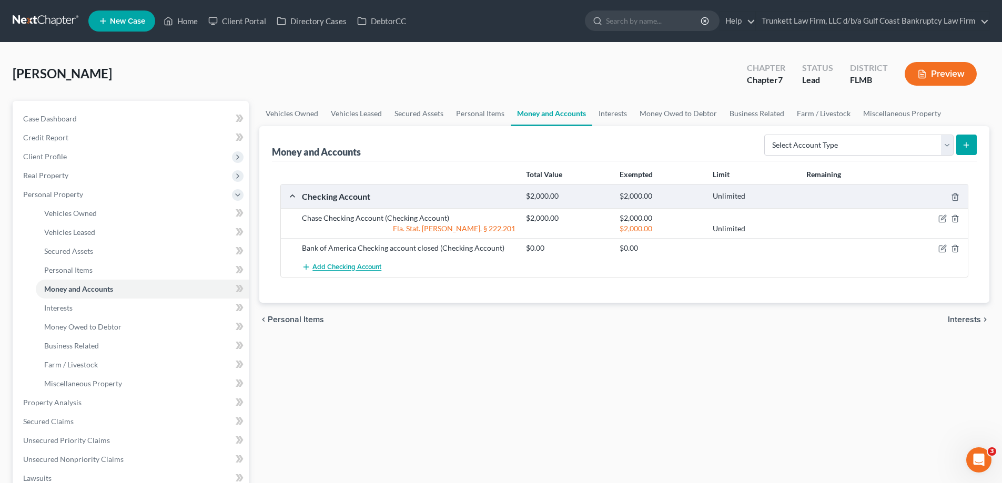
click at [353, 267] on span "Add Checking Account" at bounding box center [346, 267] width 69 height 8
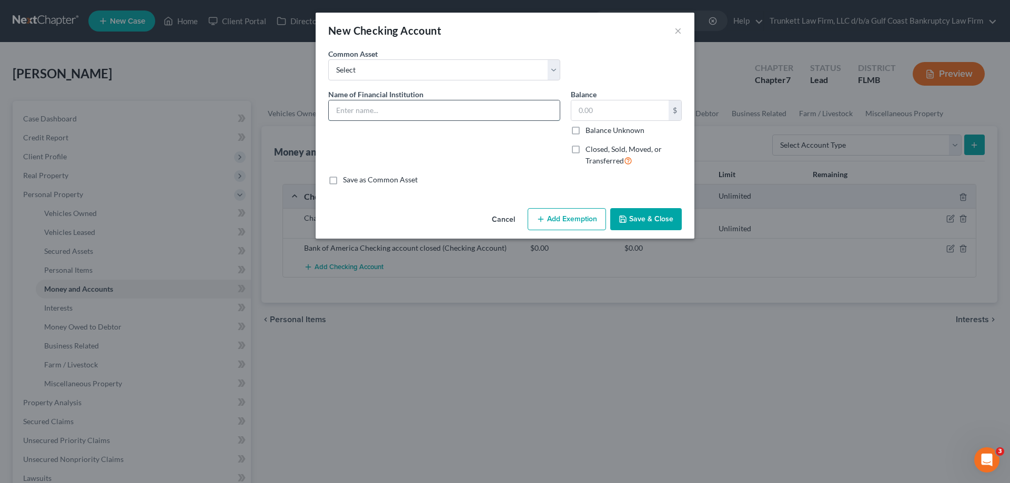
click at [393, 105] on input "text" at bounding box center [444, 110] width 231 height 20
type input "Chase checking 2"
click at [601, 115] on input "text" at bounding box center [619, 110] width 97 height 20
type input "200"
click at [654, 229] on button "Save & Close" at bounding box center [646, 219] width 72 height 22
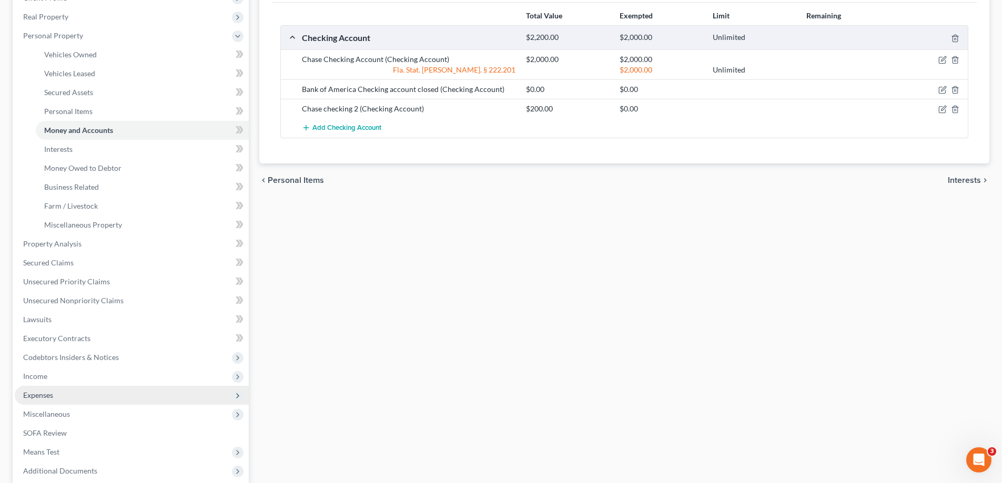
scroll to position [210, 0]
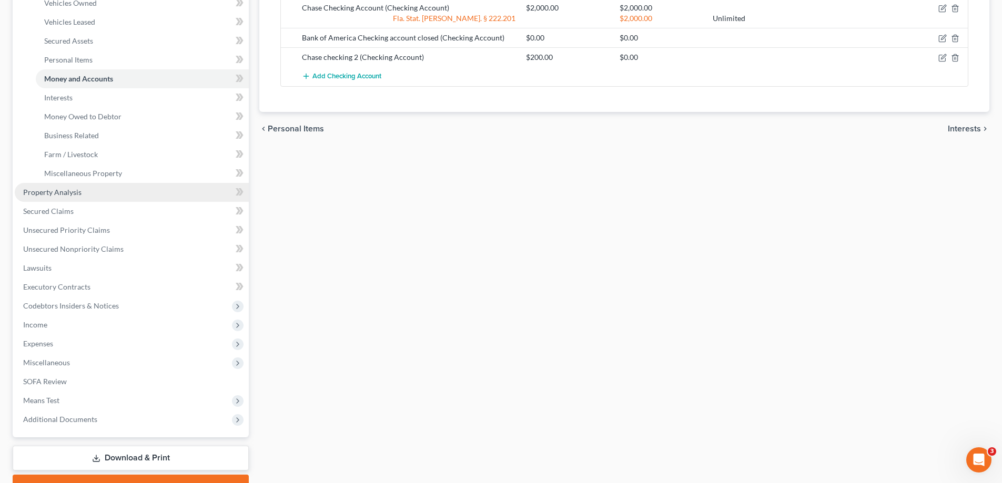
click at [68, 188] on span "Property Analysis" at bounding box center [52, 192] width 58 height 9
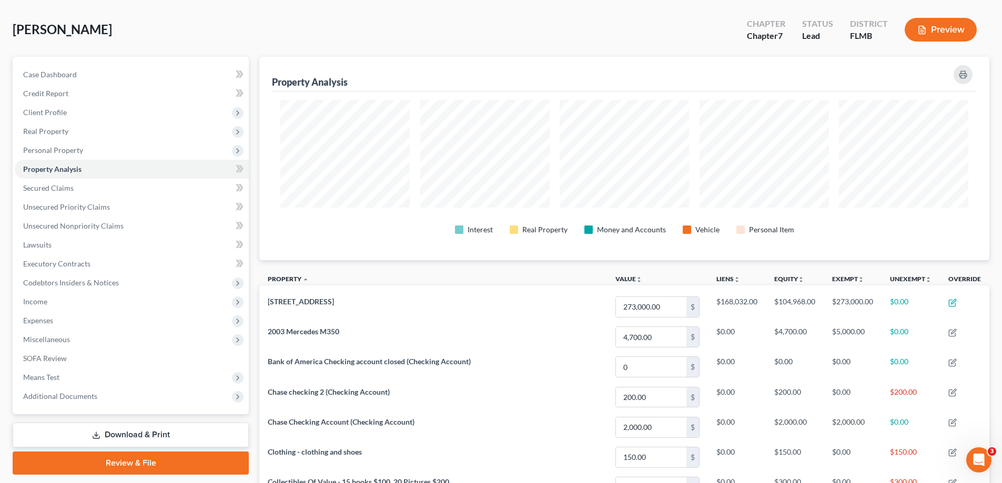
scroll to position [105, 0]
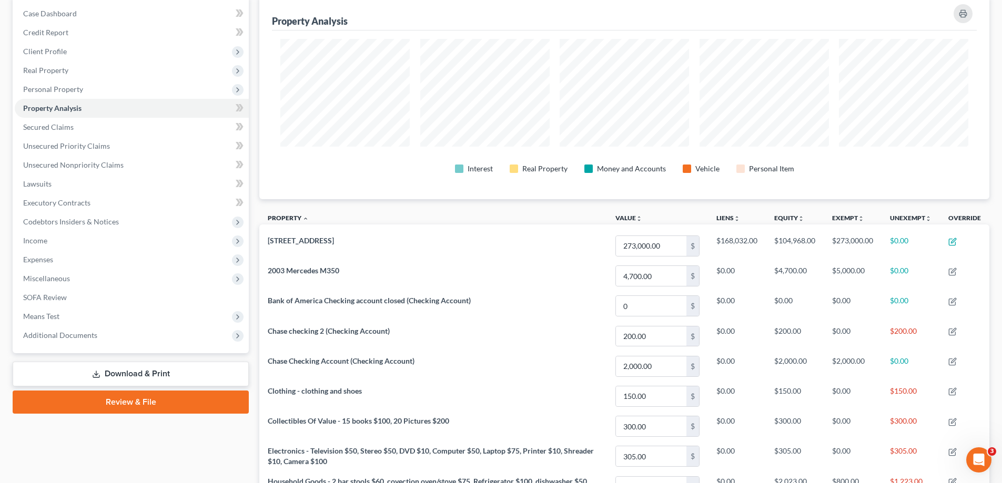
click at [150, 373] on link "Download & Print" at bounding box center [131, 374] width 236 height 25
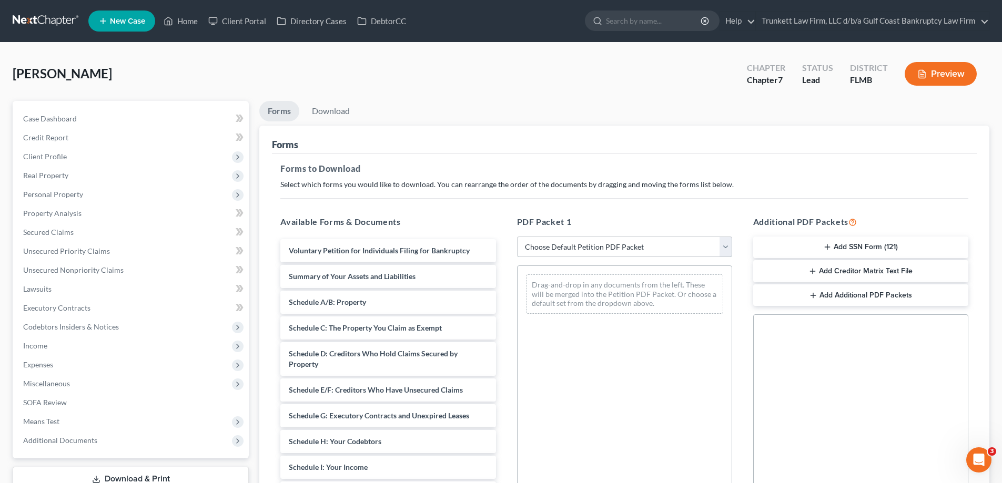
click at [550, 251] on select "Choose Default Petition PDF Packet Complete Bankruptcy Petition (all forms and …" at bounding box center [624, 247] width 215 height 21
select select "0"
click at [517, 237] on select "Choose Default Petition PDF Packet Complete Bankruptcy Petition (all forms and …" at bounding box center [624, 247] width 215 height 21
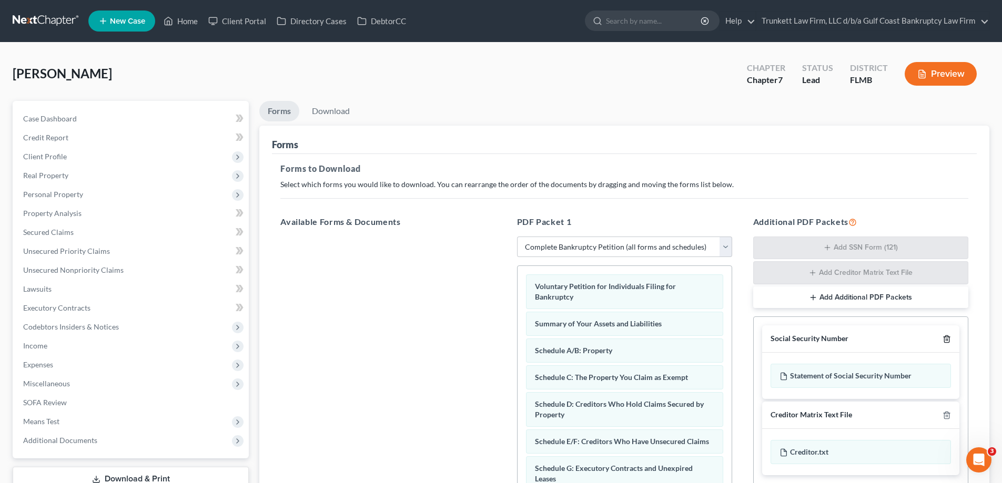
click at [949, 341] on icon "button" at bounding box center [946, 339] width 5 height 7
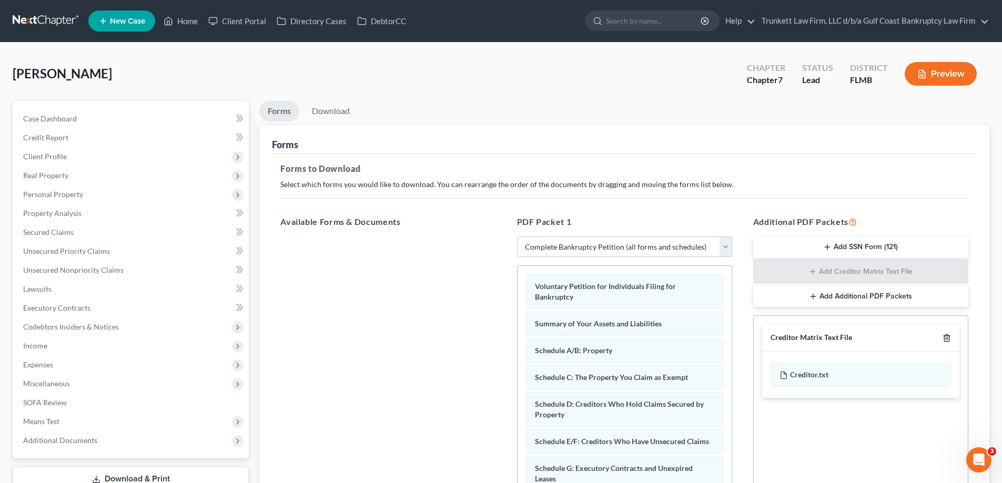
click at [947, 334] on icon "button" at bounding box center [946, 338] width 8 height 8
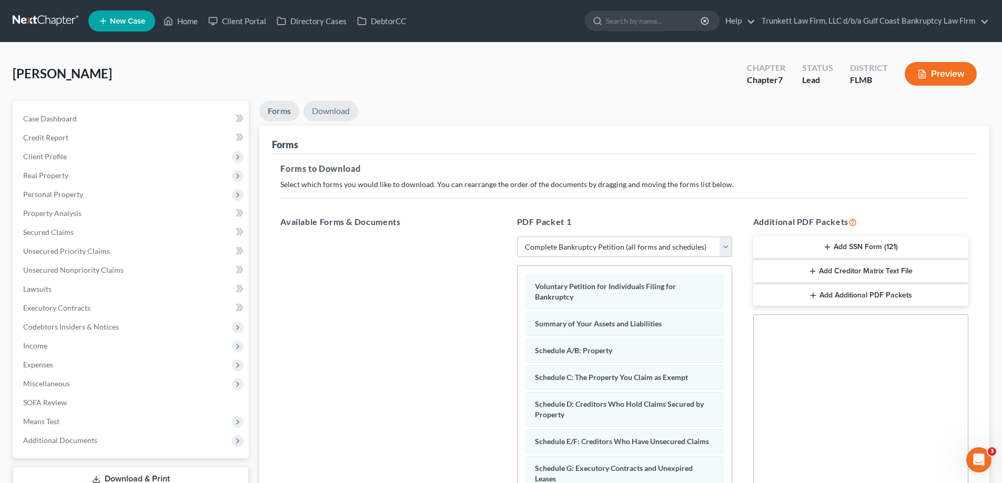
click at [343, 109] on link "Download" at bounding box center [330, 111] width 55 height 21
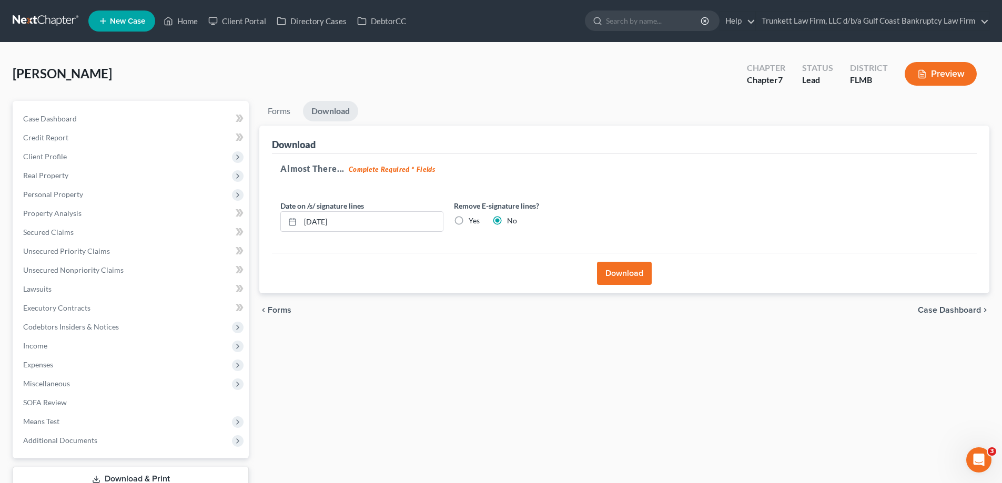
click at [618, 268] on button "Download" at bounding box center [624, 273] width 55 height 23
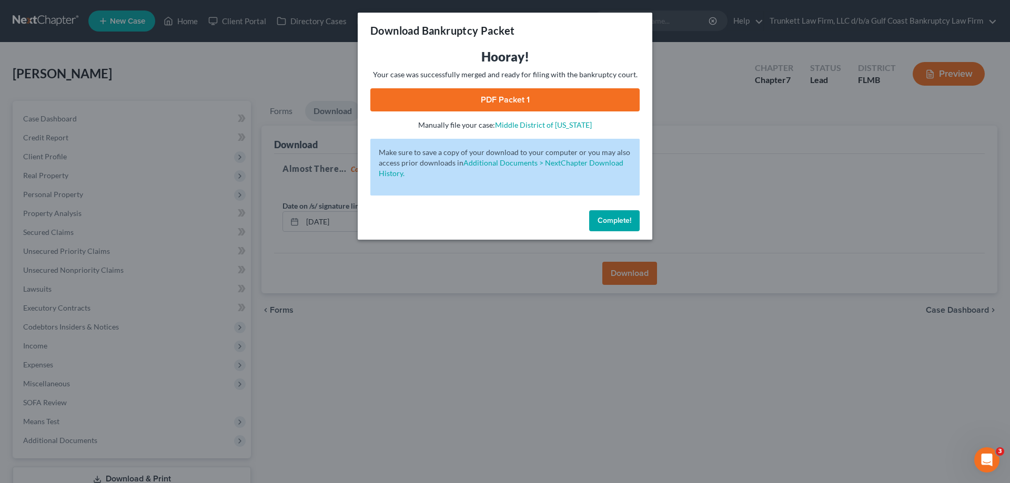
click at [499, 98] on link "PDF Packet 1" at bounding box center [504, 99] width 269 height 23
click at [510, 101] on link "PDF Packet 1" at bounding box center [504, 99] width 269 height 23
click at [608, 214] on button "Complete!" at bounding box center [614, 220] width 50 height 21
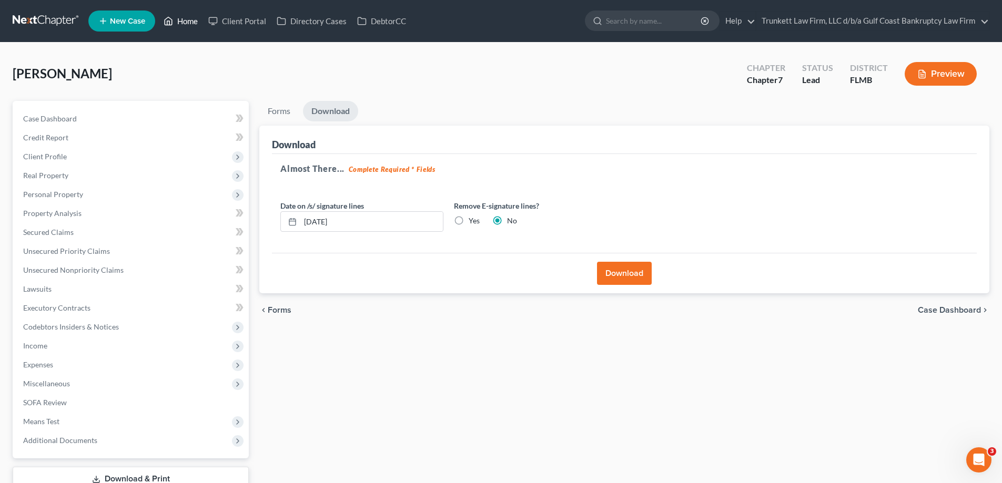
click at [186, 24] on link "Home" at bounding box center [180, 21] width 45 height 19
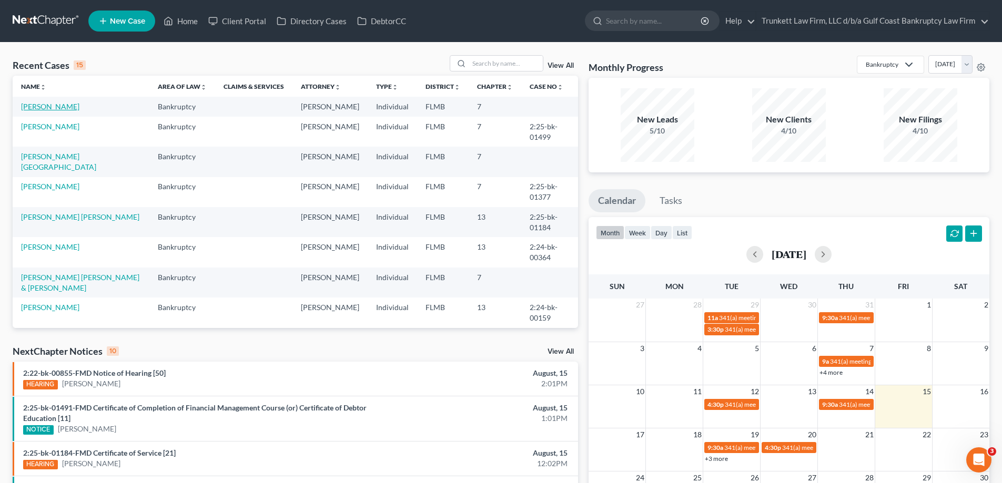
click at [54, 108] on link "[PERSON_NAME]" at bounding box center [50, 106] width 58 height 9
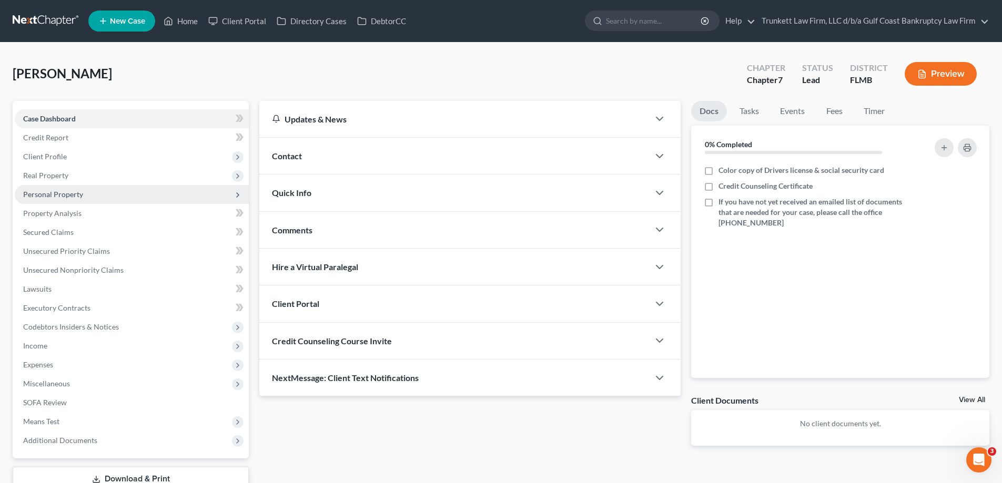
click at [66, 196] on span "Personal Property" at bounding box center [53, 194] width 60 height 9
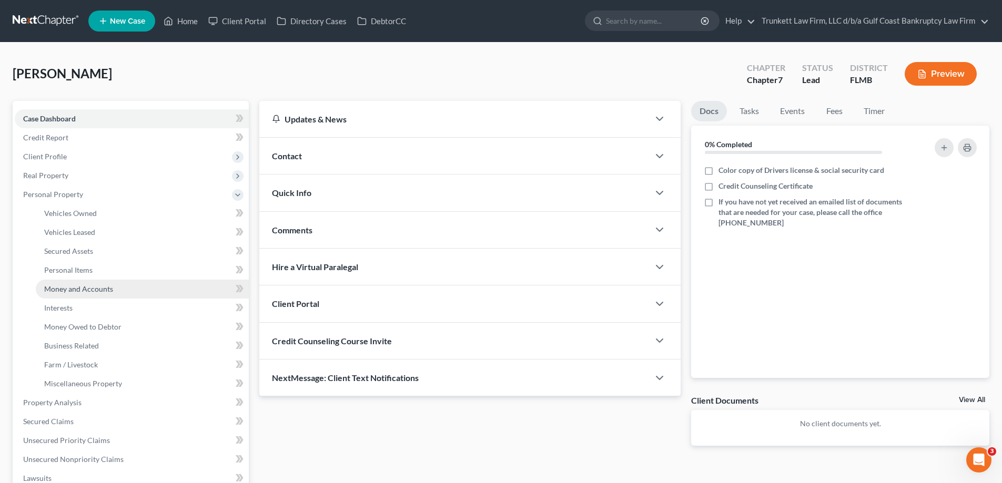
click at [84, 291] on span "Money and Accounts" at bounding box center [78, 289] width 69 height 9
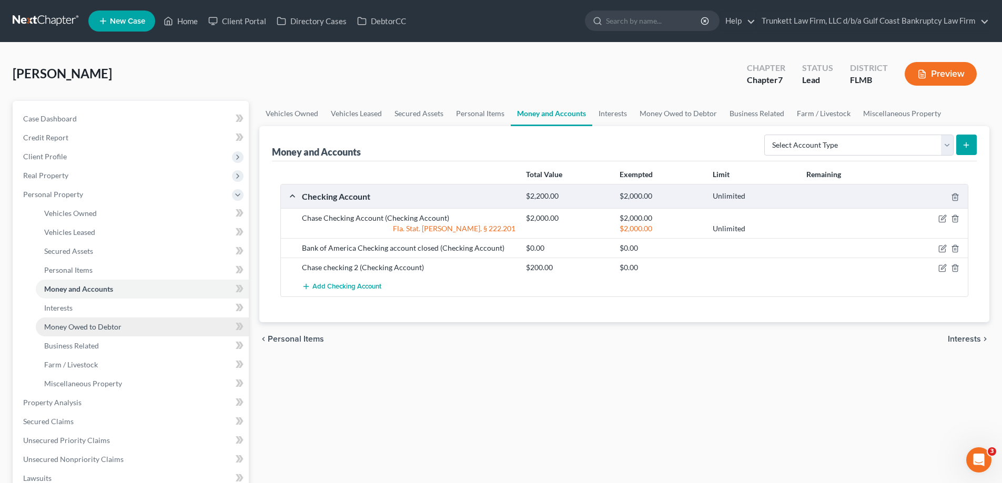
click at [93, 327] on span "Money Owed to Debtor" at bounding box center [82, 326] width 77 height 9
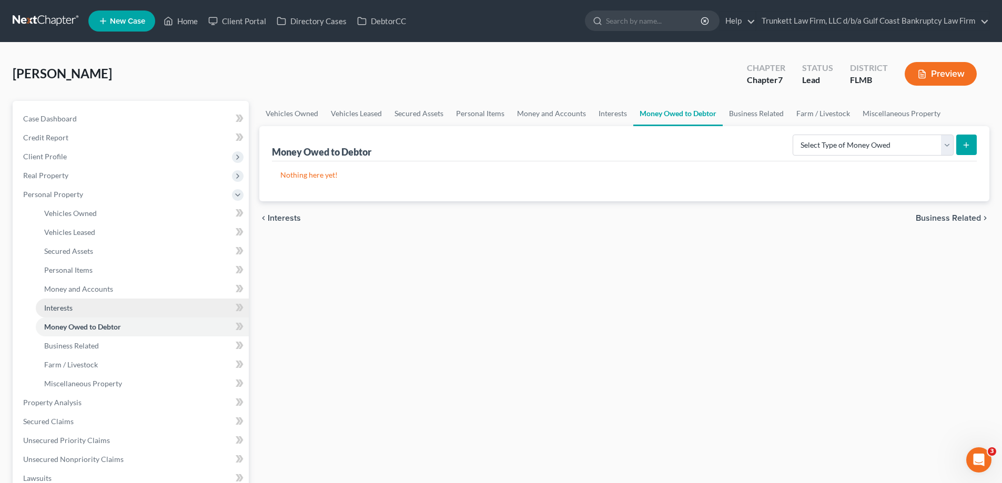
click at [72, 307] on span "Interests" at bounding box center [58, 307] width 28 height 9
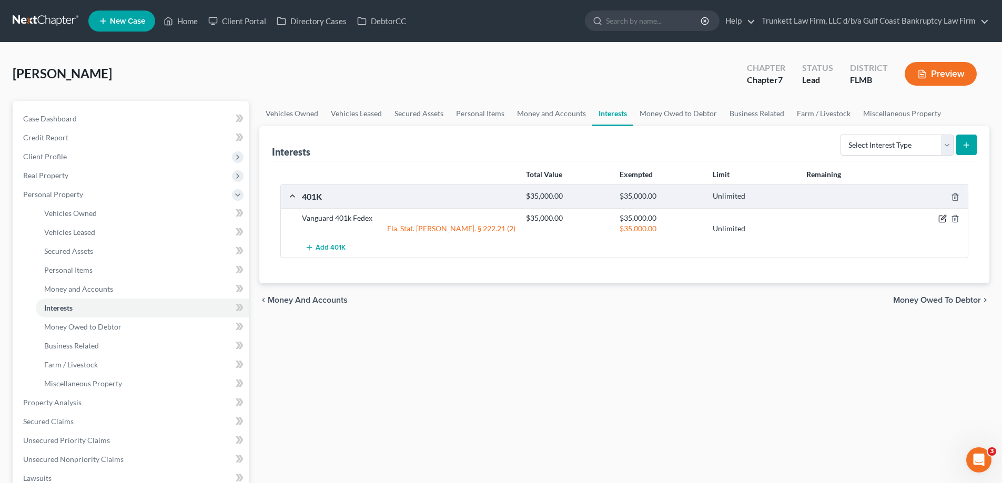
click at [942, 219] on icon "button" at bounding box center [942, 219] width 8 height 8
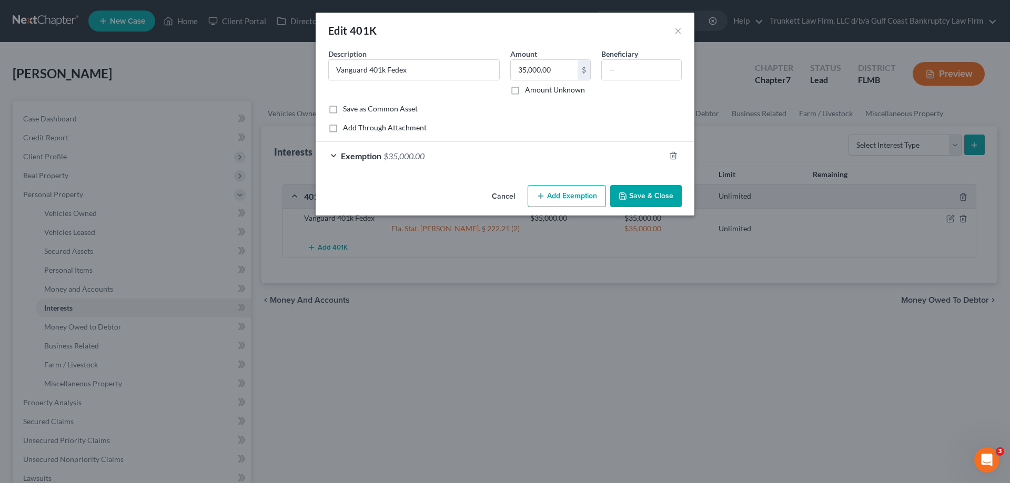
click at [573, 188] on button "Add Exemption" at bounding box center [566, 196] width 78 height 22
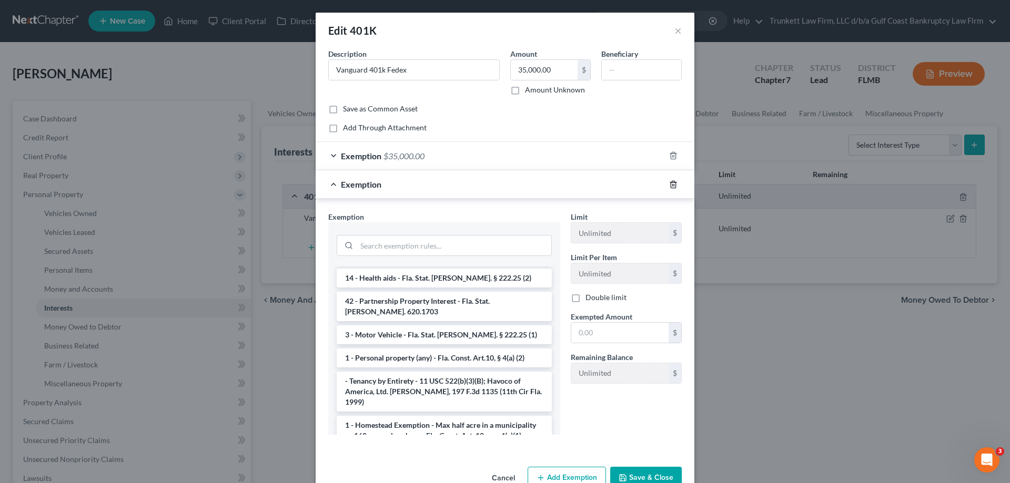
click at [669, 184] on icon "button" at bounding box center [673, 184] width 8 height 8
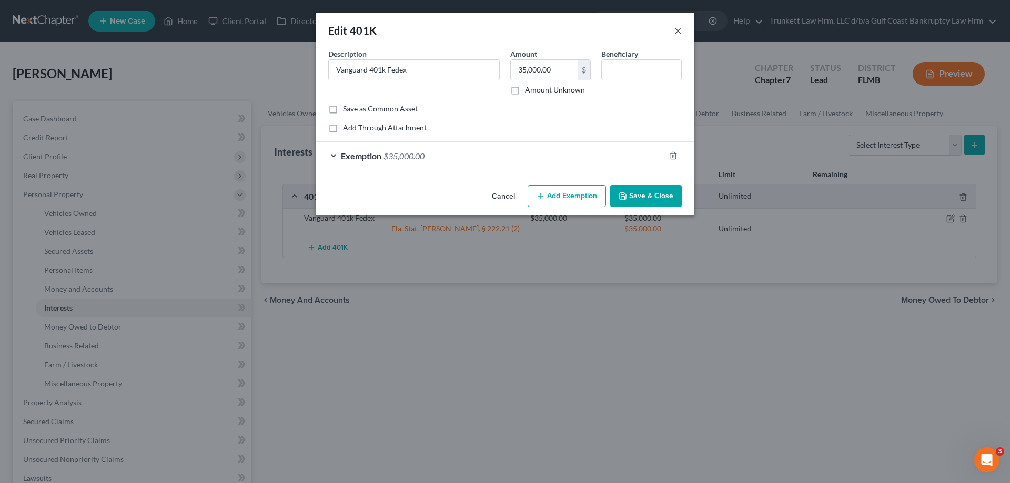
click at [676, 34] on button "×" at bounding box center [677, 30] width 7 height 13
